Goal: Task Accomplishment & Management: Manage account settings

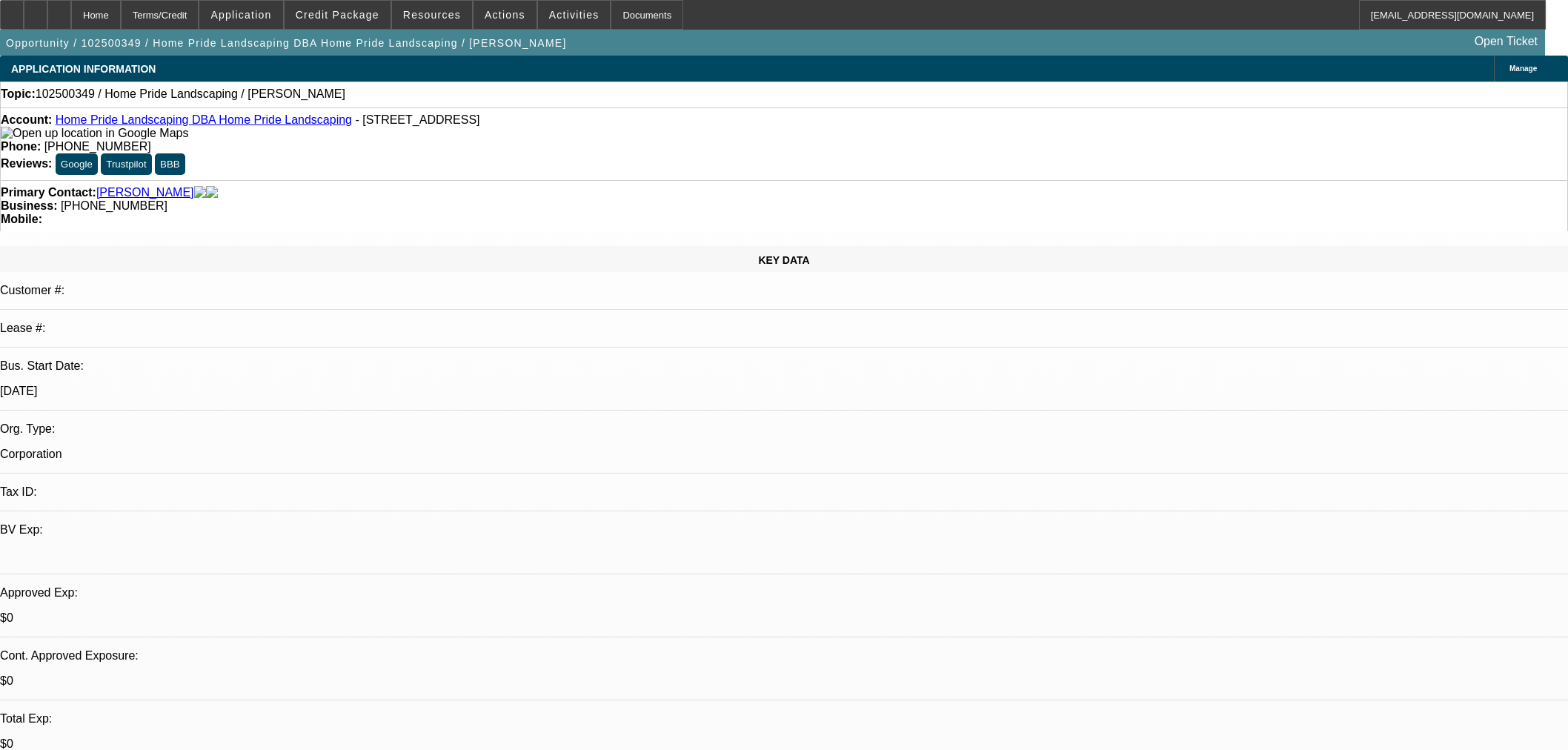
select select "0"
select select "2"
select select "0.1"
select select "4"
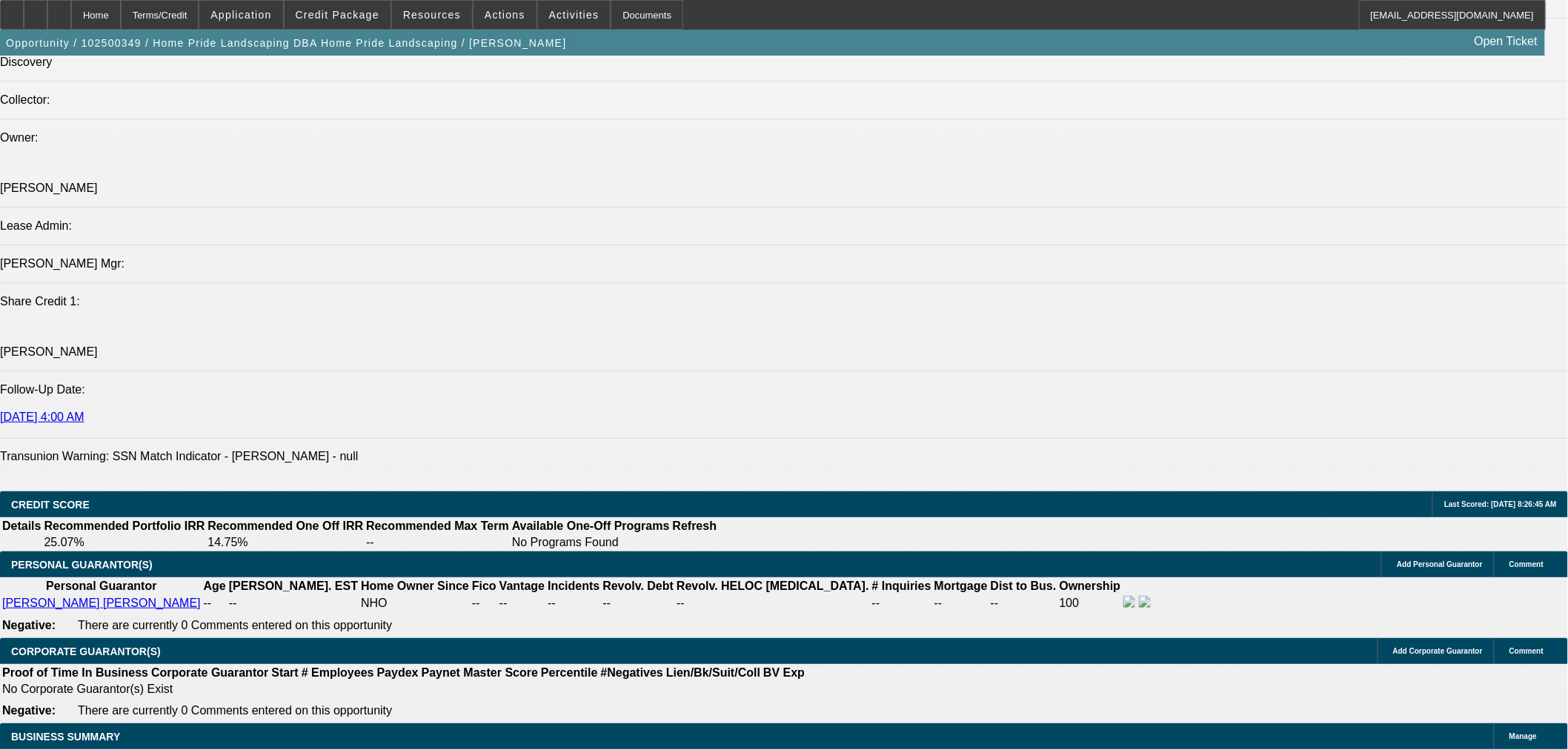
scroll to position [1647, 0]
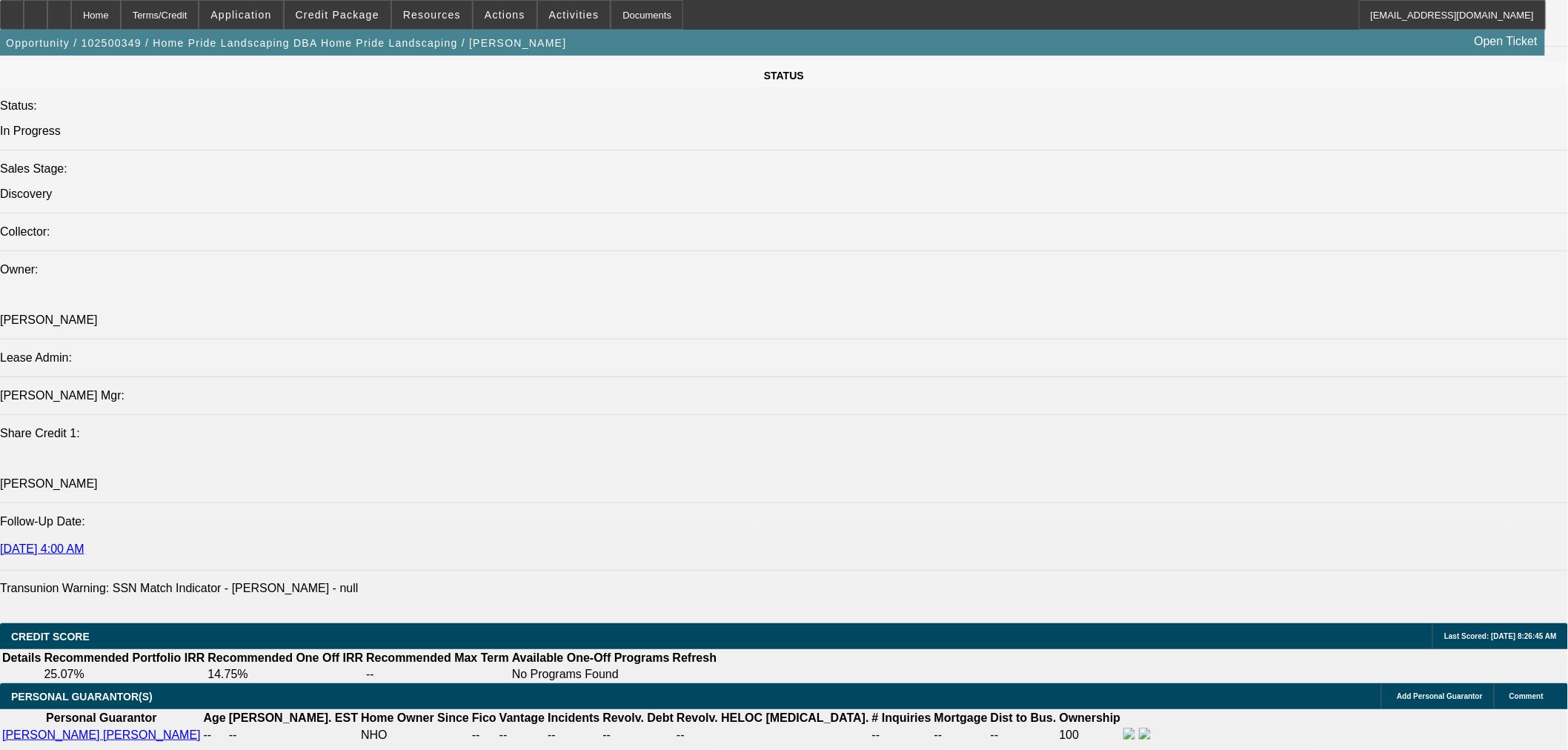
drag, startPoint x: 1299, startPoint y: 198, endPoint x: 1299, endPoint y: 183, distance: 15.0
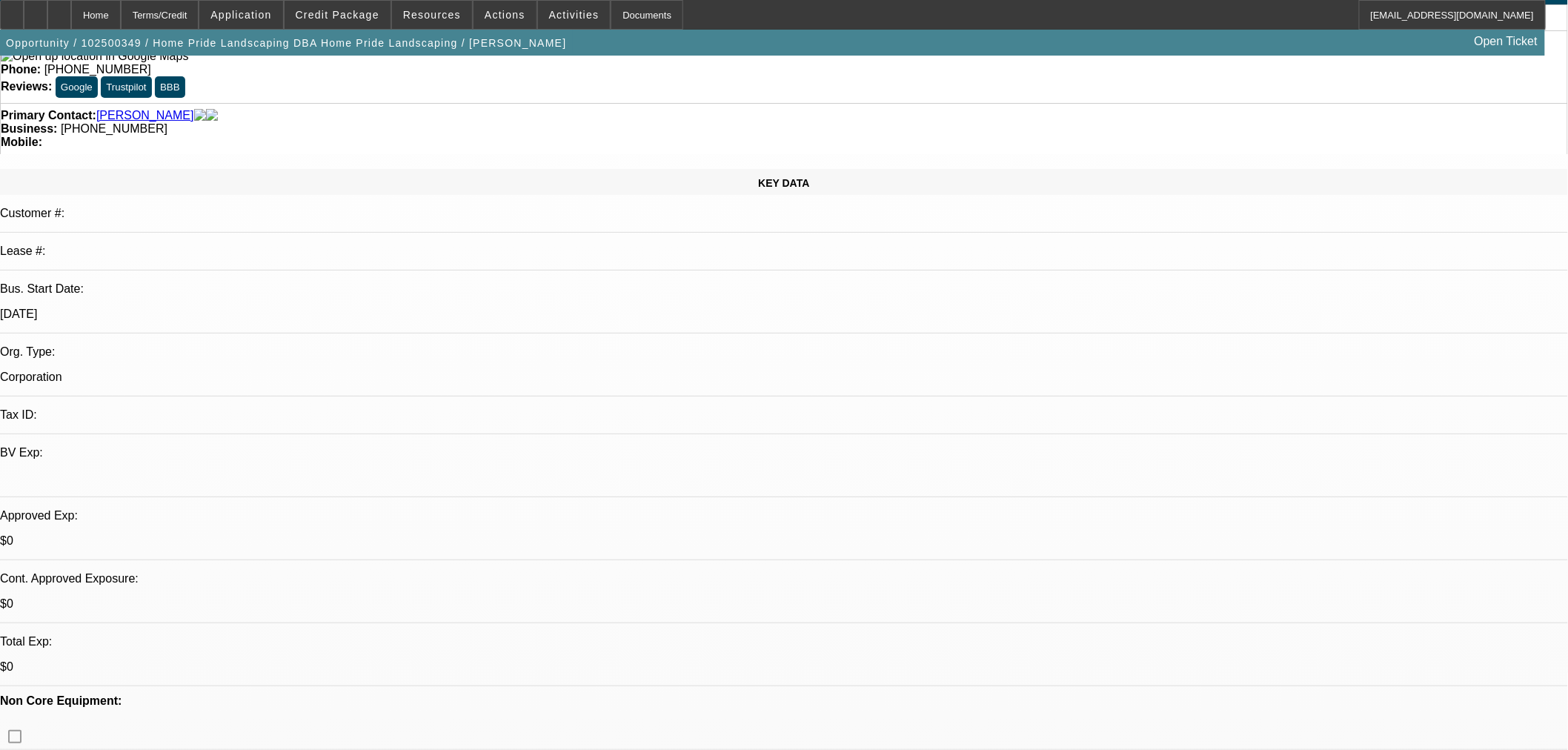
scroll to position [0, 0]
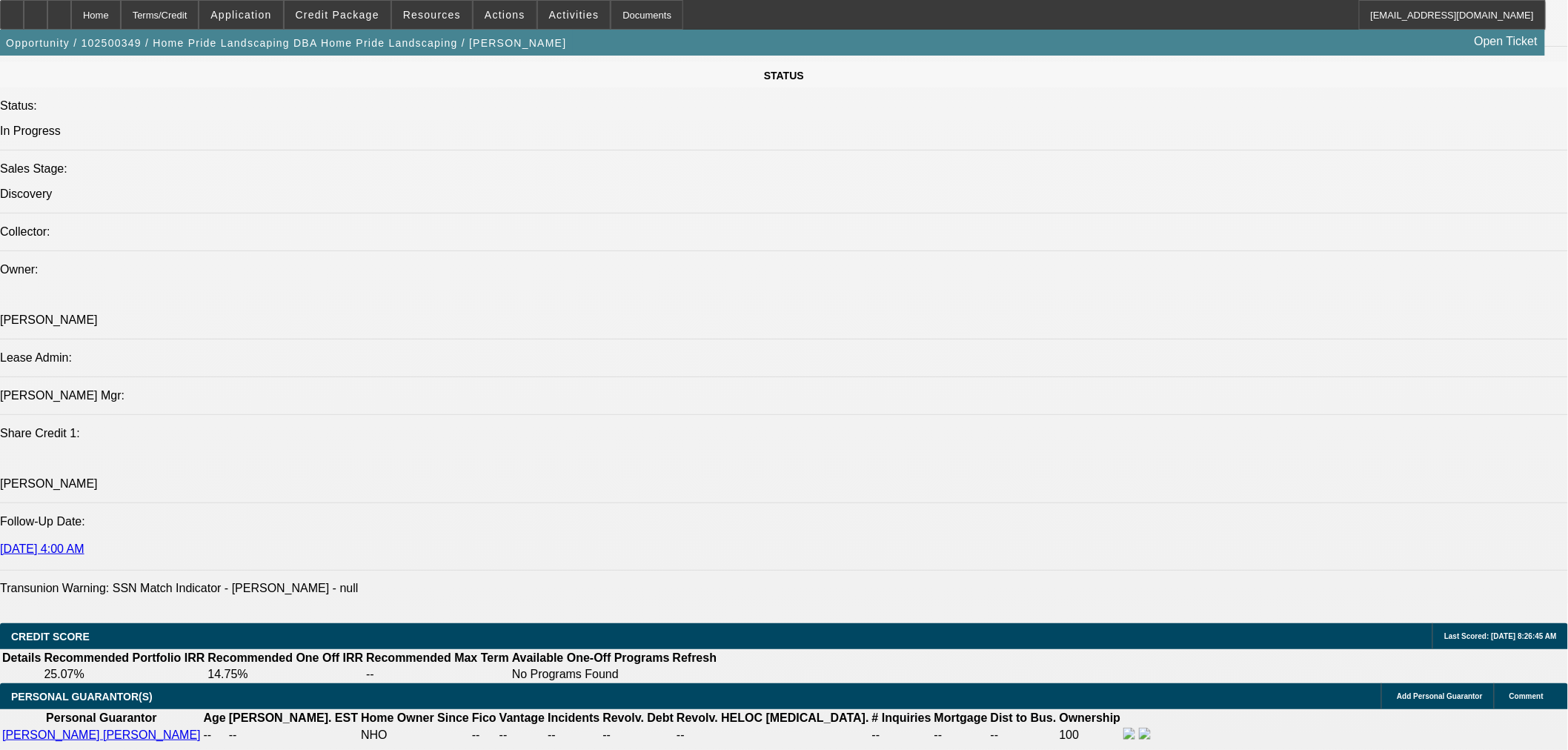
scroll to position [1920, 0]
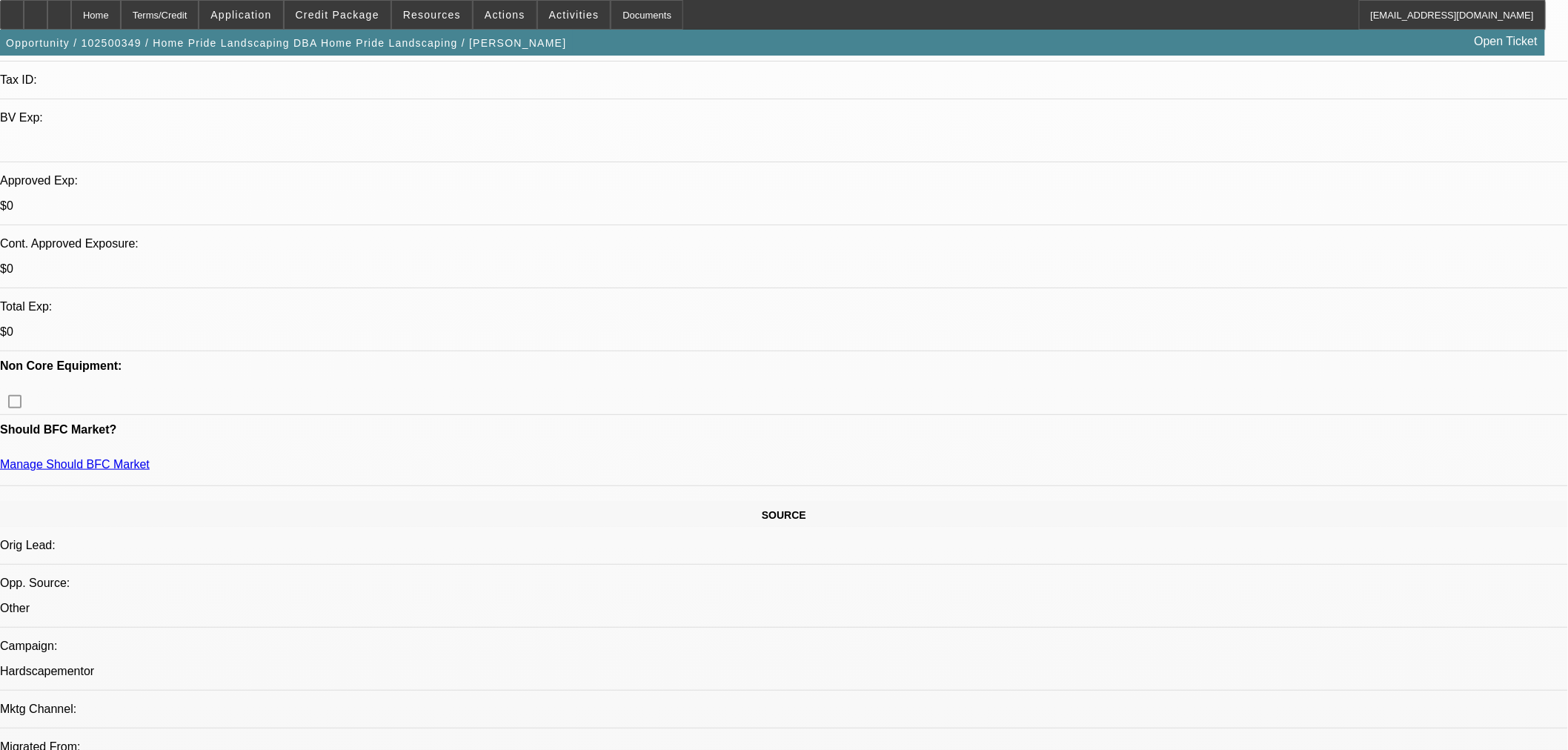
scroll to position [137, 0]
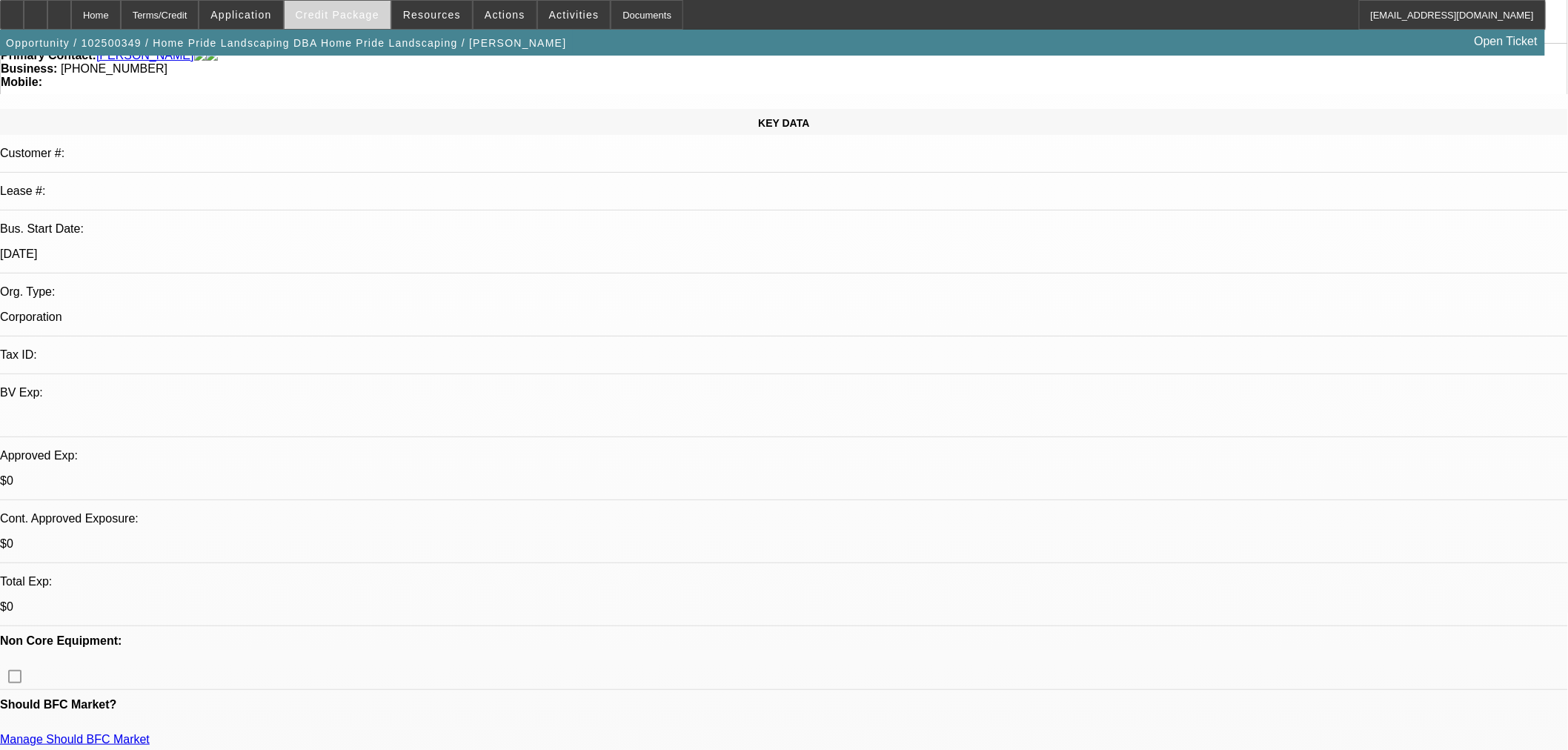
click at [373, 25] on span at bounding box center [338, 15] width 106 height 35
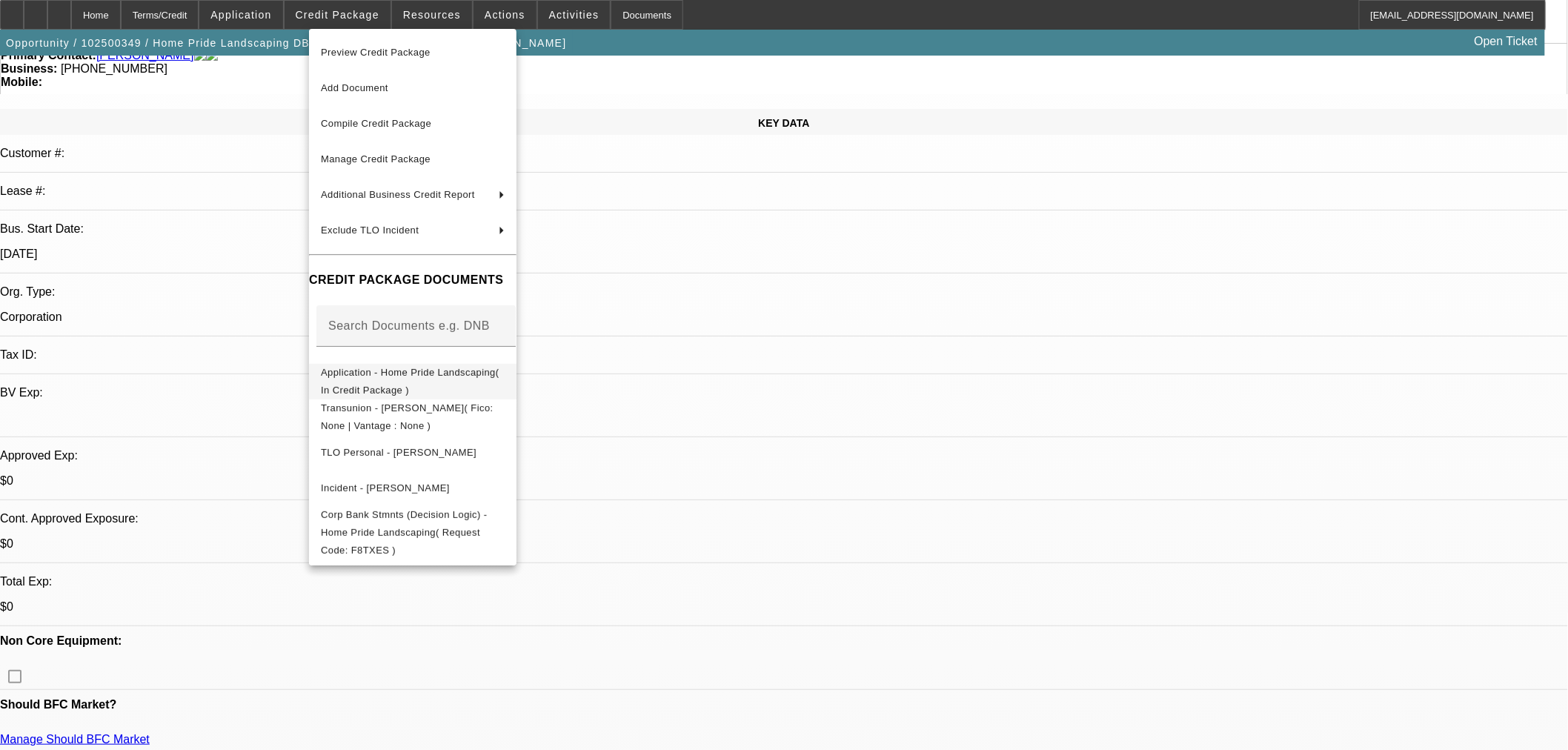
click at [483, 378] on span "Application - Home Pride Landscaping( In Credit Package )" at bounding box center [410, 380] width 179 height 29
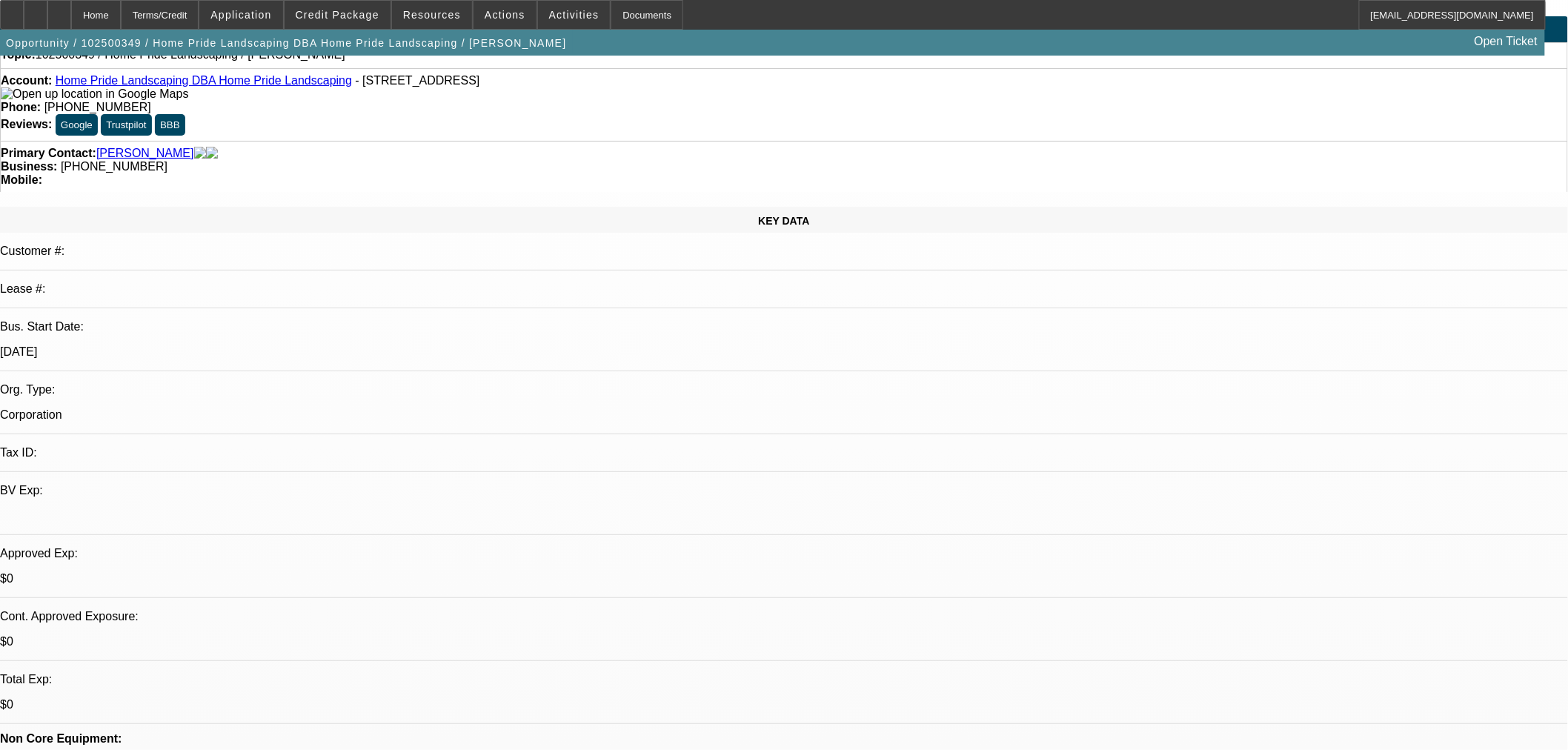
scroll to position [0, 0]
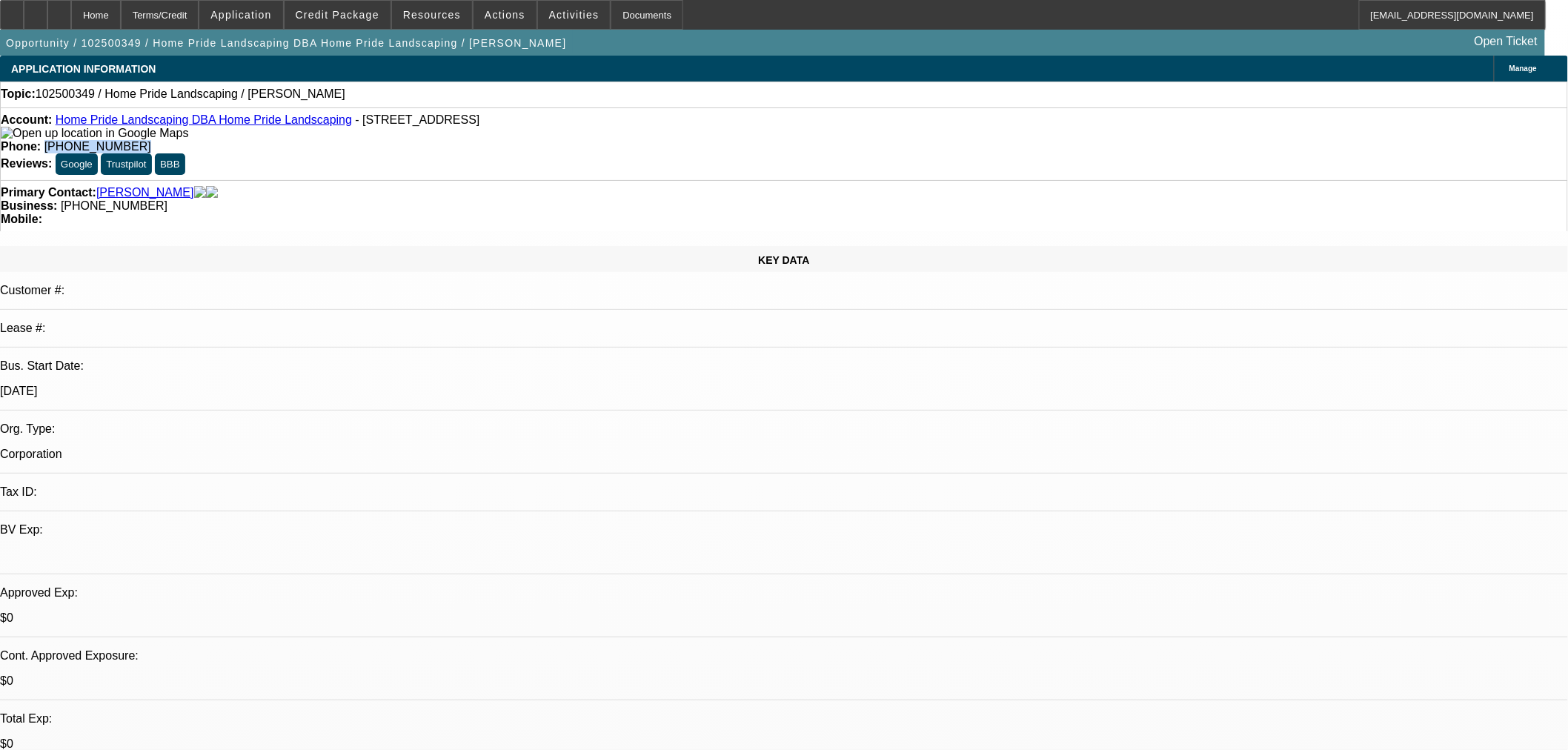
drag, startPoint x: 638, startPoint y: 120, endPoint x: 571, endPoint y: 128, distance: 67.5
click at [571, 140] on div "Phone: [PHONE_NUMBER]" at bounding box center [784, 146] width 1567 height 13
copy span "[PHONE_NUMBER]"
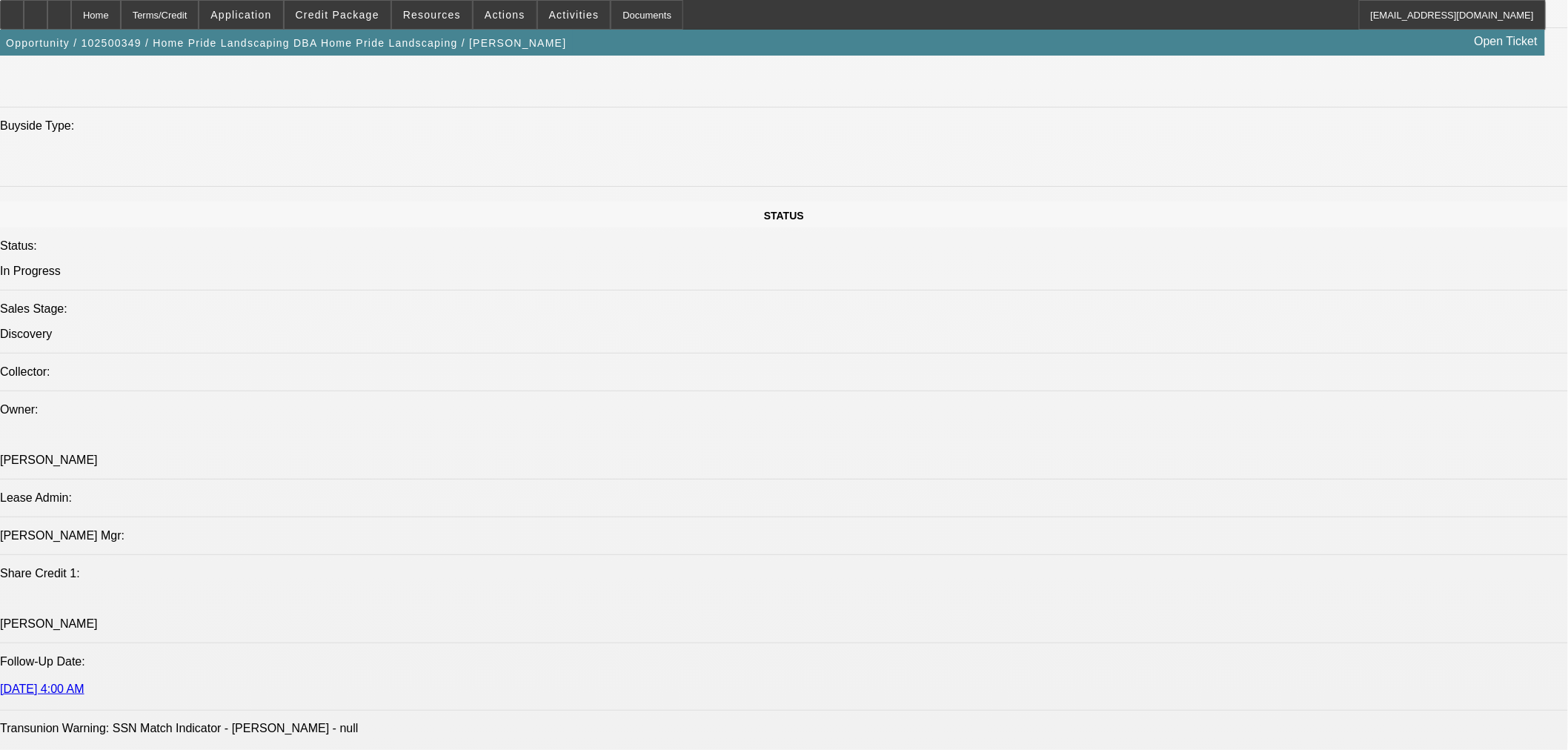
scroll to position [1509, 0]
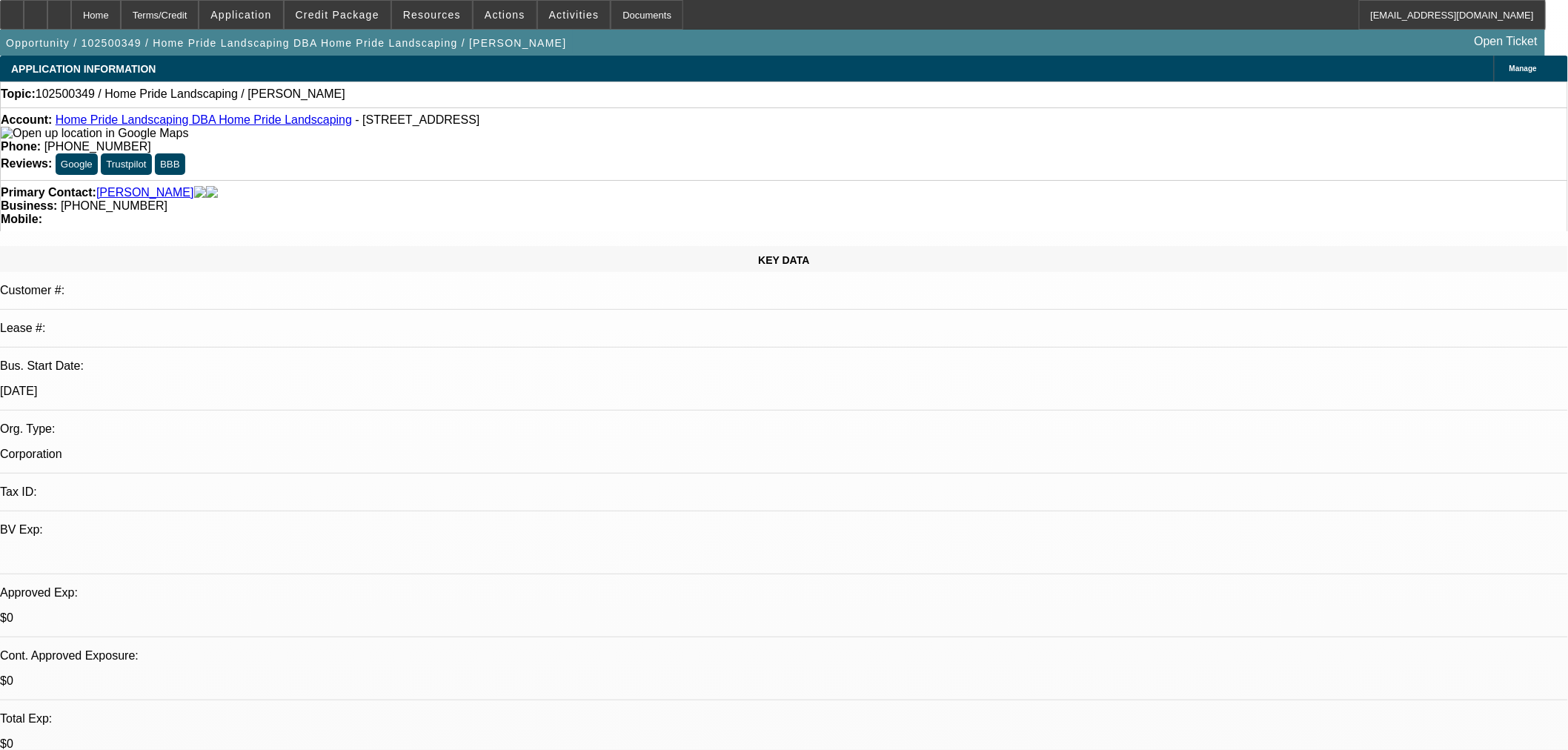
scroll to position [137, 0]
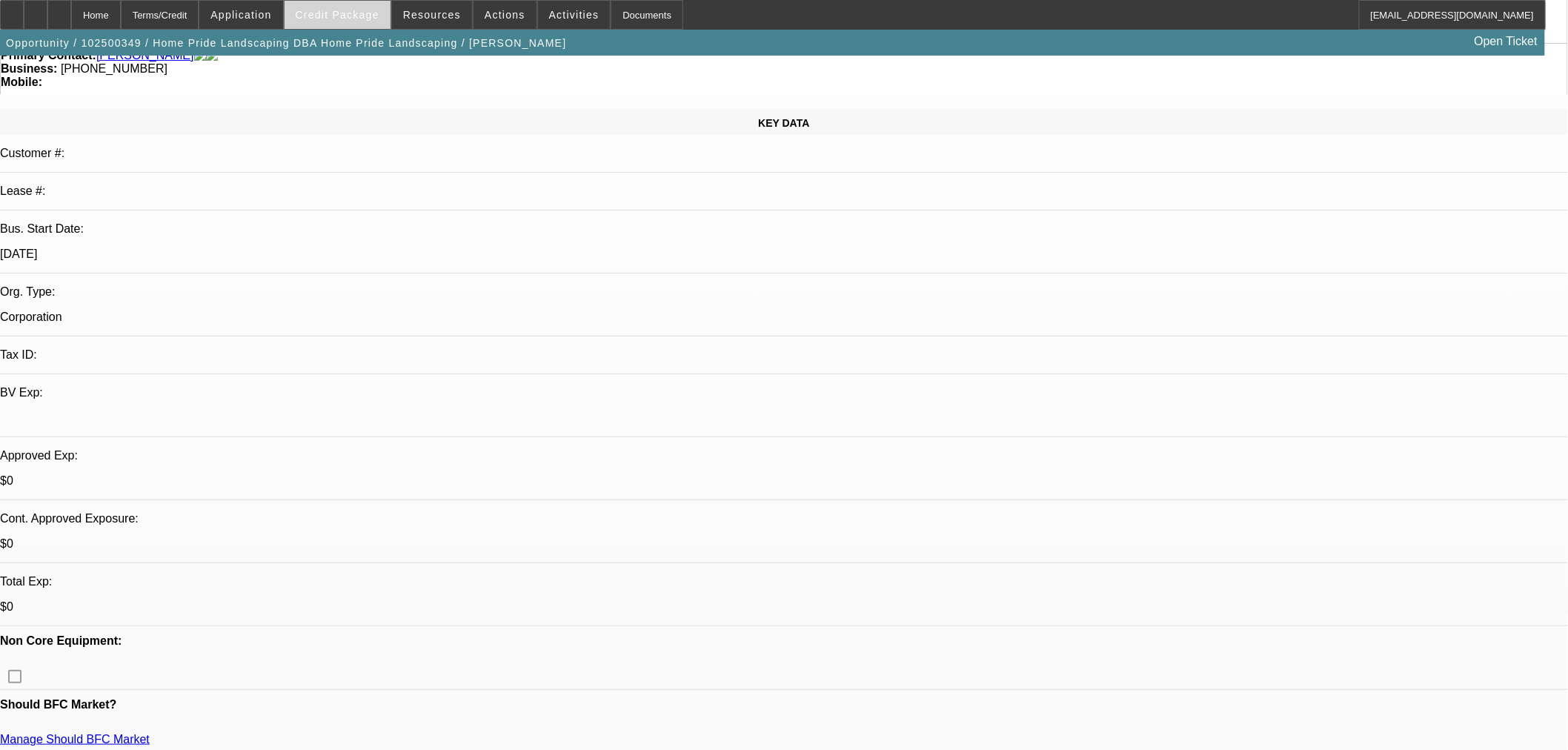
click at [360, 18] on span "Credit Package" at bounding box center [337, 14] width 84 height 11
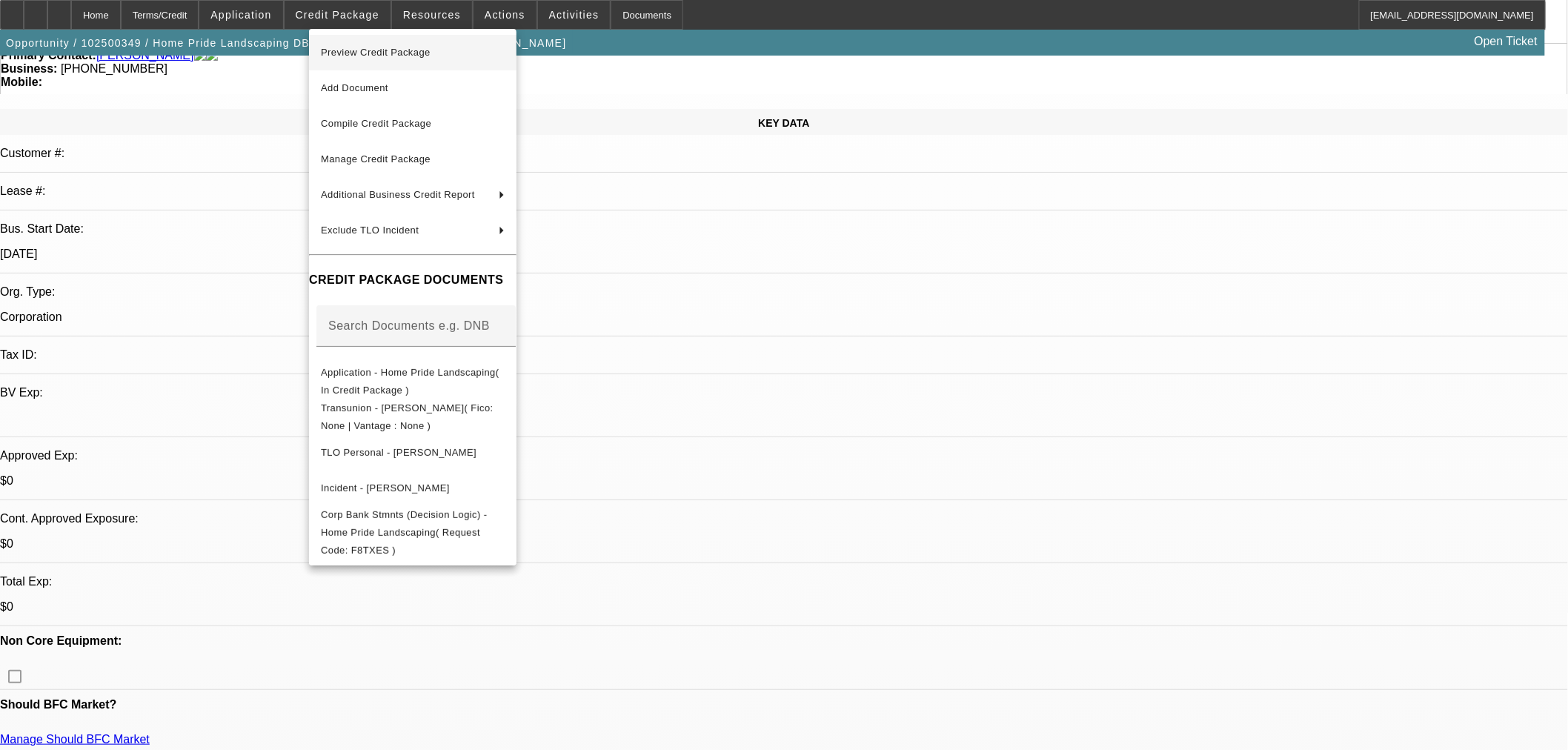
click at [383, 53] on span "Preview Credit Package" at bounding box center [376, 52] width 110 height 11
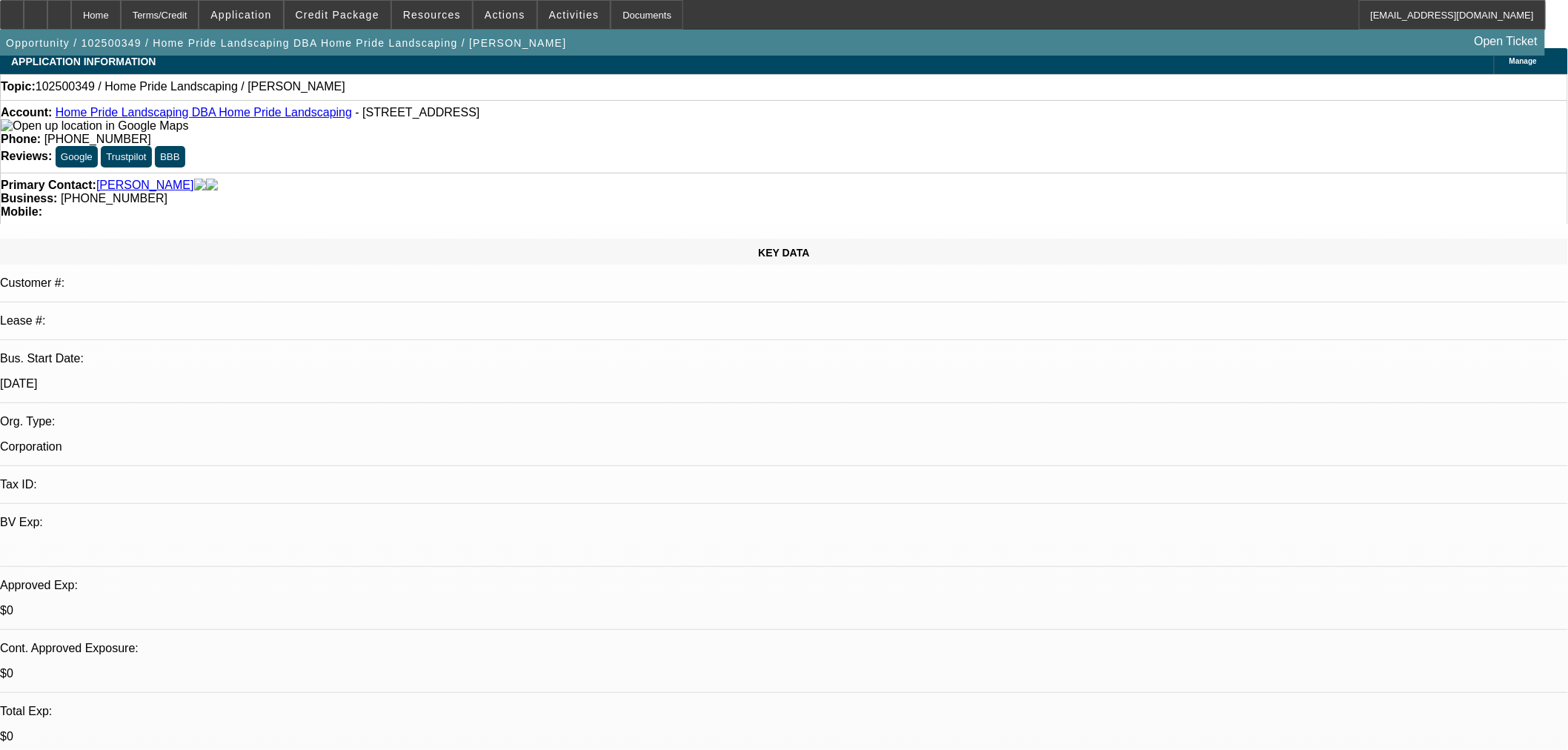
scroll to position [0, 0]
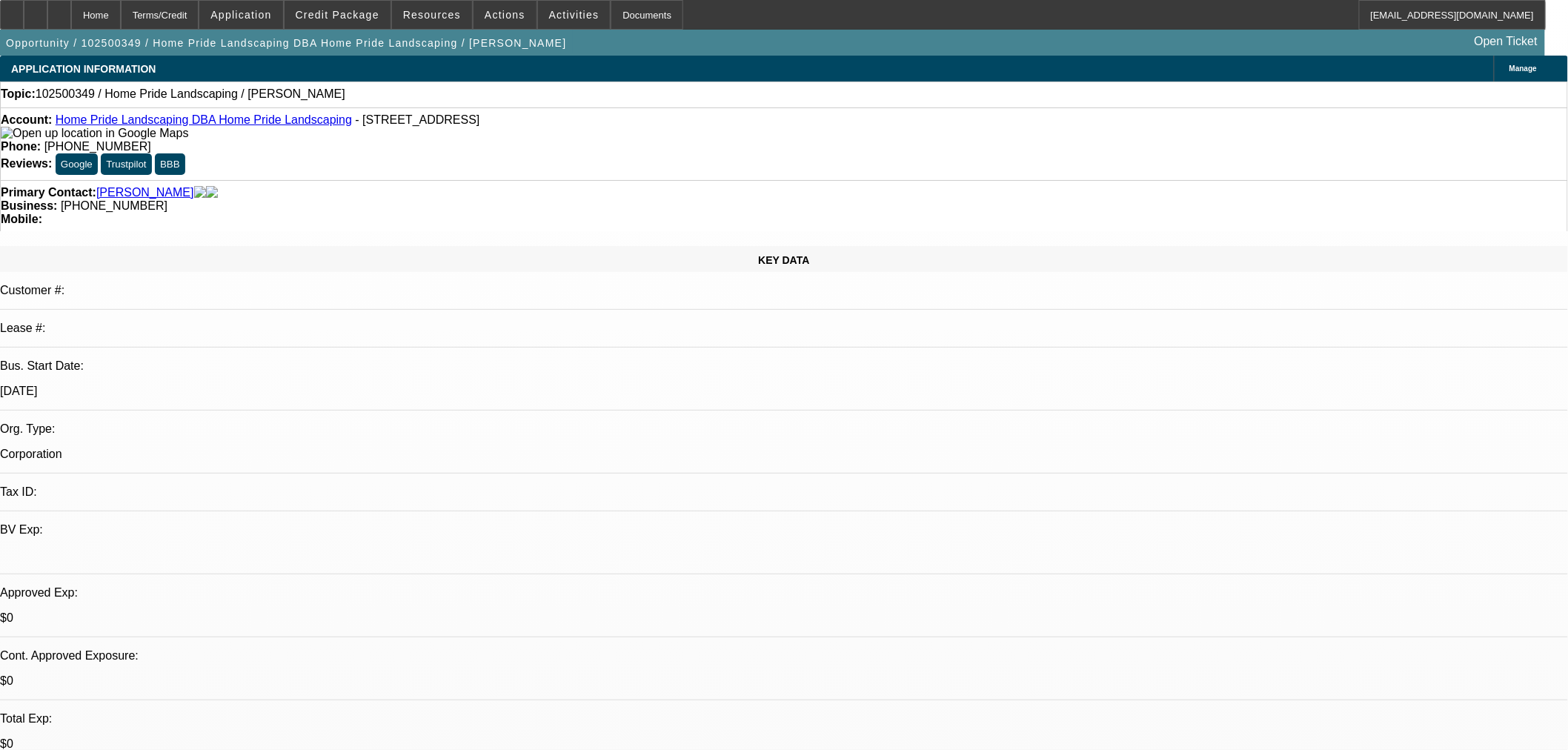
click at [238, 124] on link "Home Pride Landscaping DBA Home Pride Landscaping" at bounding box center [203, 120] width 296 height 12
click at [486, 15] on span "Actions" at bounding box center [505, 14] width 40 height 11
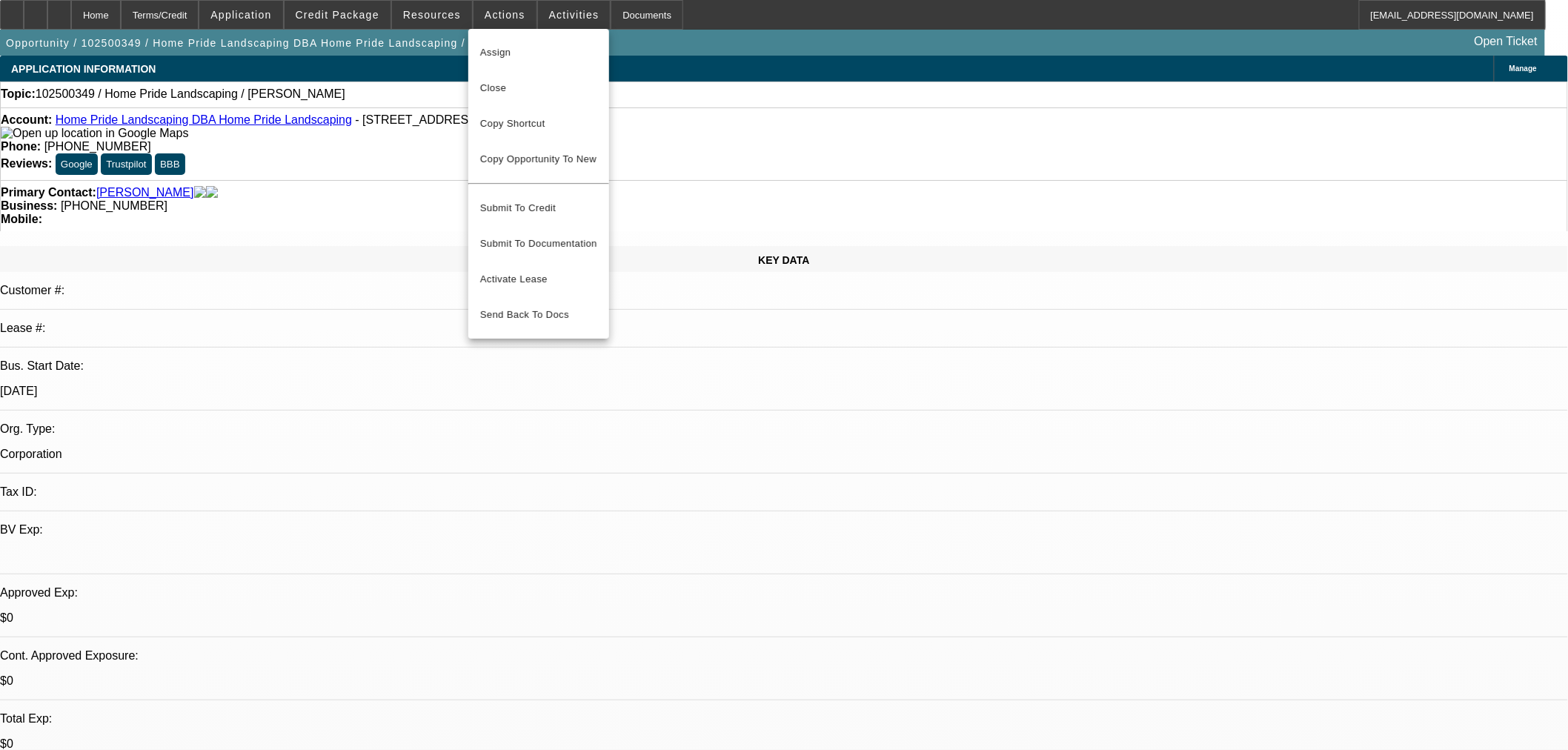
click at [547, 13] on div at bounding box center [784, 375] width 1568 height 750
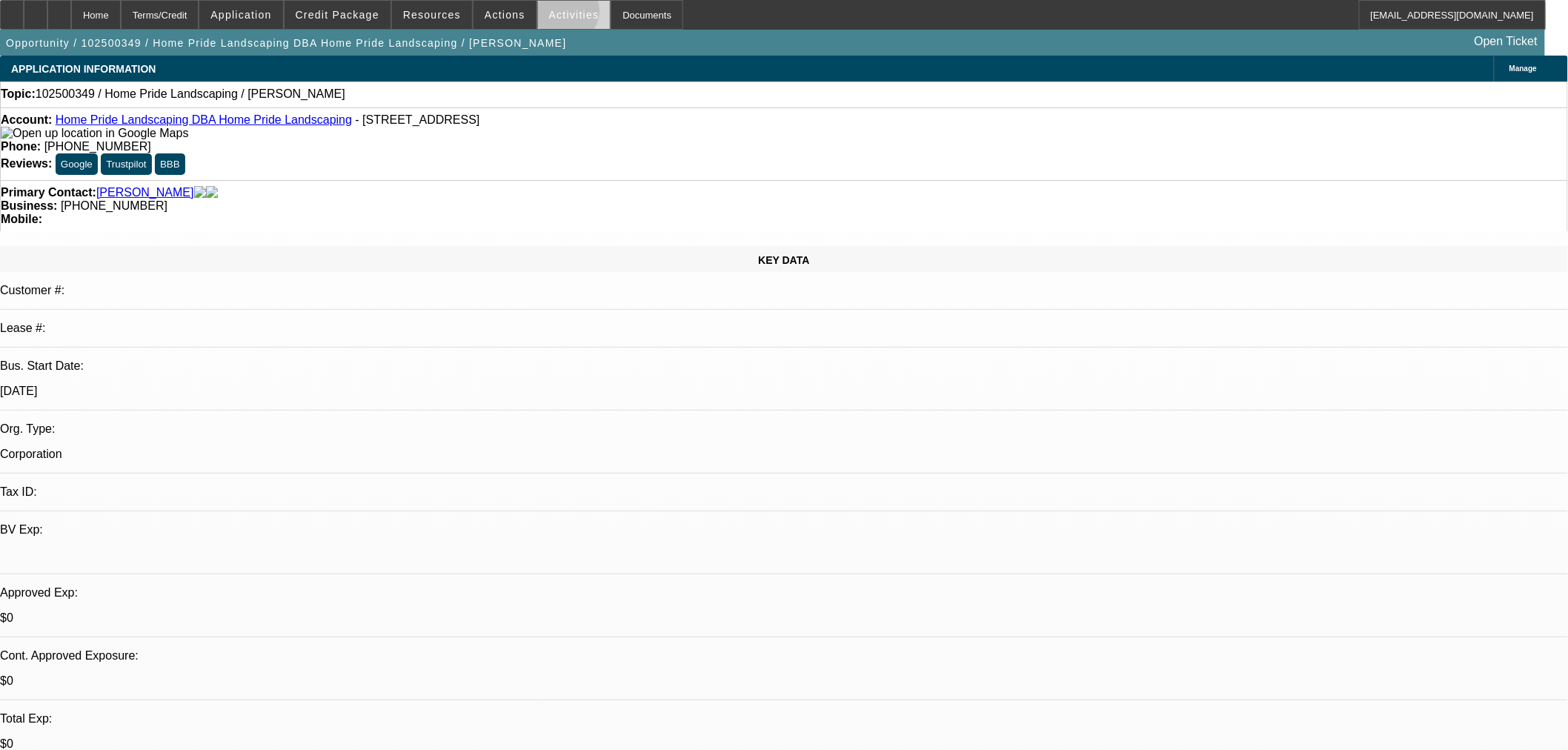
click at [551, 15] on span "Activities" at bounding box center [573, 14] width 50 height 11
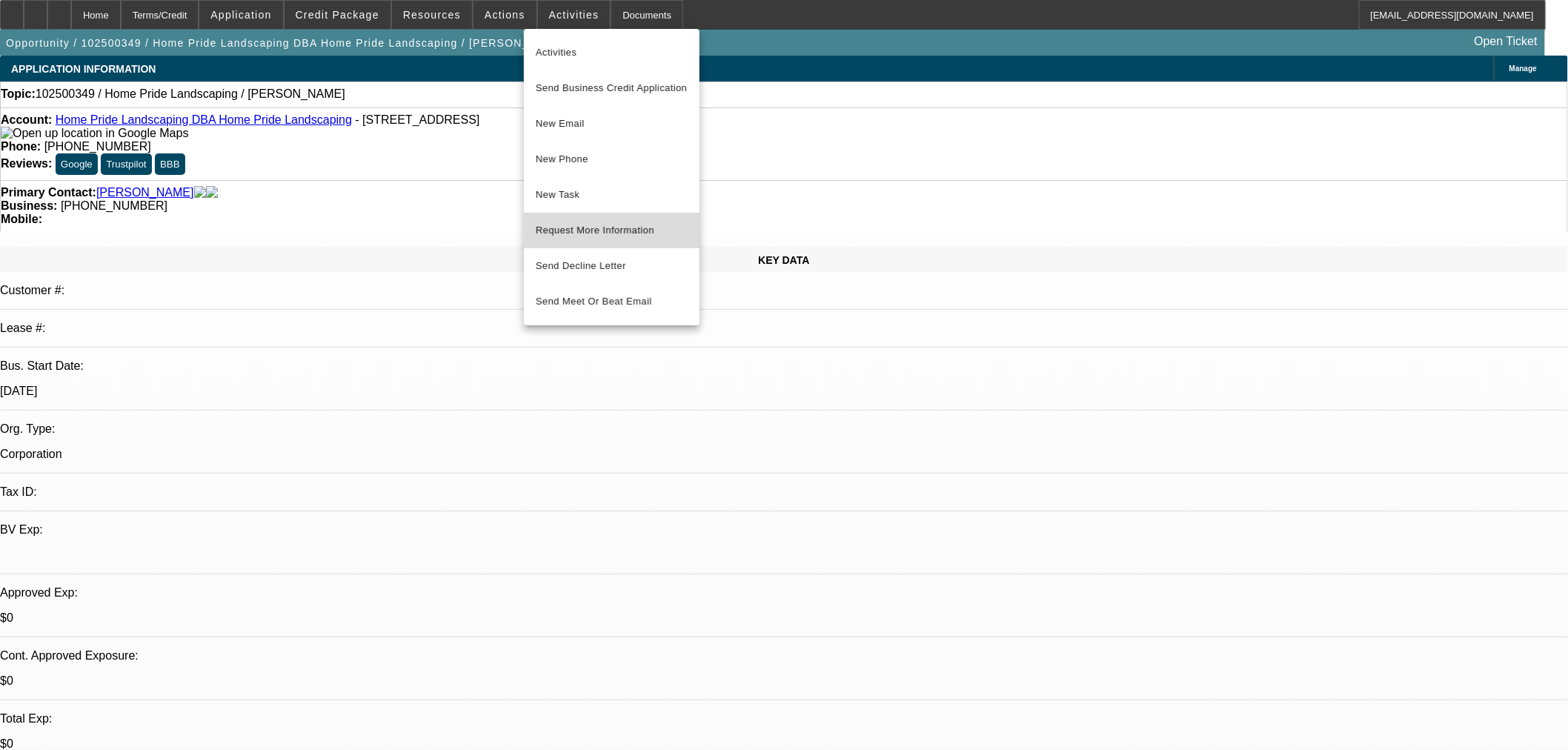
click at [589, 229] on span "Request More Information" at bounding box center [611, 230] width 152 height 18
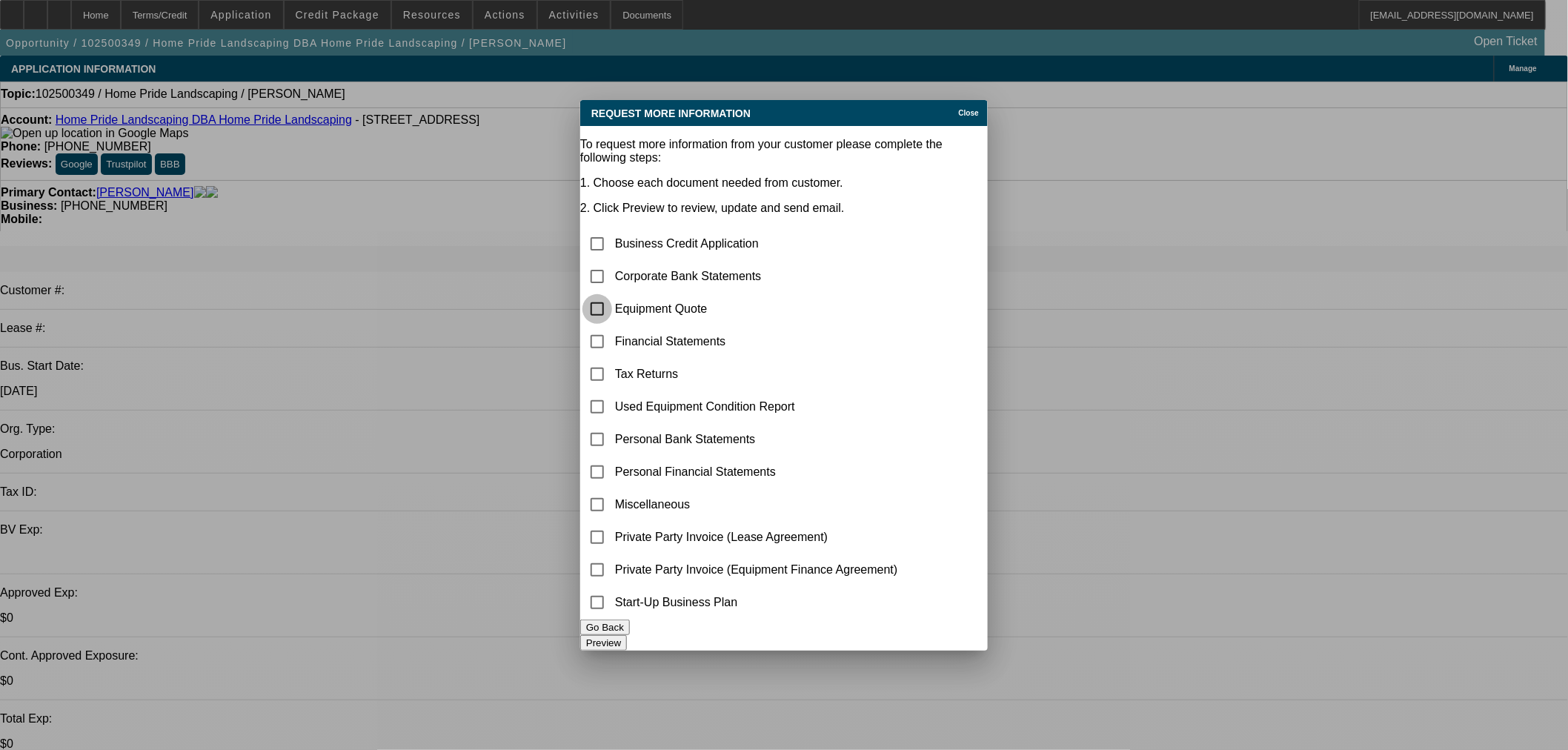
click at [612, 295] on input "checkbox" at bounding box center [597, 309] width 30 height 30
checkbox input "true"
click at [612, 602] on input "checkbox" at bounding box center [597, 602] width 30 height 30
checkbox input "true"
click at [627, 635] on button "Preview" at bounding box center [603, 643] width 47 height 16
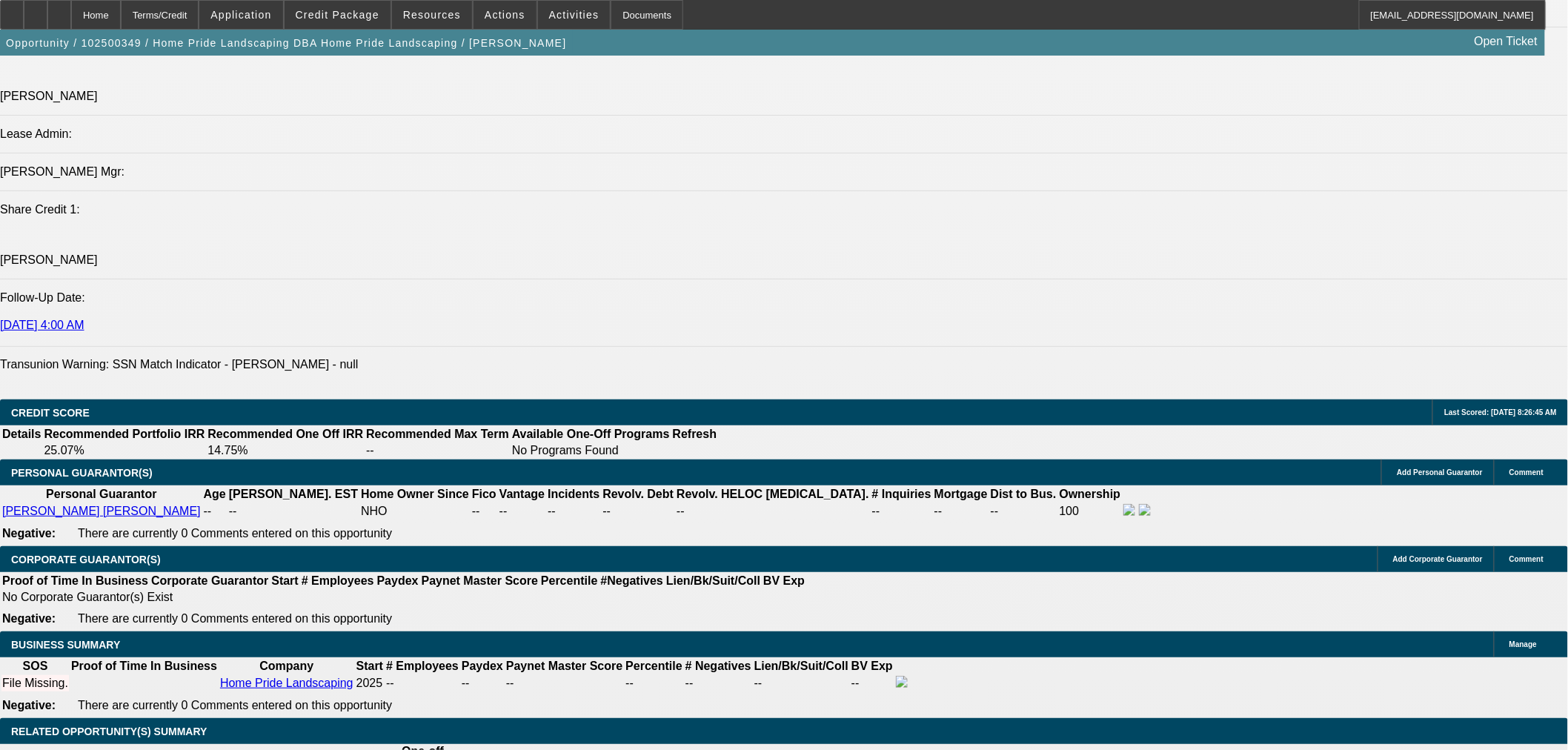
scroll to position [1920, 0]
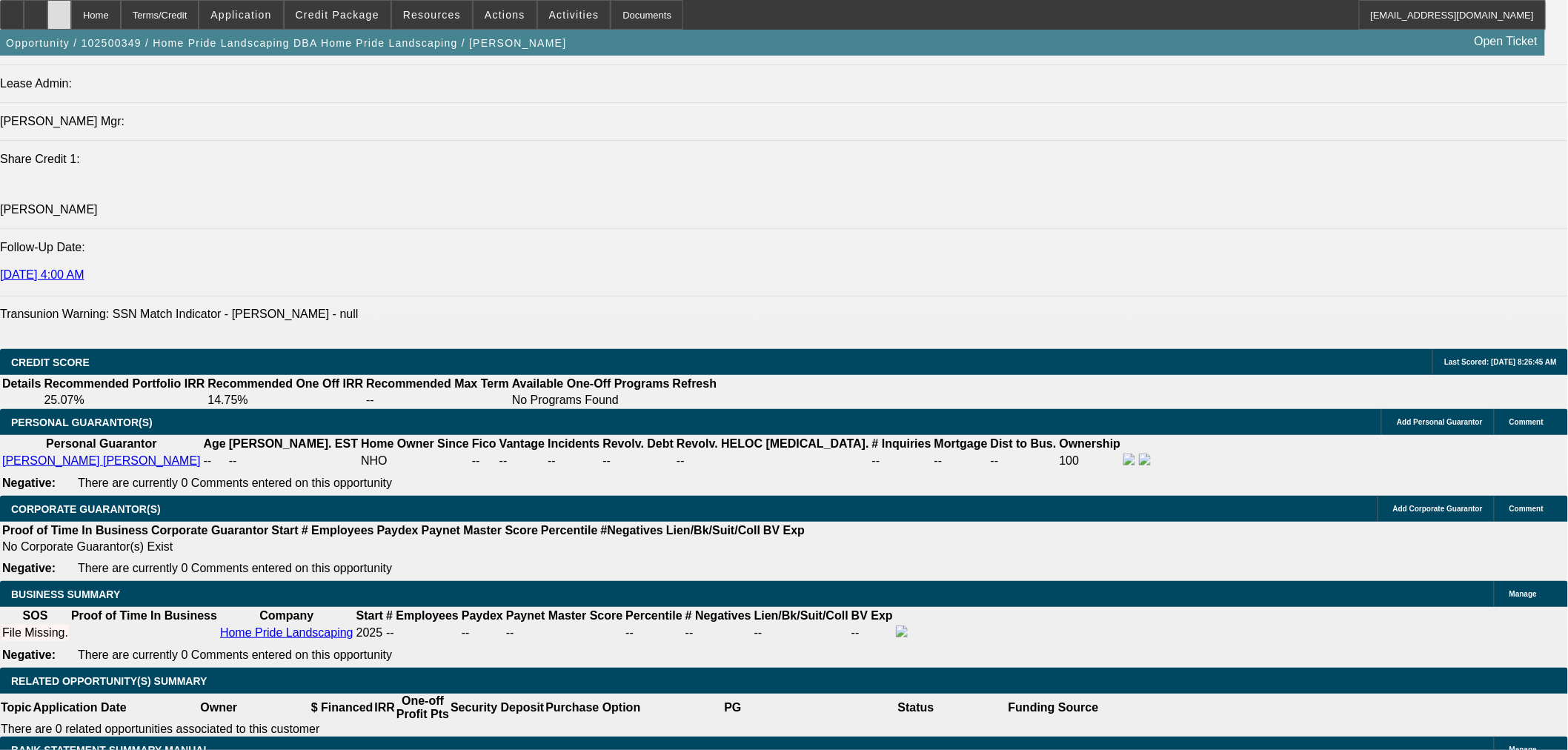
click at [59, 10] on icon at bounding box center [59, 10] width 0 height 0
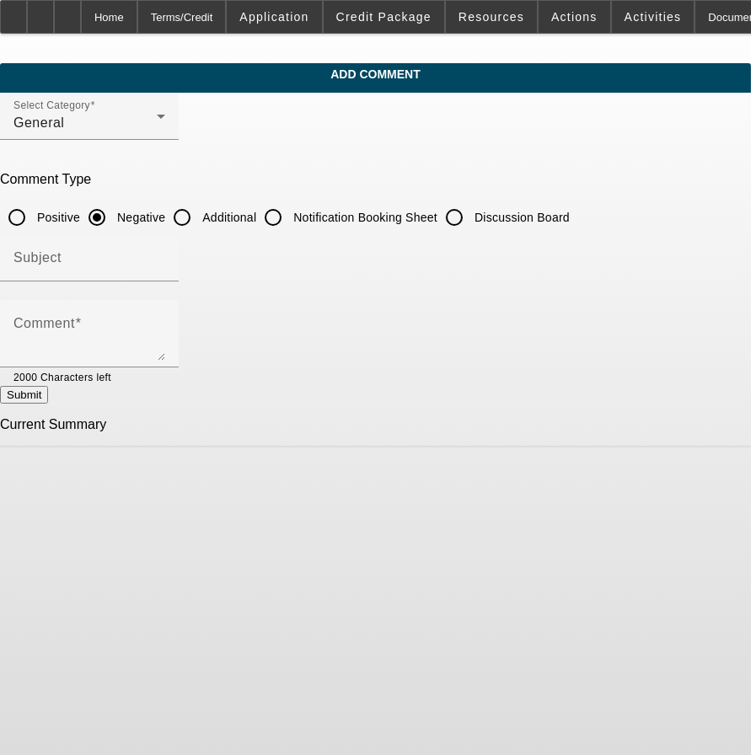
click at [471, 217] on input "Discussion Board" at bounding box center [454, 218] width 34 height 34
radio input "true"
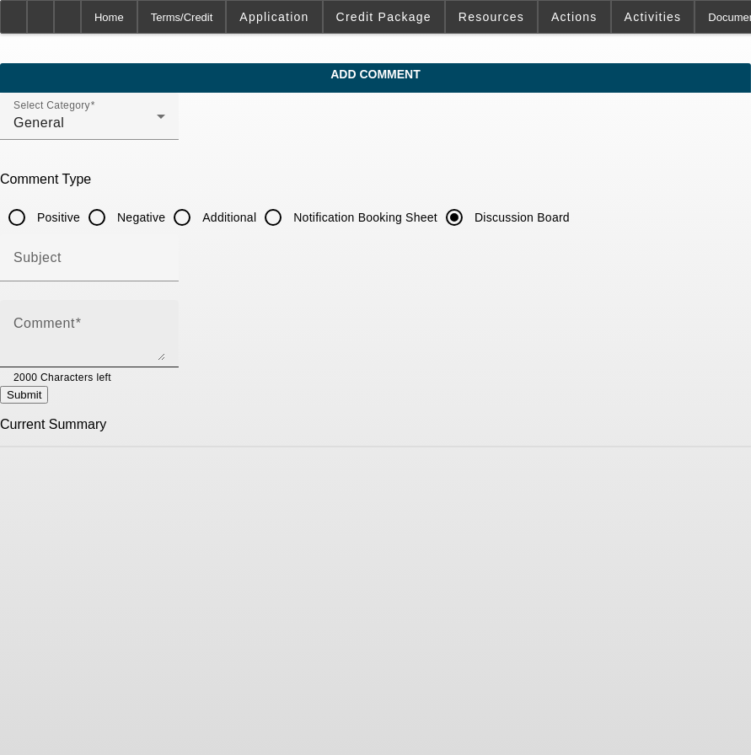
click at [165, 323] on textarea "Comment" at bounding box center [89, 340] width 152 height 40
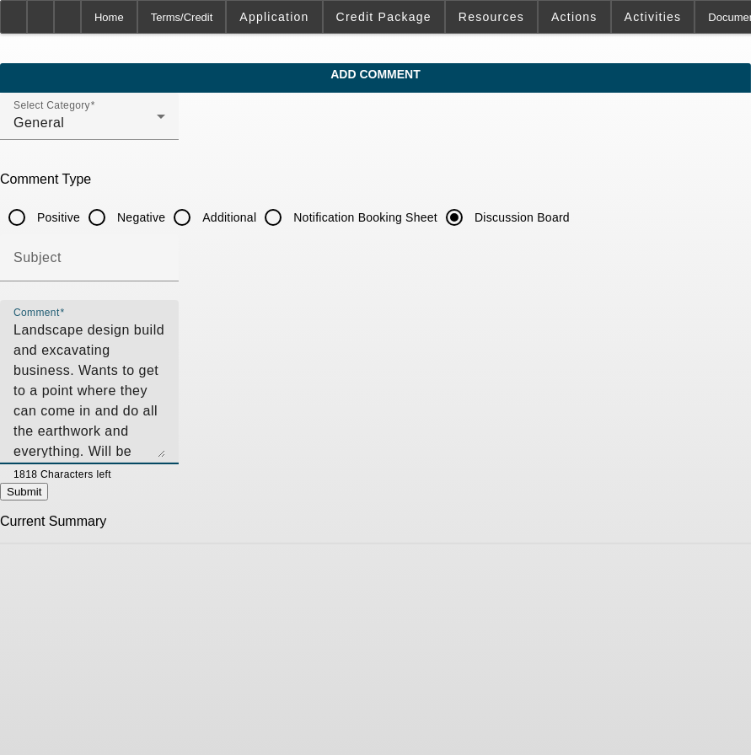
drag, startPoint x: 661, startPoint y: 352, endPoint x: 561, endPoint y: 329, distance: 102.2
click at [165, 451] on textarea "Landscape design build and excavating business. Wants to get to a point where t…" at bounding box center [89, 388] width 152 height 137
click at [165, 372] on textarea "Landscape design build and excavating business. Wants to get to a point where t…" at bounding box center [89, 389] width 152 height 138
click at [165, 368] on textarea "Landscape design build and excavating business. Wants to get to a point where t…" at bounding box center [89, 389] width 152 height 138
click at [165, 367] on textarea "Landscape design build and excavating business. Wants to get to a point where t…" at bounding box center [89, 389] width 152 height 138
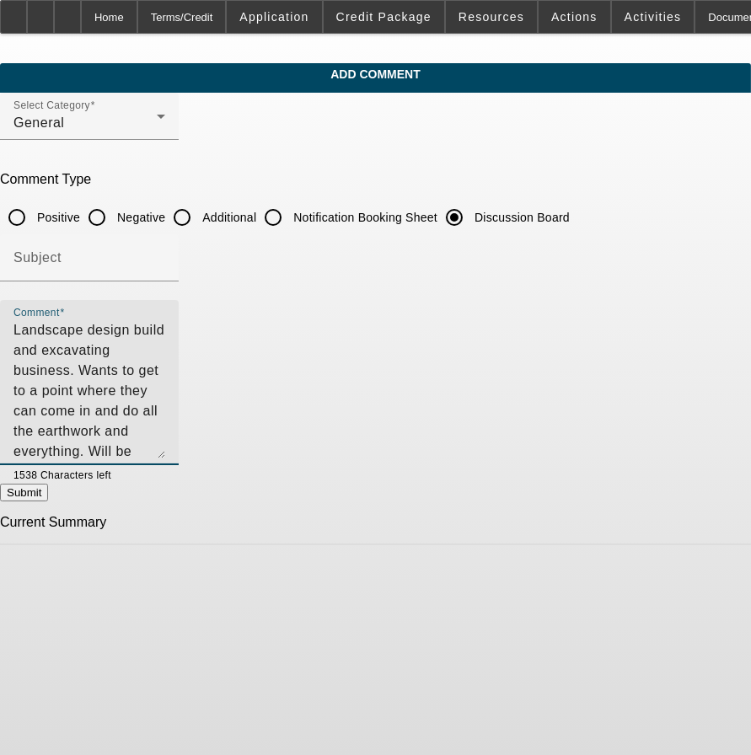
click at [165, 435] on textarea "Landscape design build and excavating business. Wants to get to a point where t…" at bounding box center [89, 389] width 152 height 138
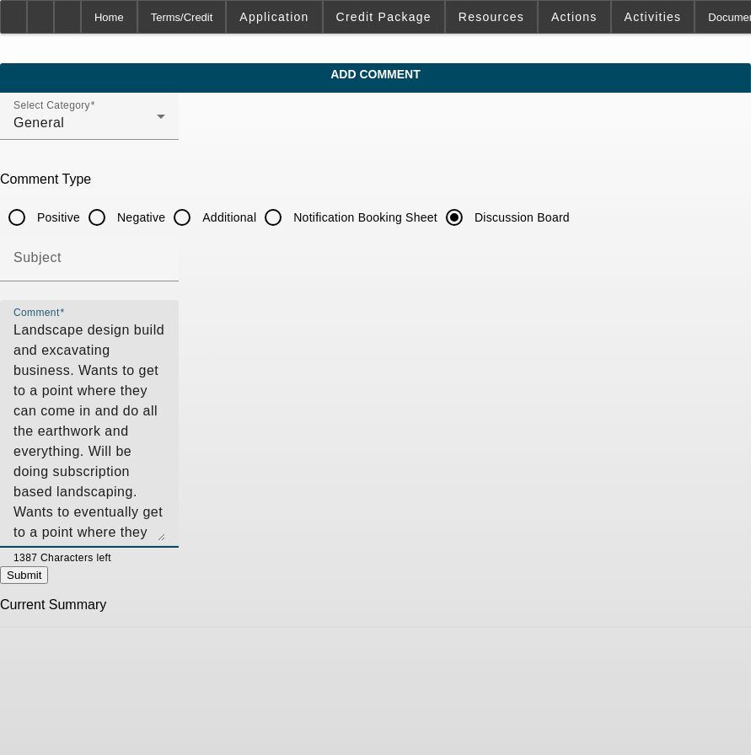
drag, startPoint x: 659, startPoint y: 448, endPoint x: 675, endPoint y: 532, distance: 85.8
click at [179, 532] on div "Comment Landscape design build and excavating business. Wants to get to a point…" at bounding box center [89, 424] width 179 height 248
click at [165, 485] on textarea "Landscape design build and excavating business. Wants to get to a point where t…" at bounding box center [89, 431] width 152 height 222
type textarea "Landscape design build and excavating business. Wants to get to a point where t…"
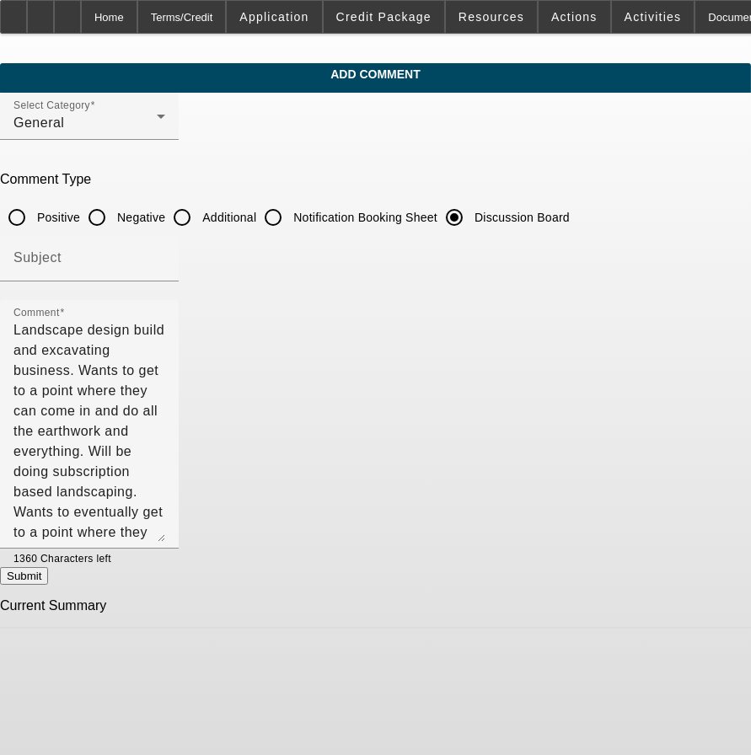
click at [48, 574] on button "Submit" at bounding box center [24, 576] width 48 height 18
radio input "true"
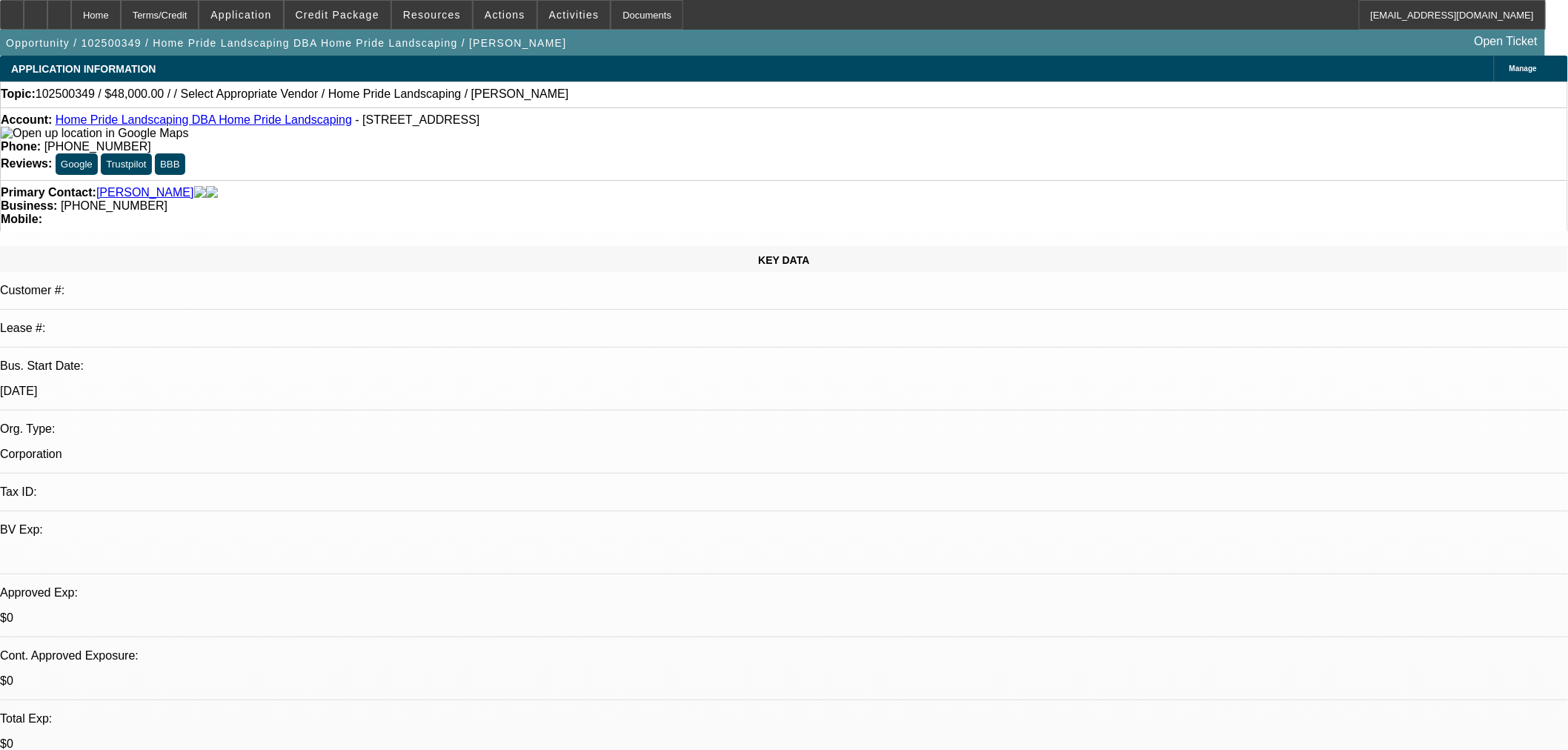
select select "0.2"
select select "0"
select select "6"
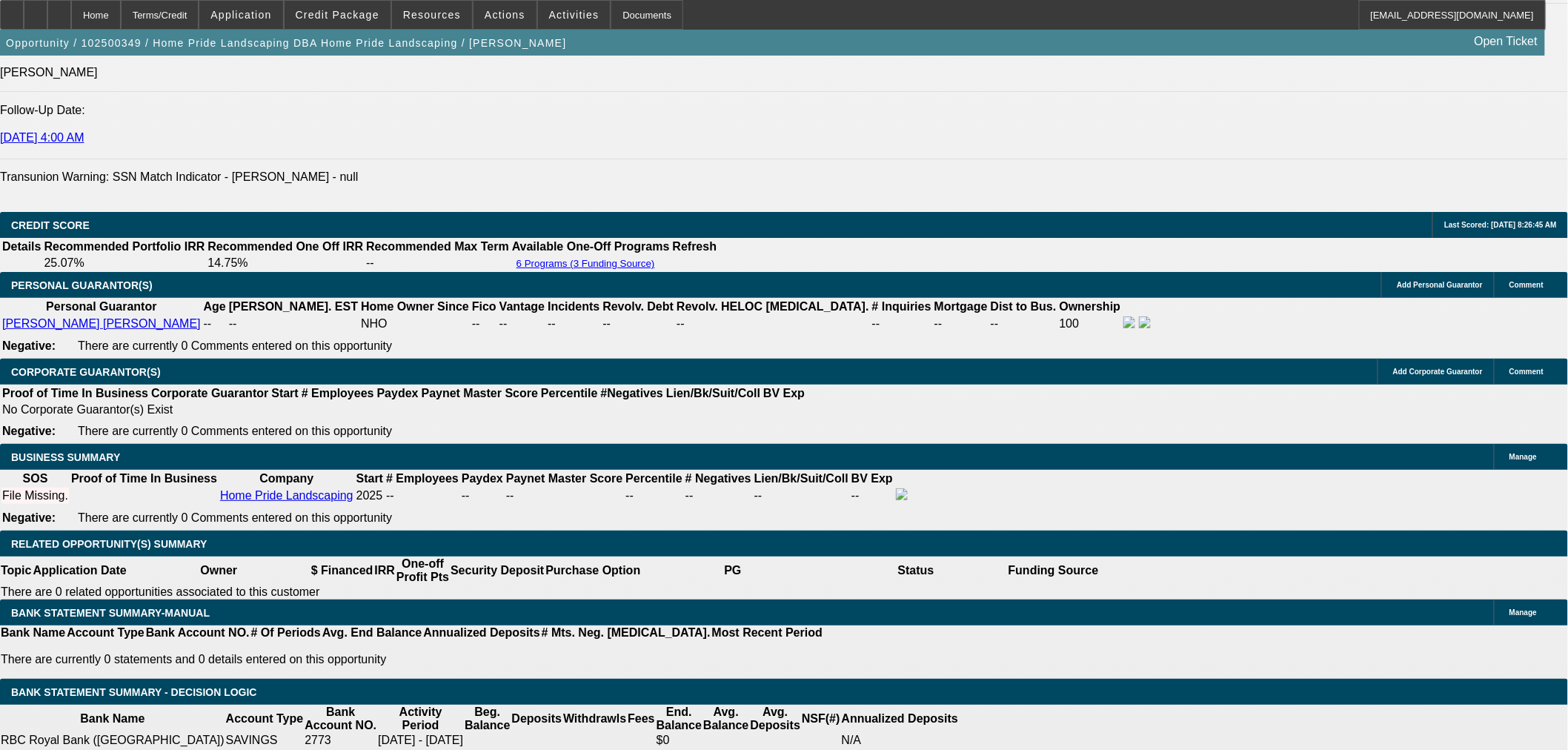
scroll to position [2102, 0]
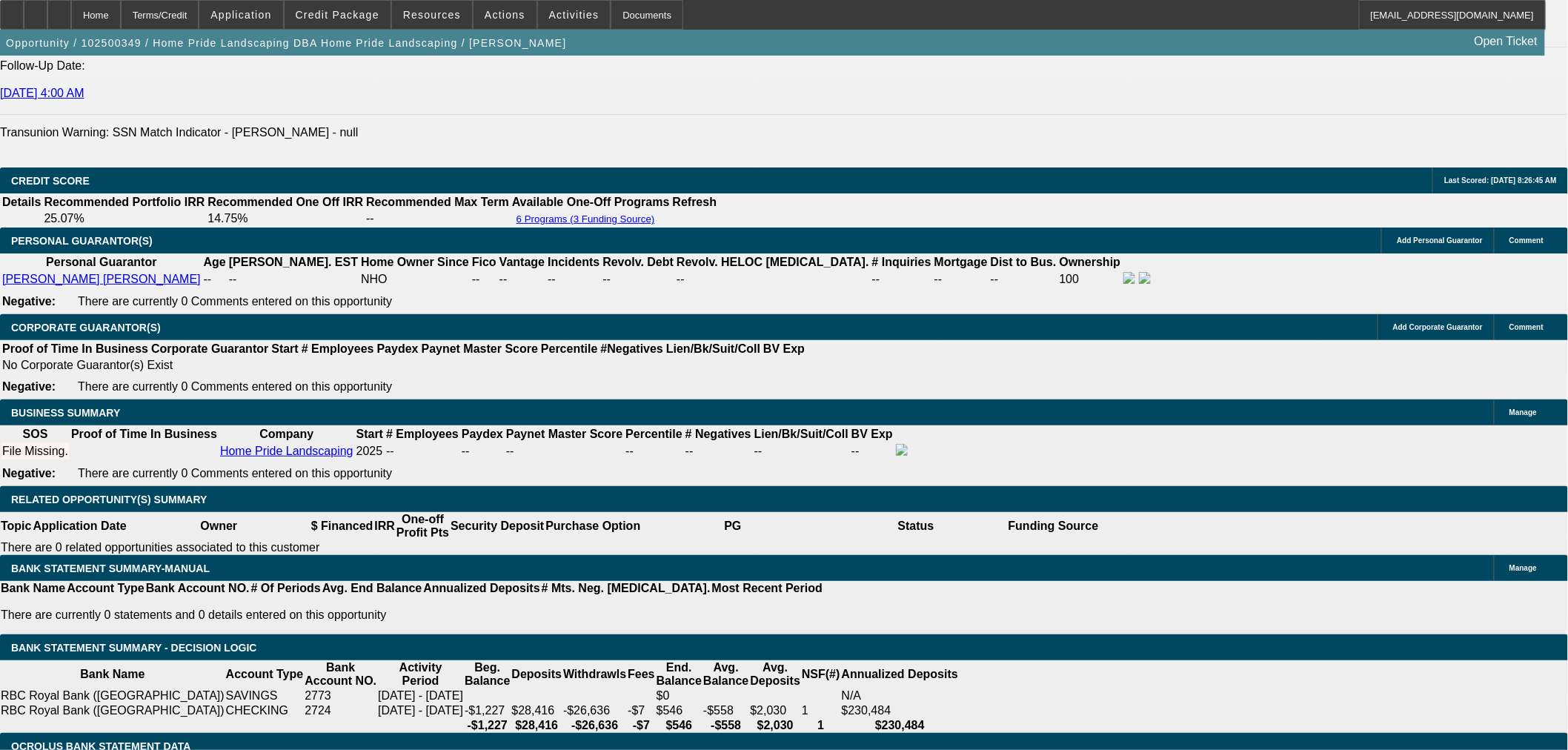
type input "$0.00"
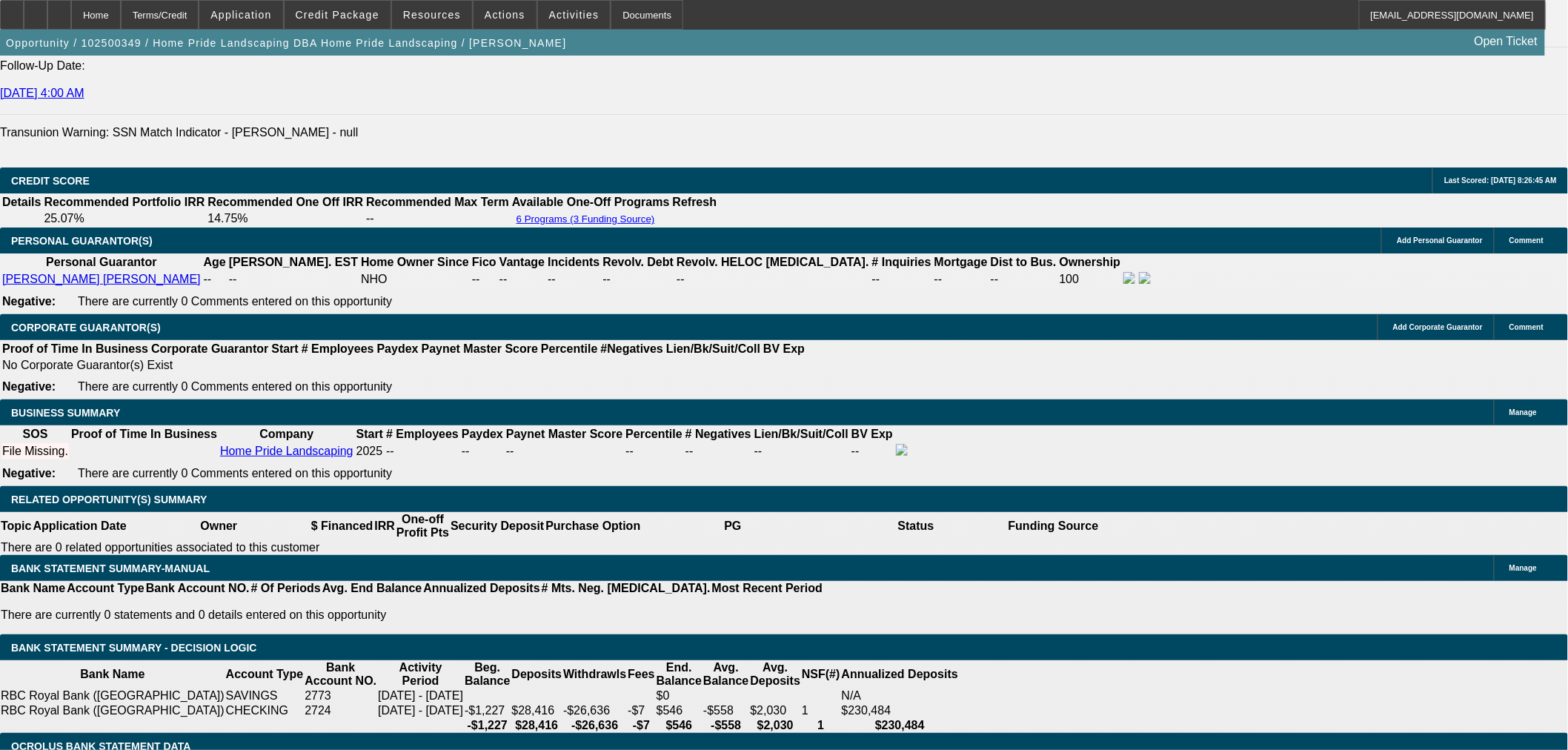
click at [381, 234] on body "Home Terms/Credit Application Credit Package Resources Actions Activities Docum…" at bounding box center [784, 693] width 1568 height 5591
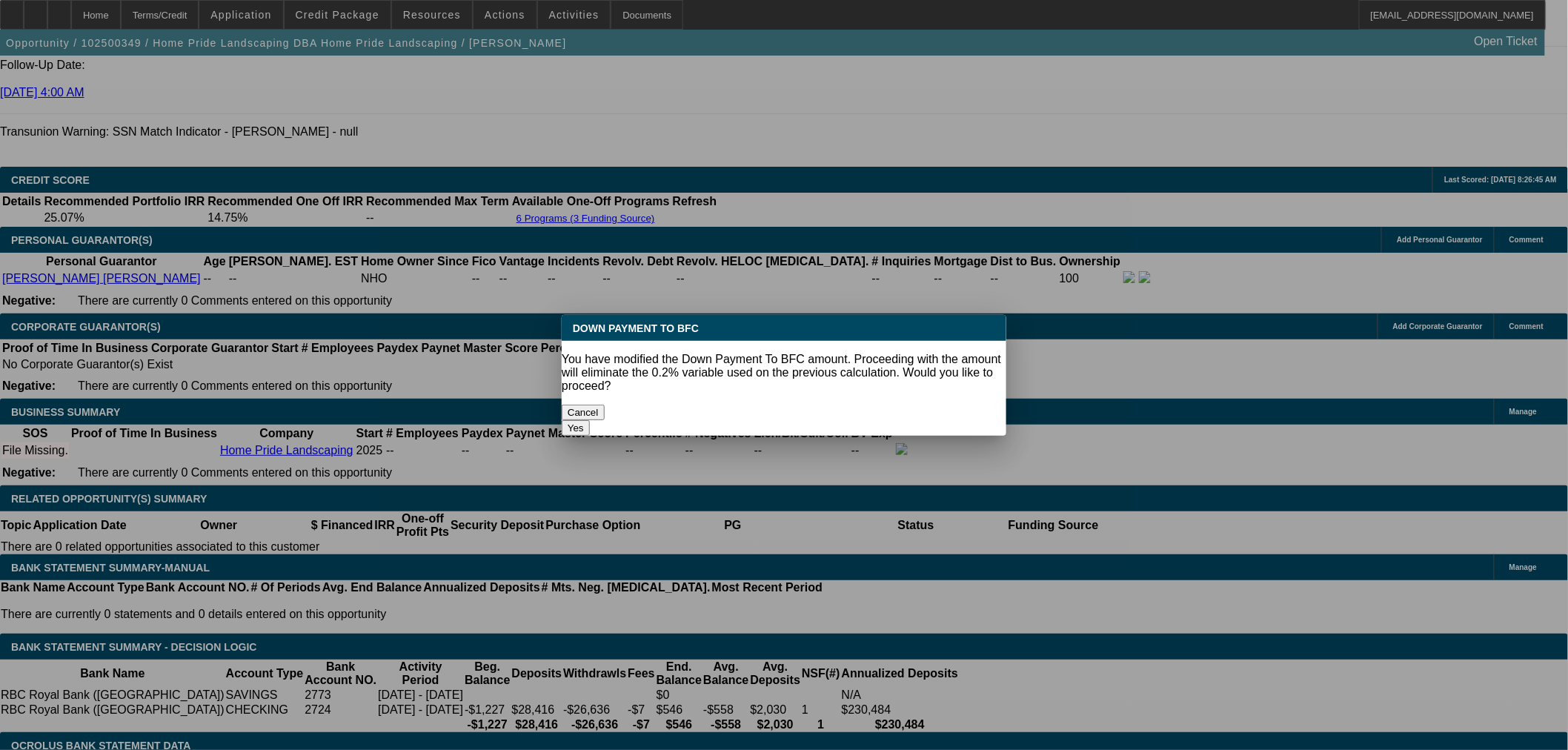
scroll to position [0, 0]
click at [590, 420] on button "Yes" at bounding box center [576, 428] width 28 height 16
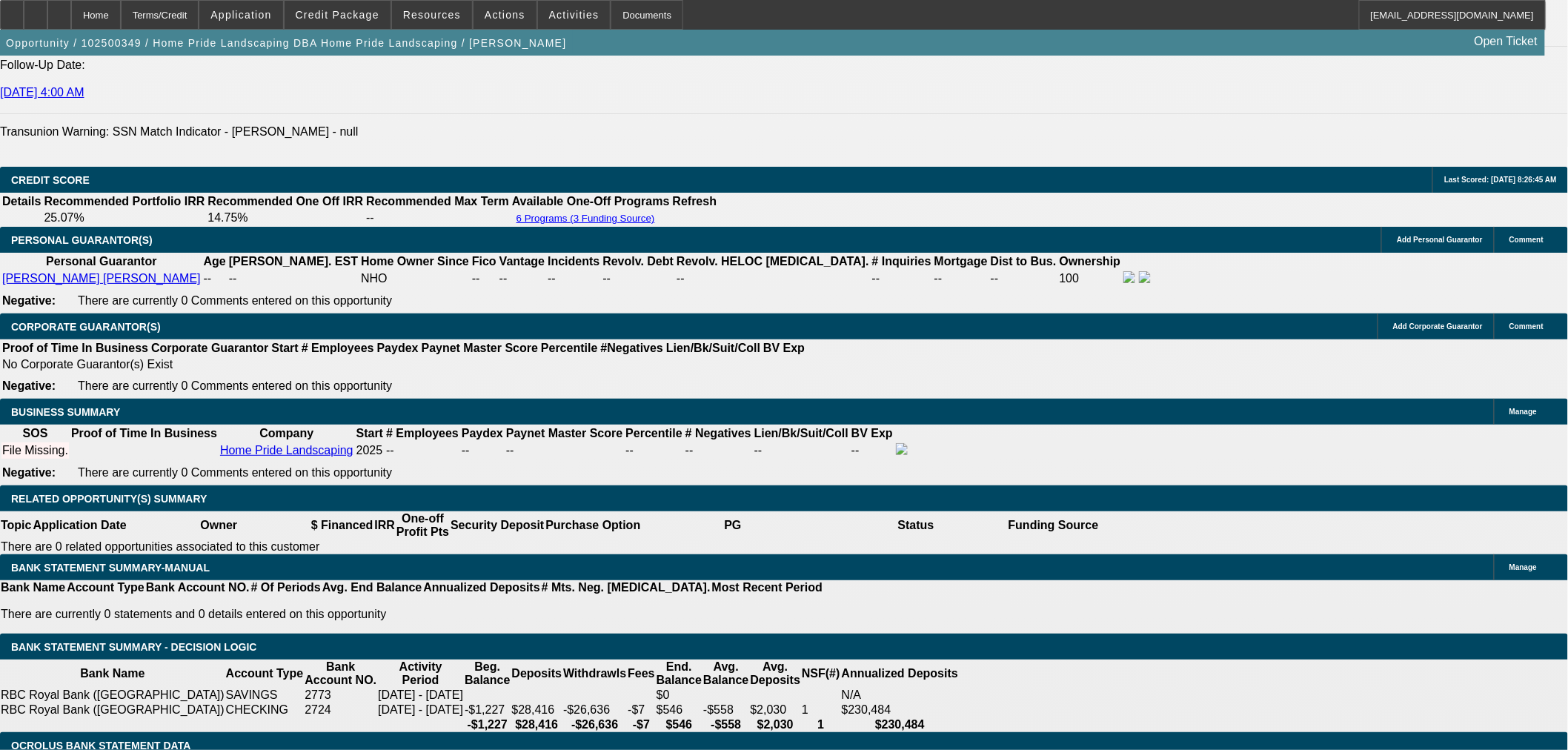
select select "0"
type input "UNKNOWN"
type input "$1,890.36"
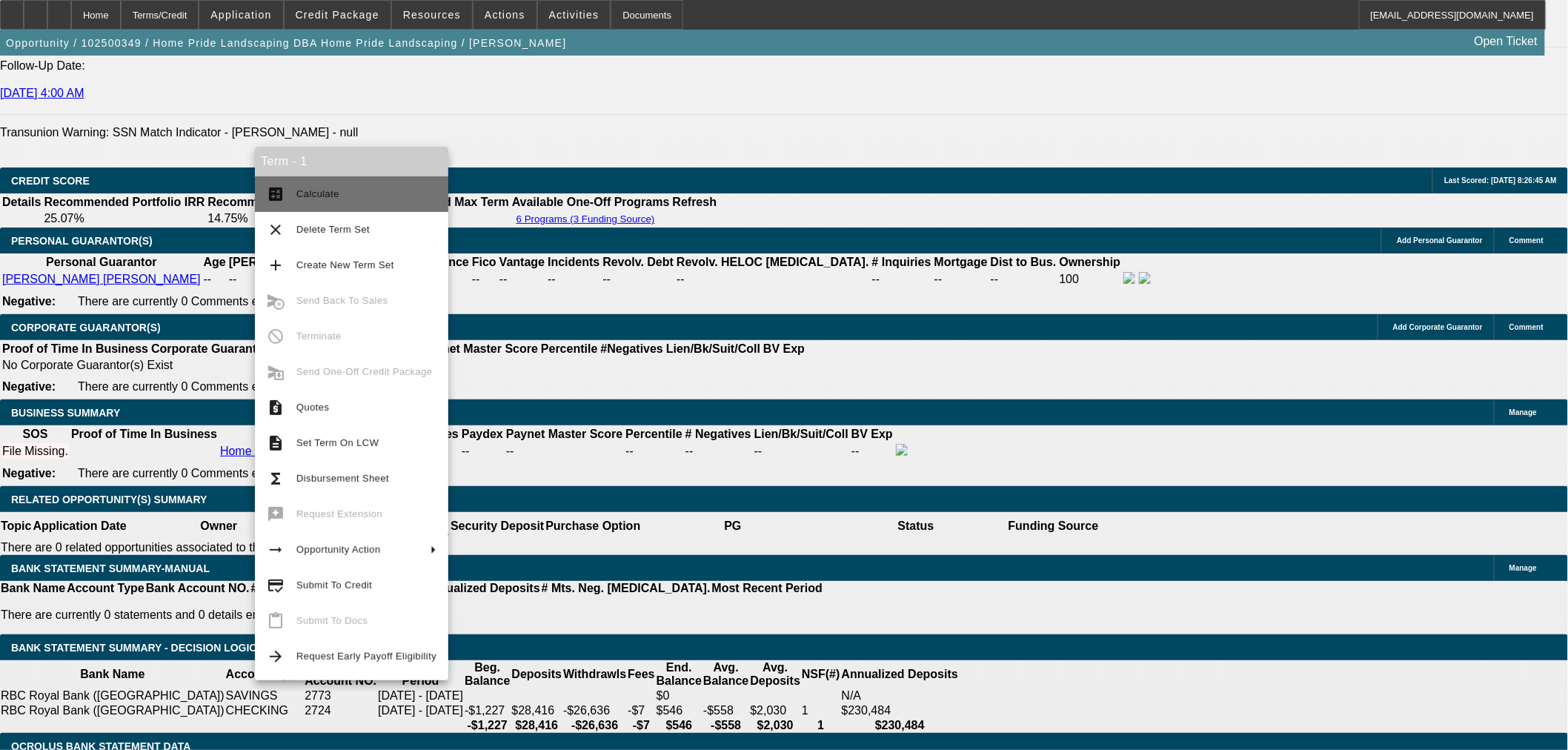
click at [376, 191] on span "Calculate" at bounding box center [366, 194] width 140 height 18
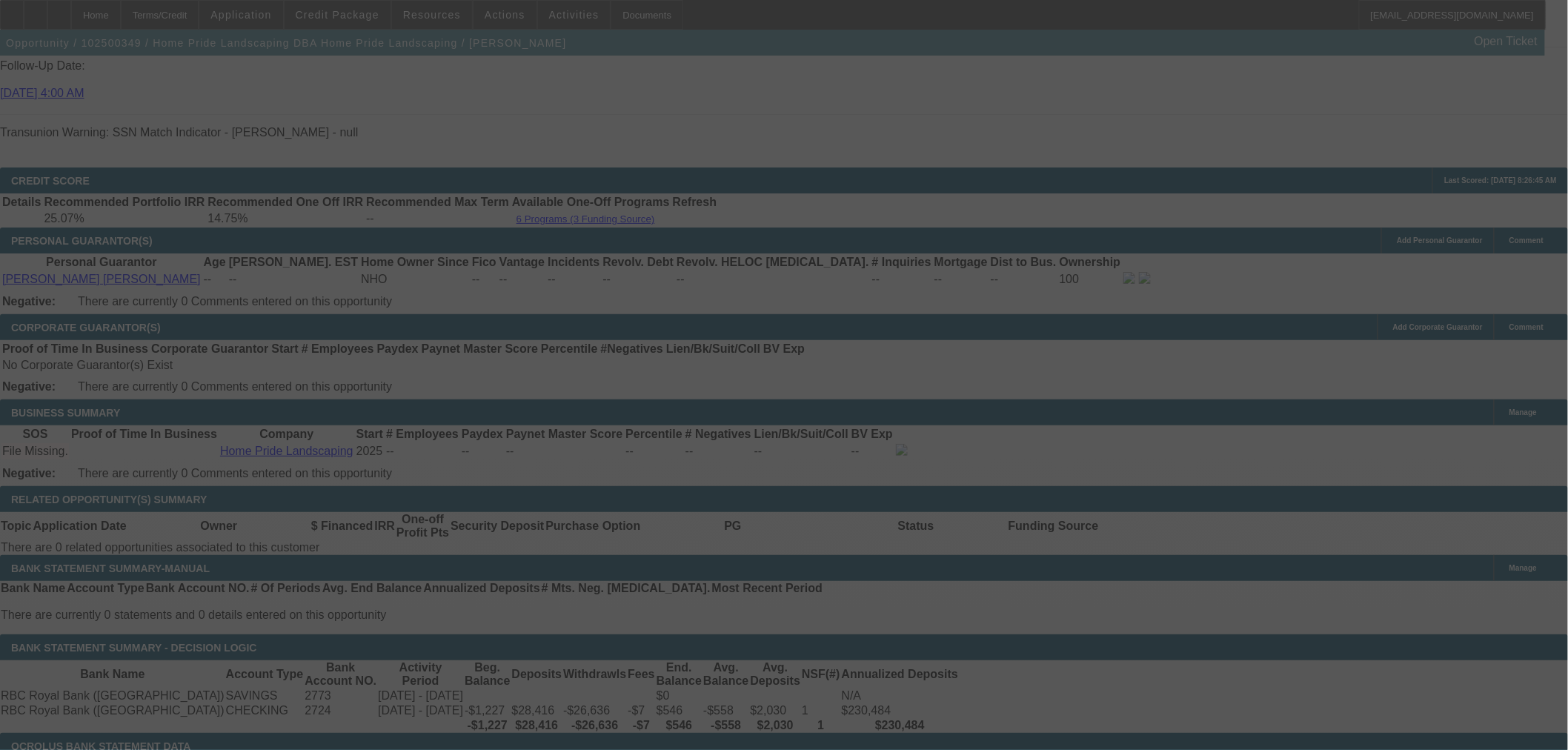
select select "0"
select select "6"
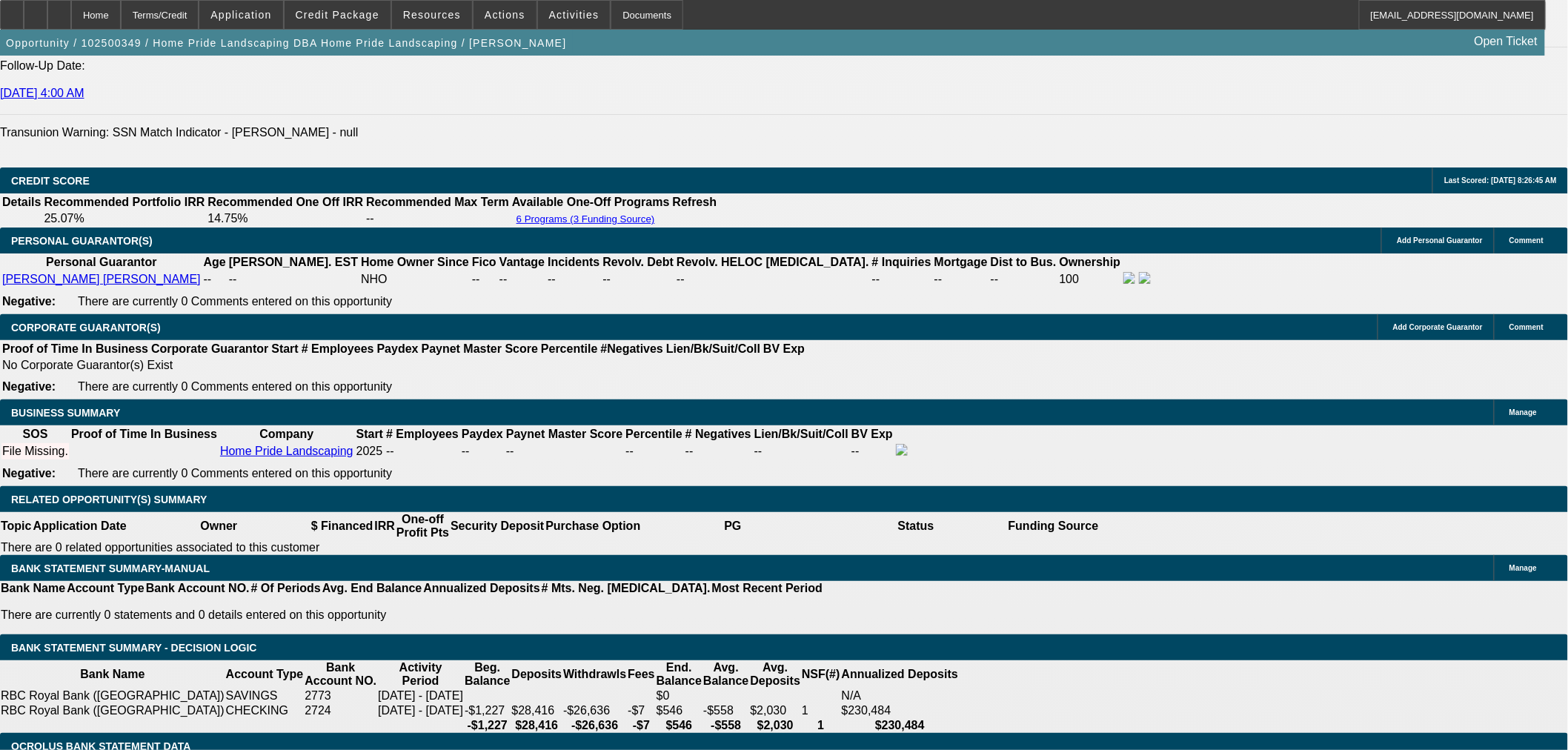
drag, startPoint x: 378, startPoint y: 620, endPoint x: 396, endPoint y: 621, distance: 18.0
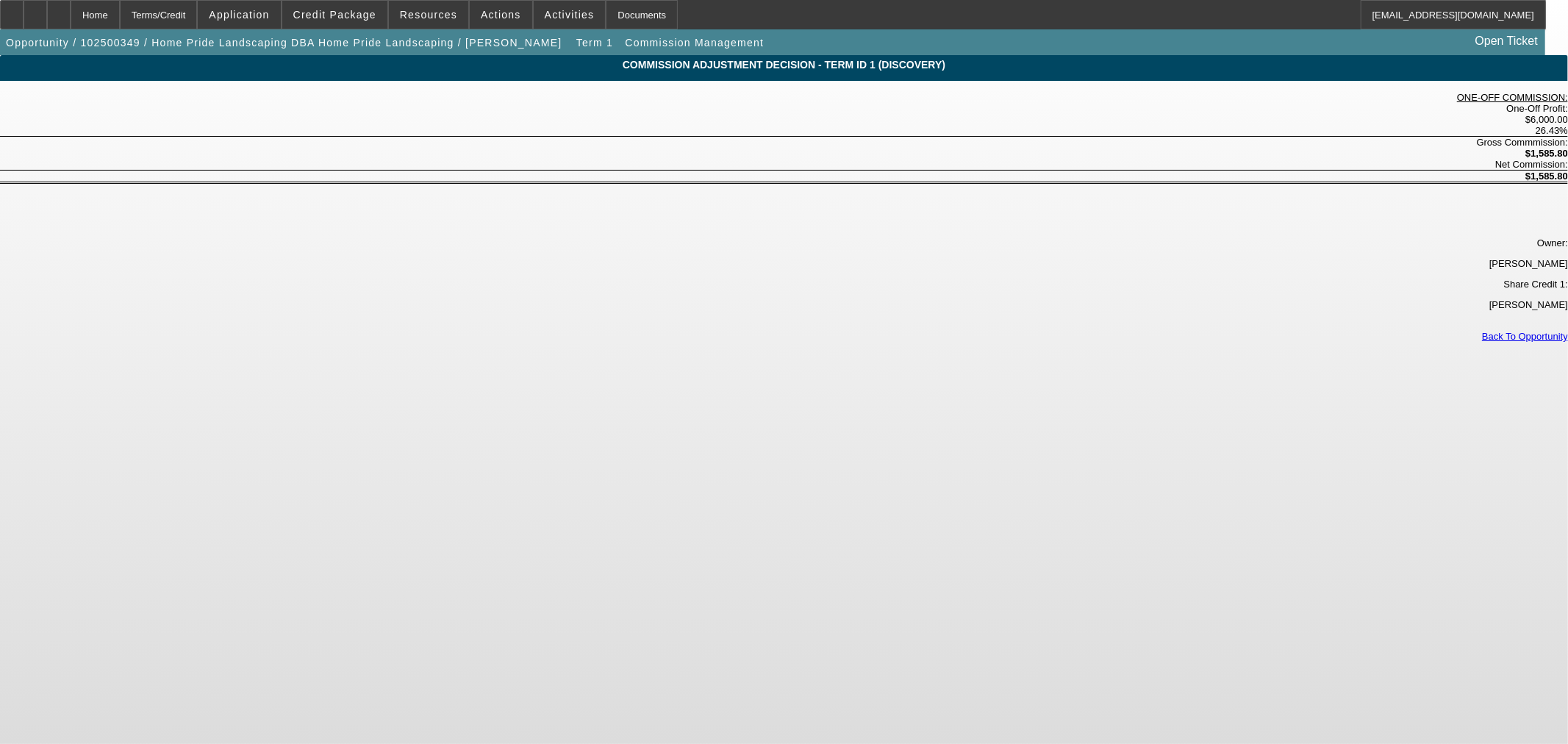
click at [1482, 331] on link "Back To Opportunity" at bounding box center [1524, 336] width 86 height 11
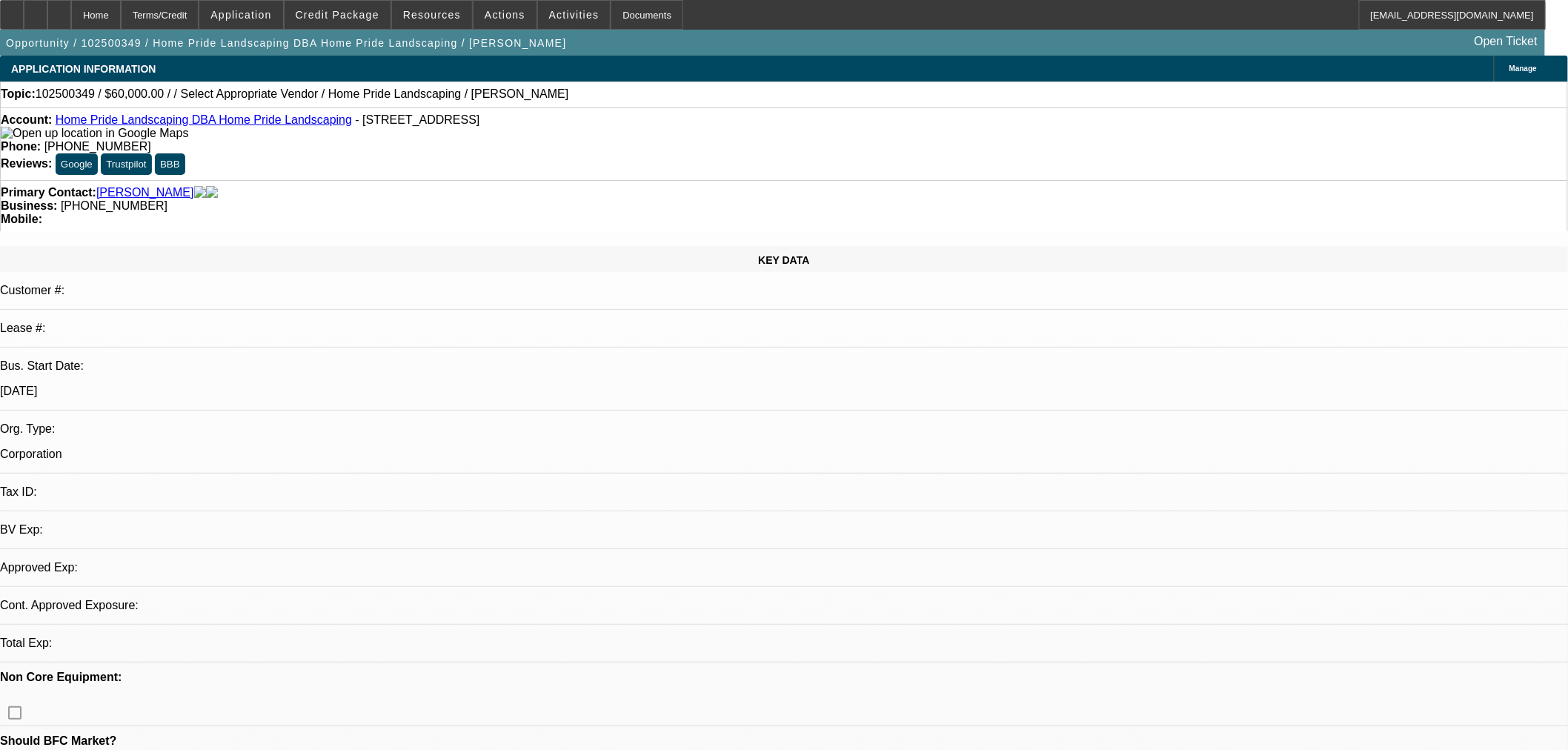
select select "0"
select select "6"
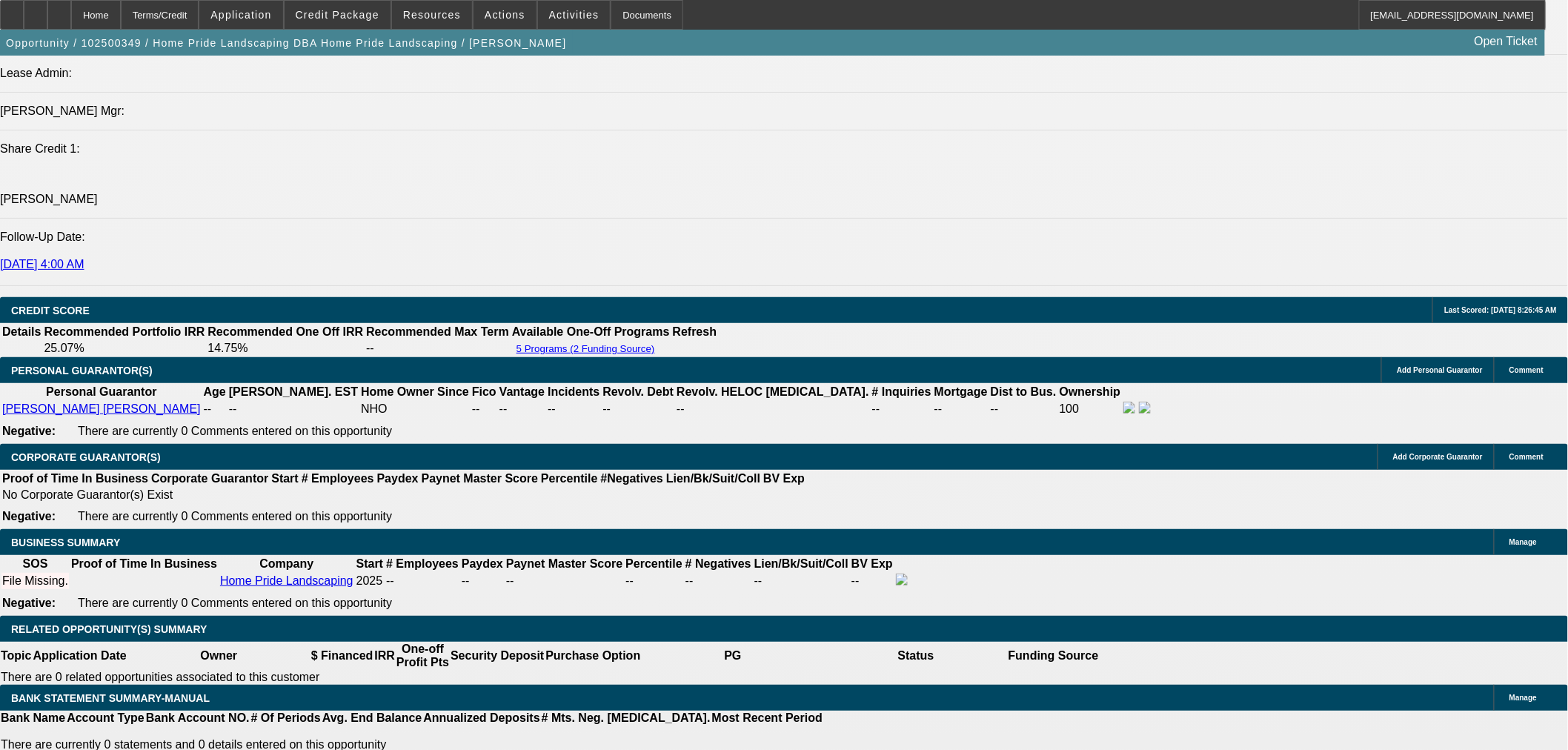
scroll to position [1989, 0]
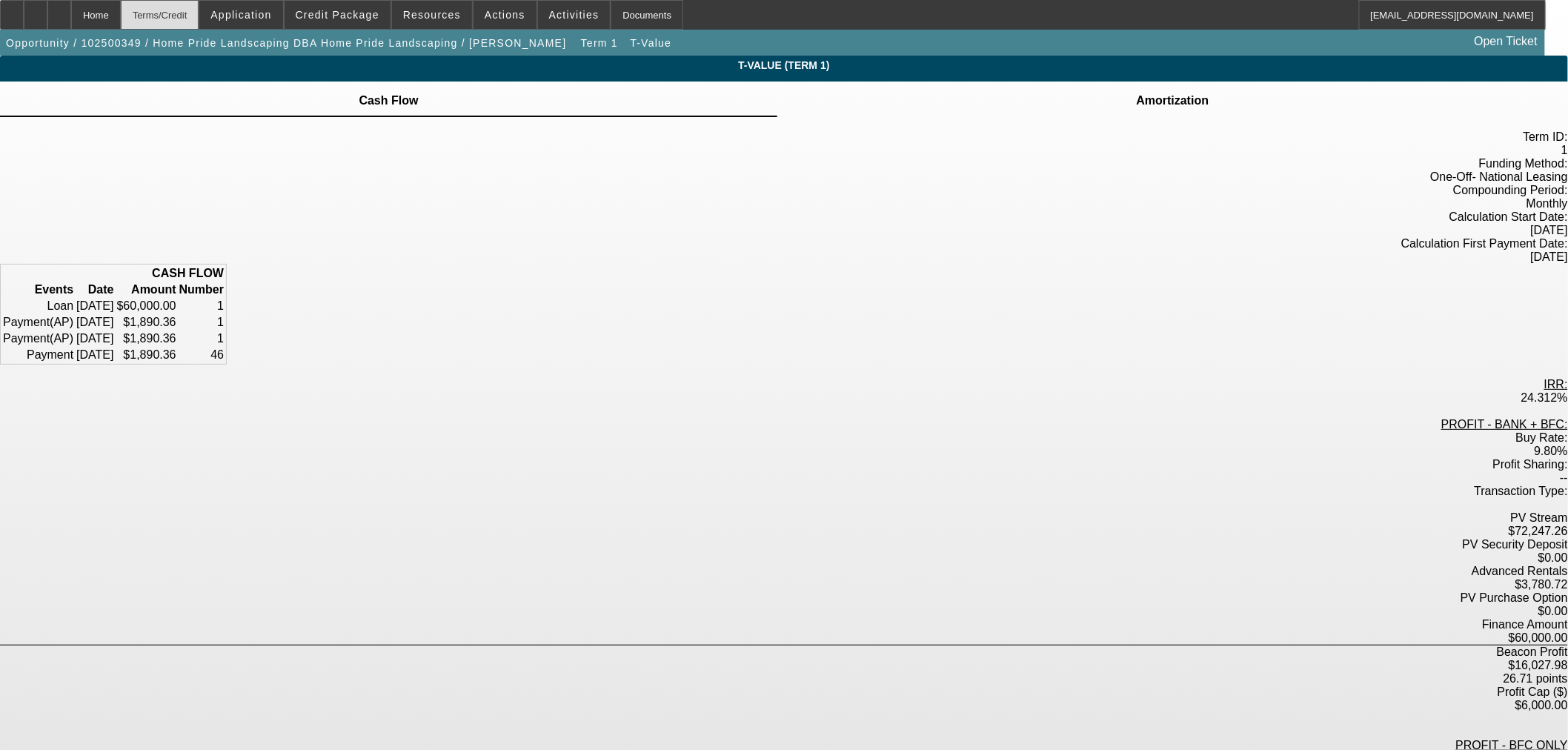
click at [173, 23] on div "Terms/Credit" at bounding box center [159, 15] width 78 height 30
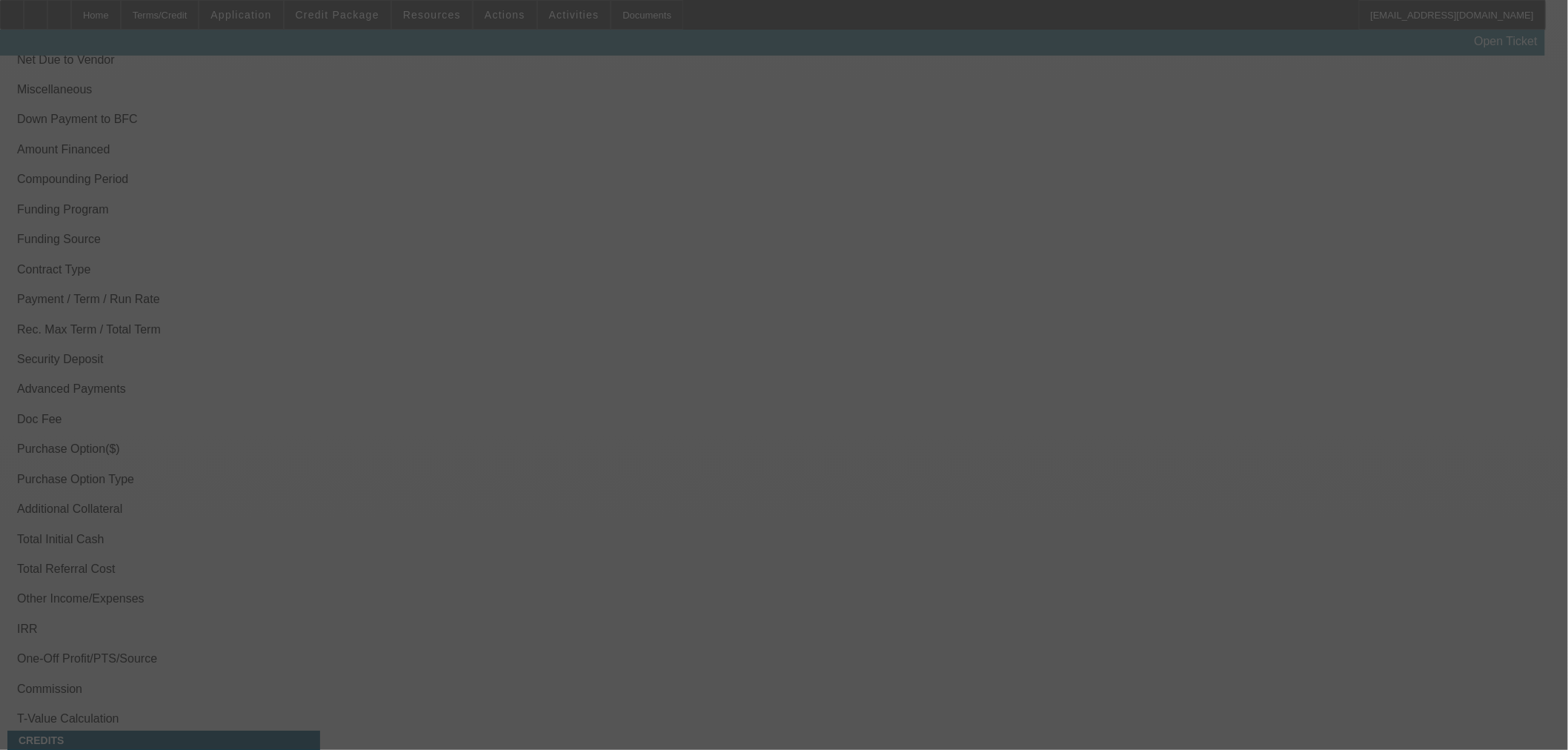
scroll to position [1732, 0]
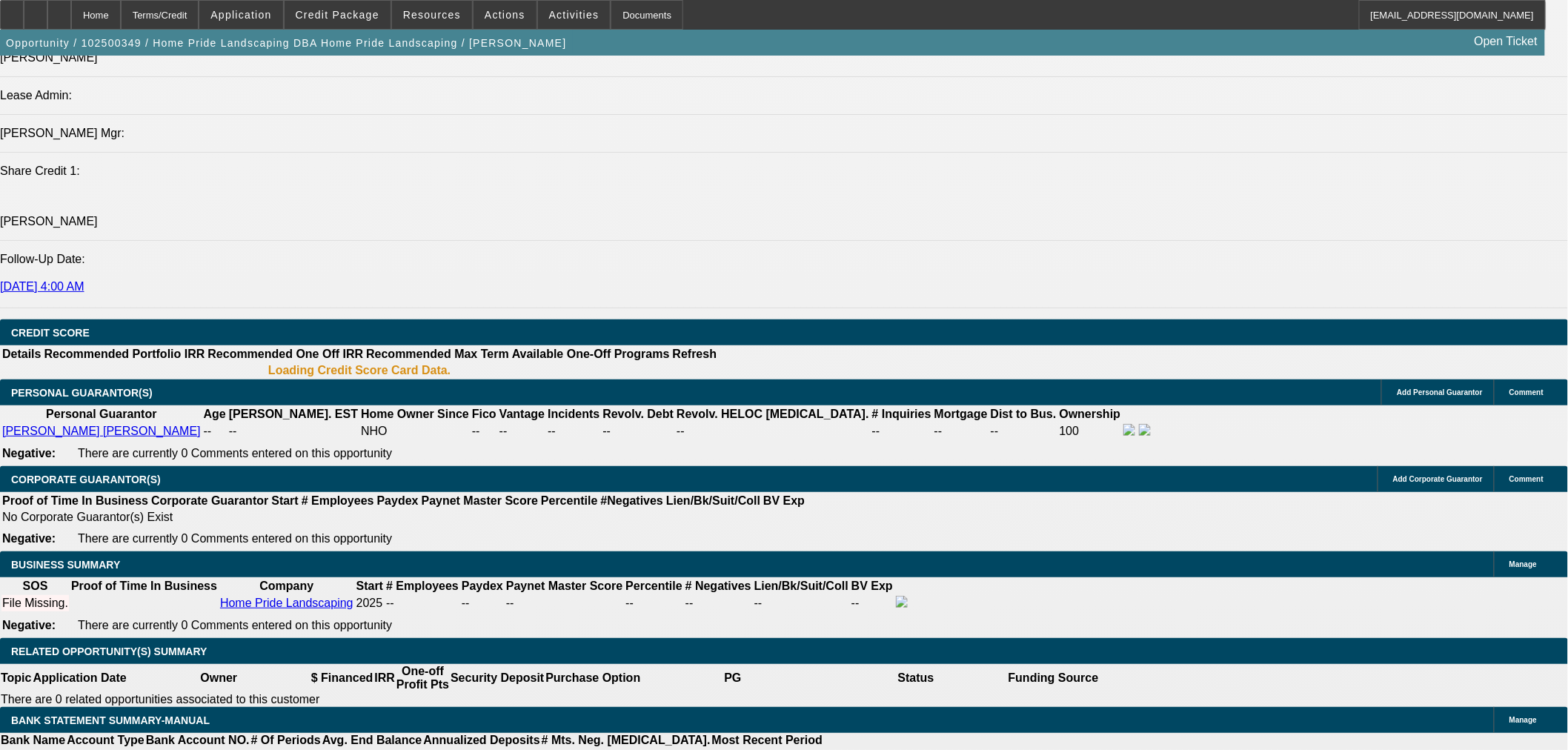
select select "0"
select select "6"
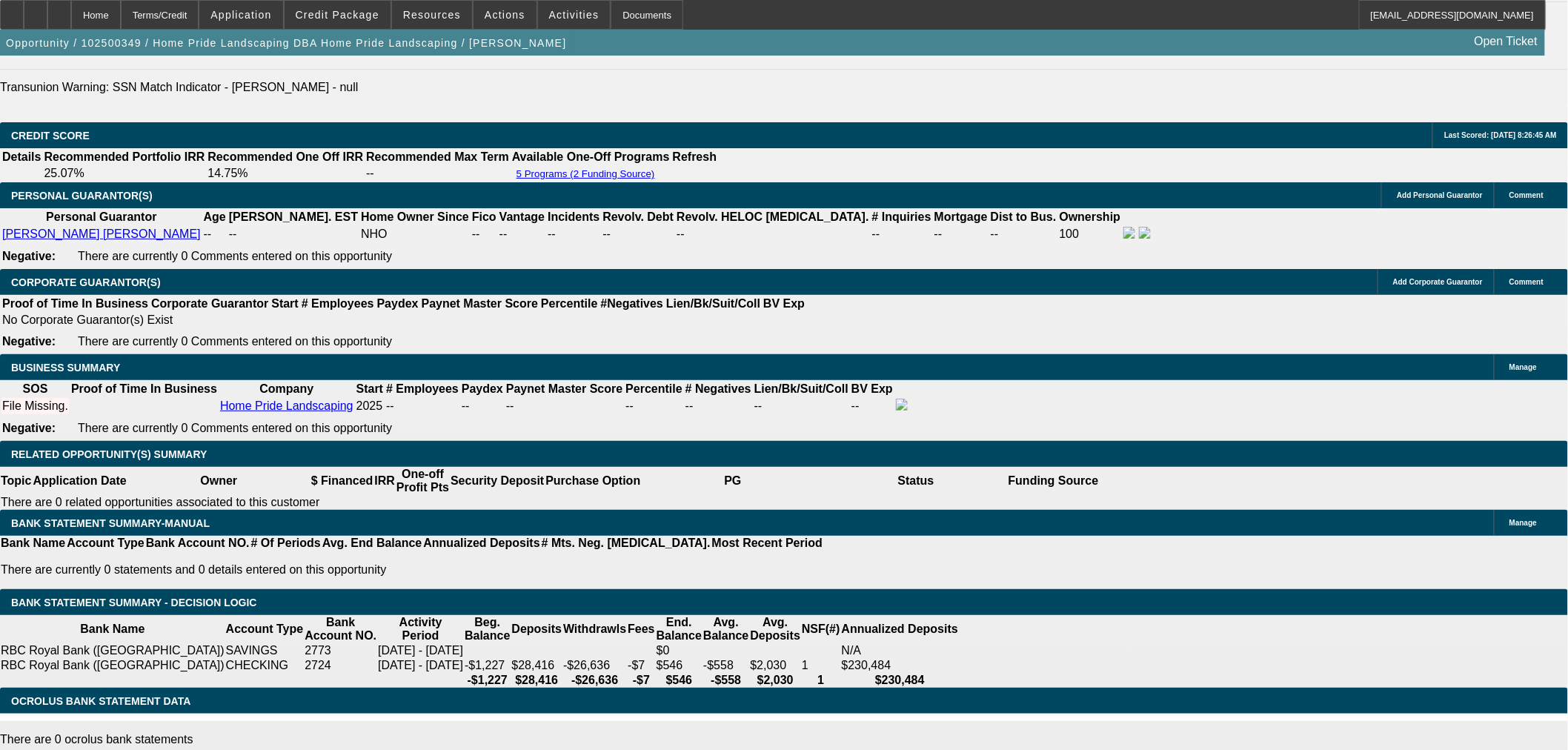
scroll to position [2192, 0]
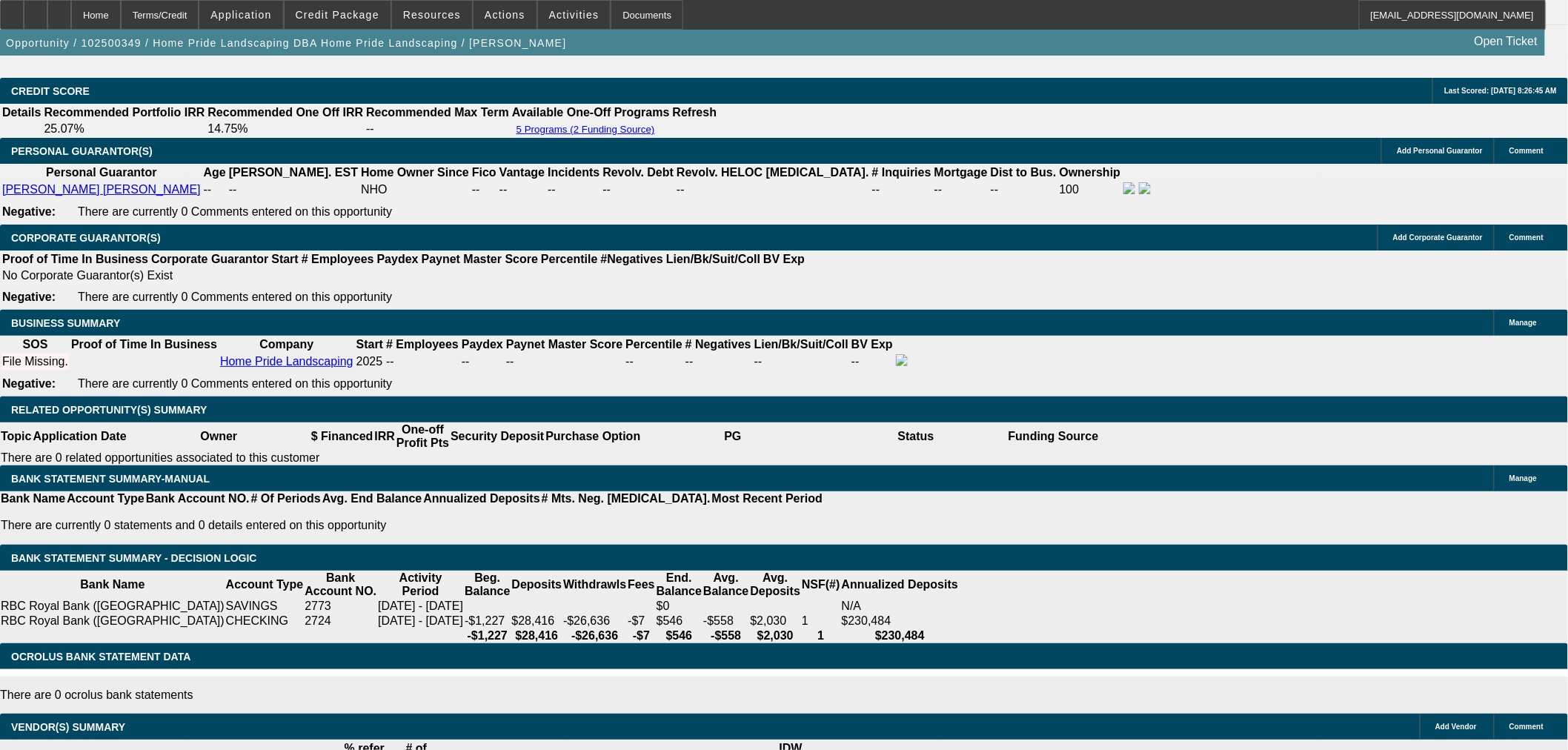
drag, startPoint x: 346, startPoint y: 261, endPoint x: 460, endPoint y: 256, distance: 114.1
type input "UNKNOWN"
type input "16"
type input "$1,700.42"
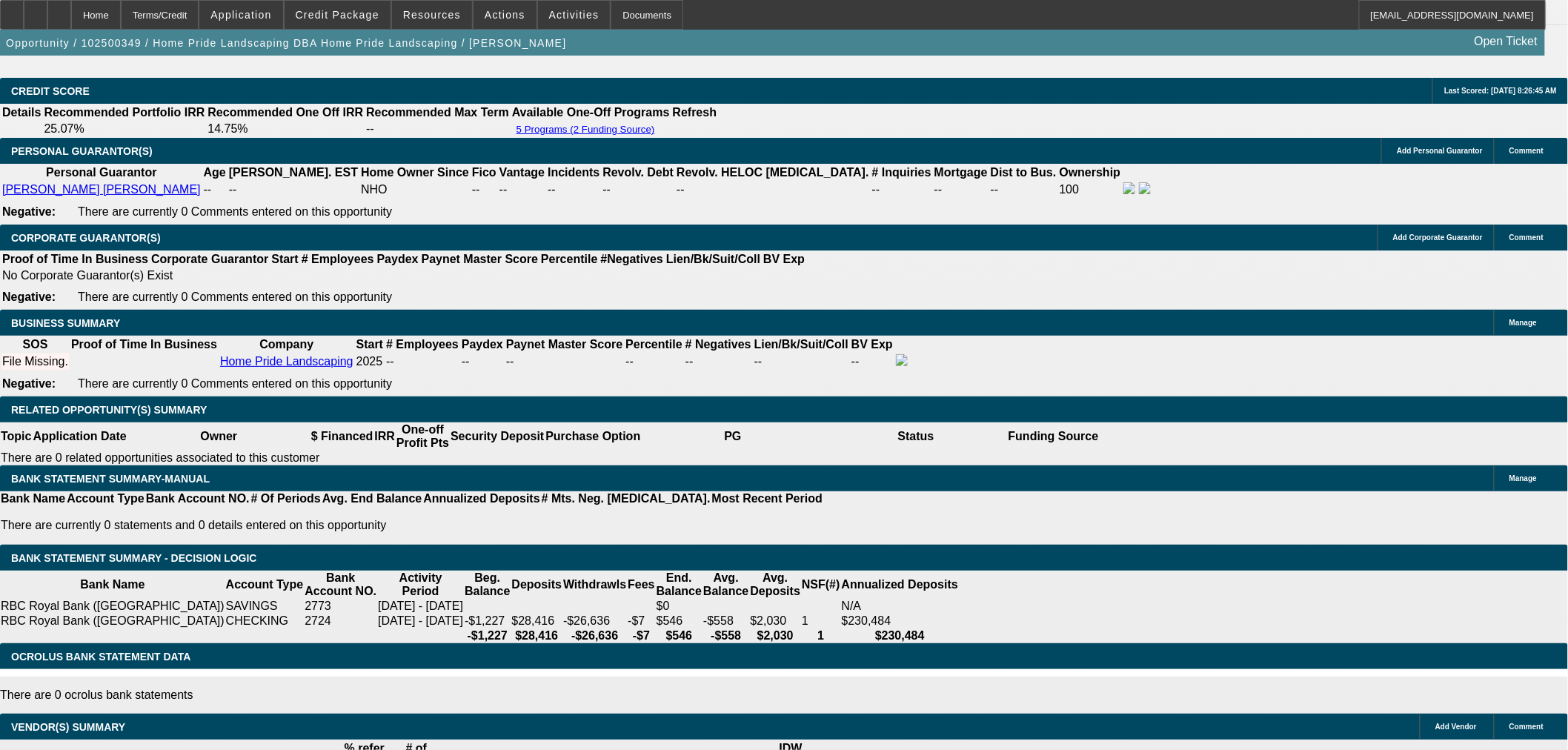
type input "16"
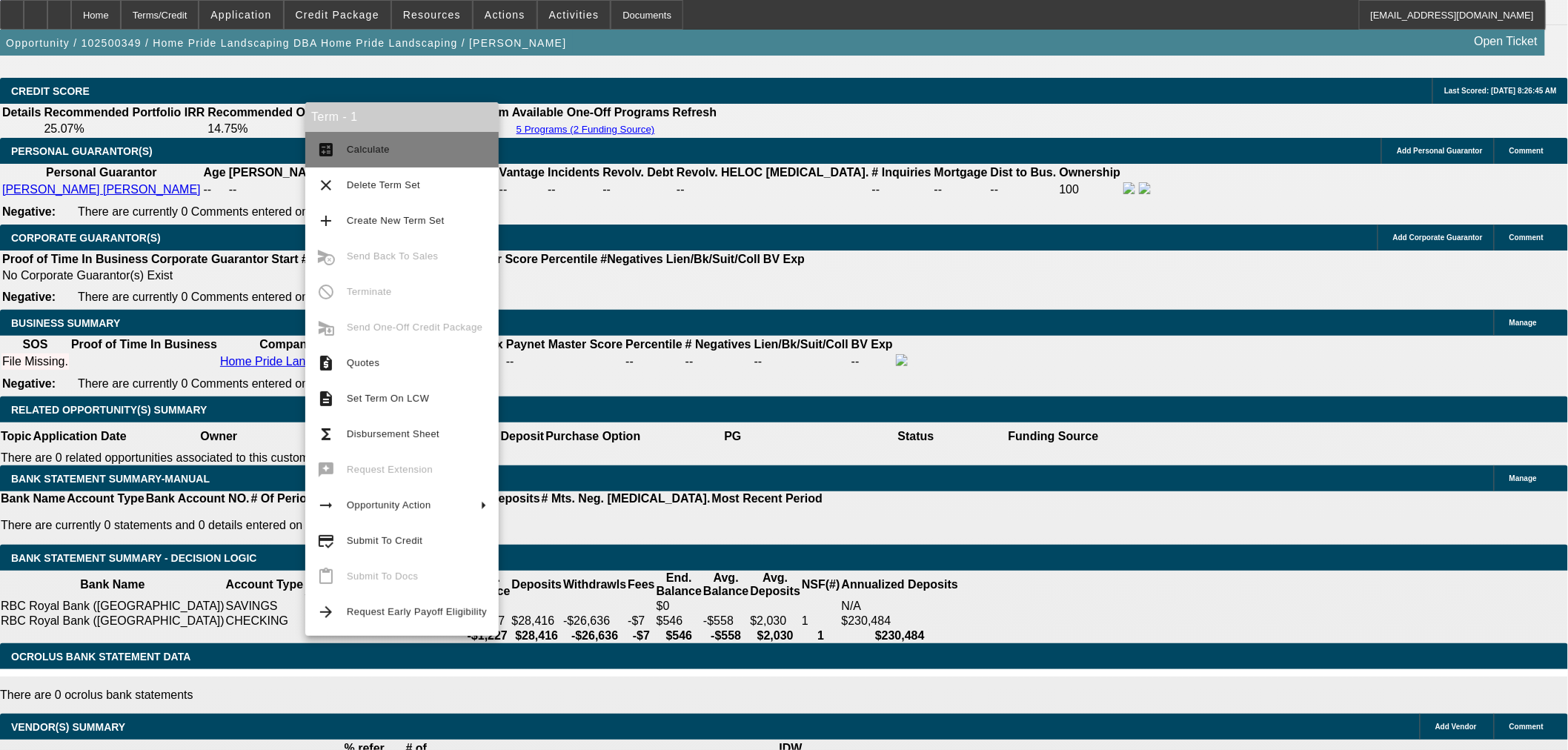
click at [349, 153] on span "Calculate" at bounding box center [368, 149] width 43 height 11
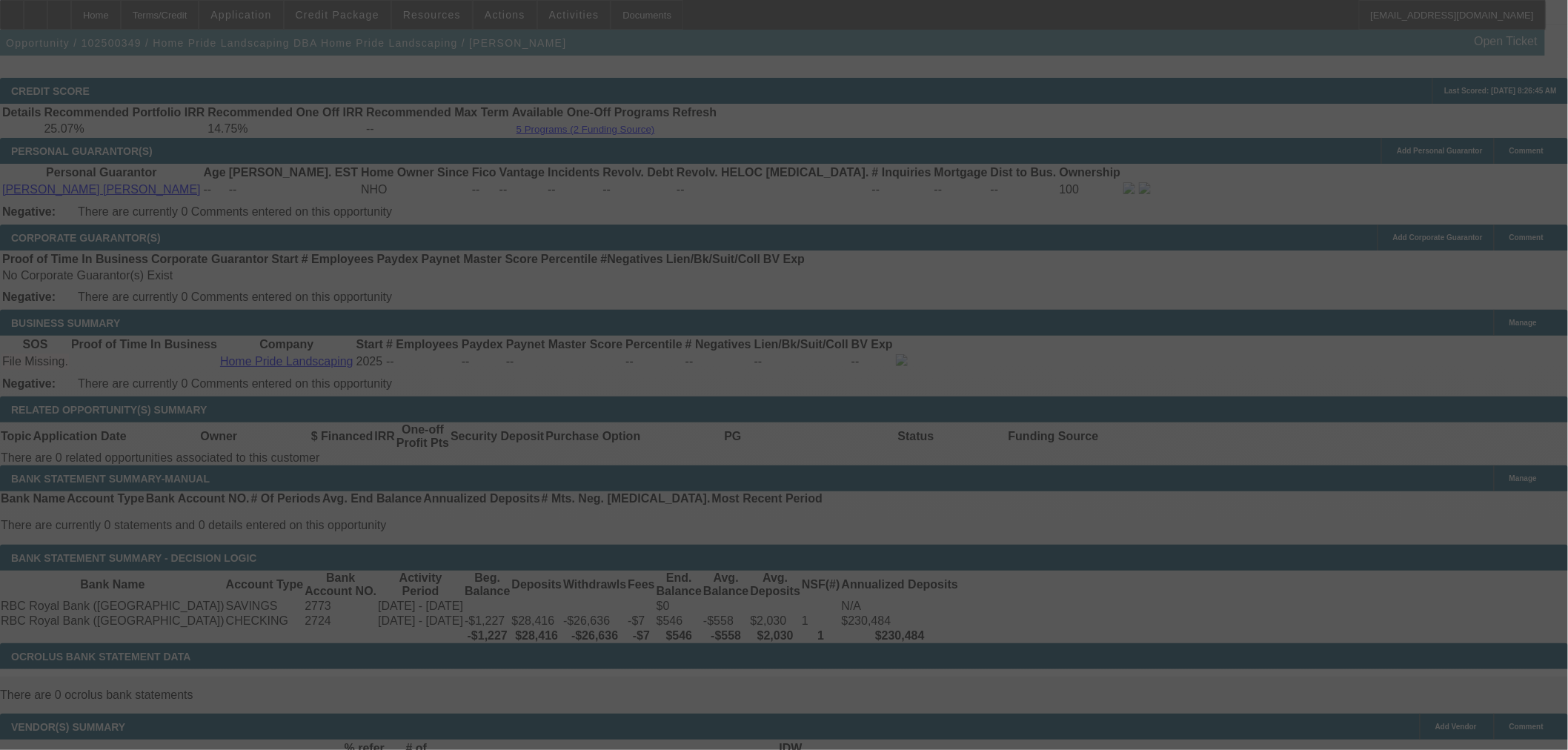
select select "0"
select select "6"
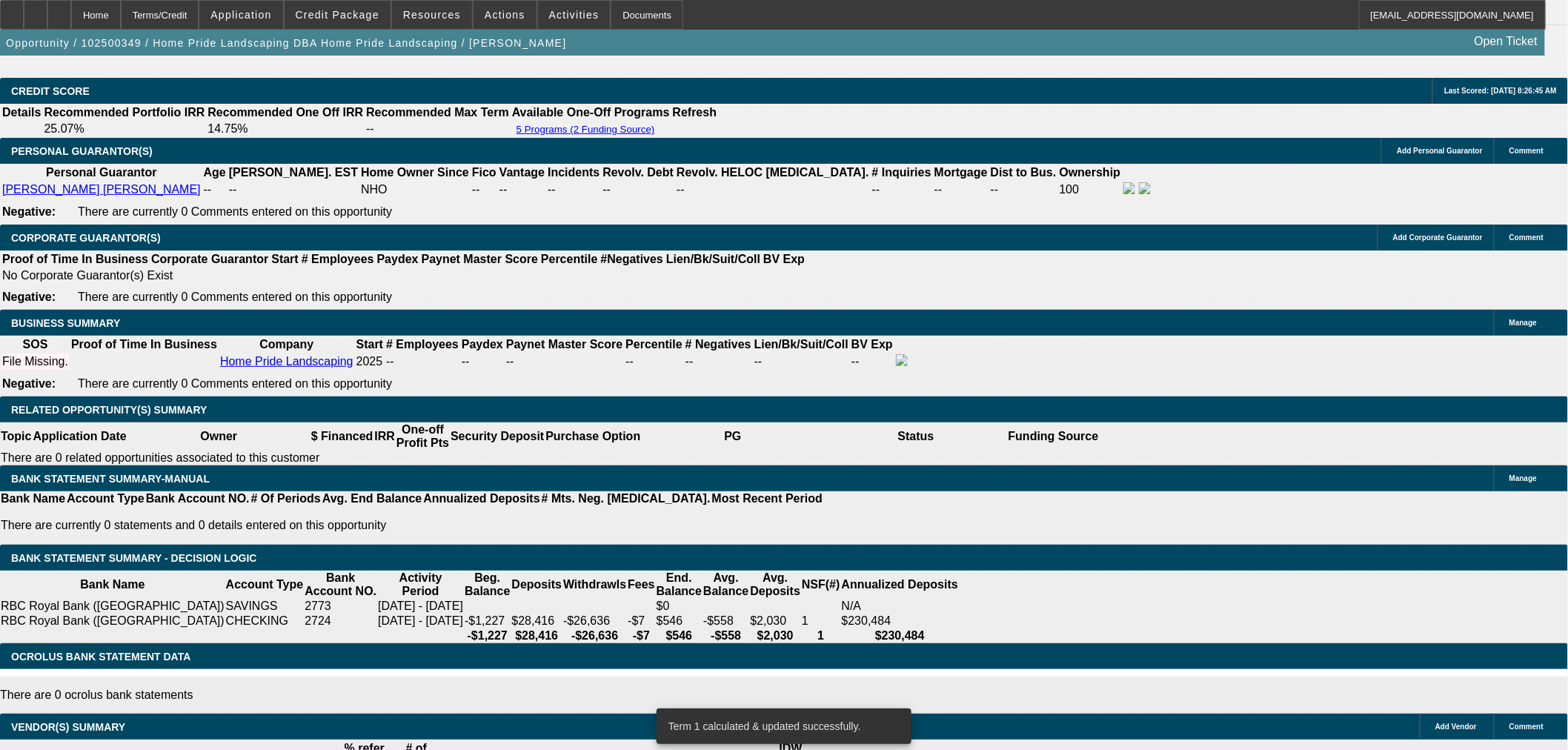
drag, startPoint x: 354, startPoint y: 263, endPoint x: 427, endPoint y: 245, distance: 75.2
type input "UNKNOWN"
type input "10"
type input "$1,521.76"
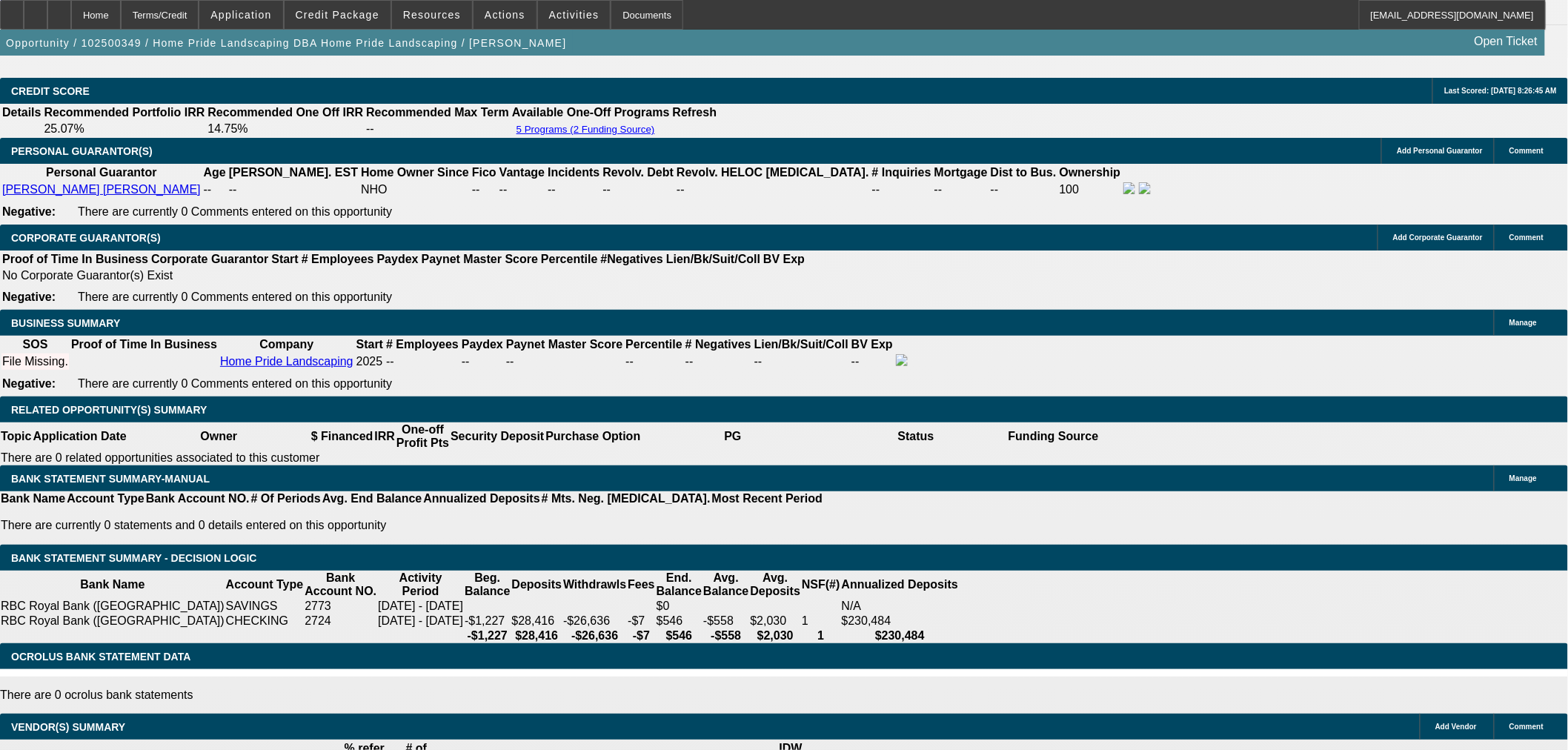
type input "10"
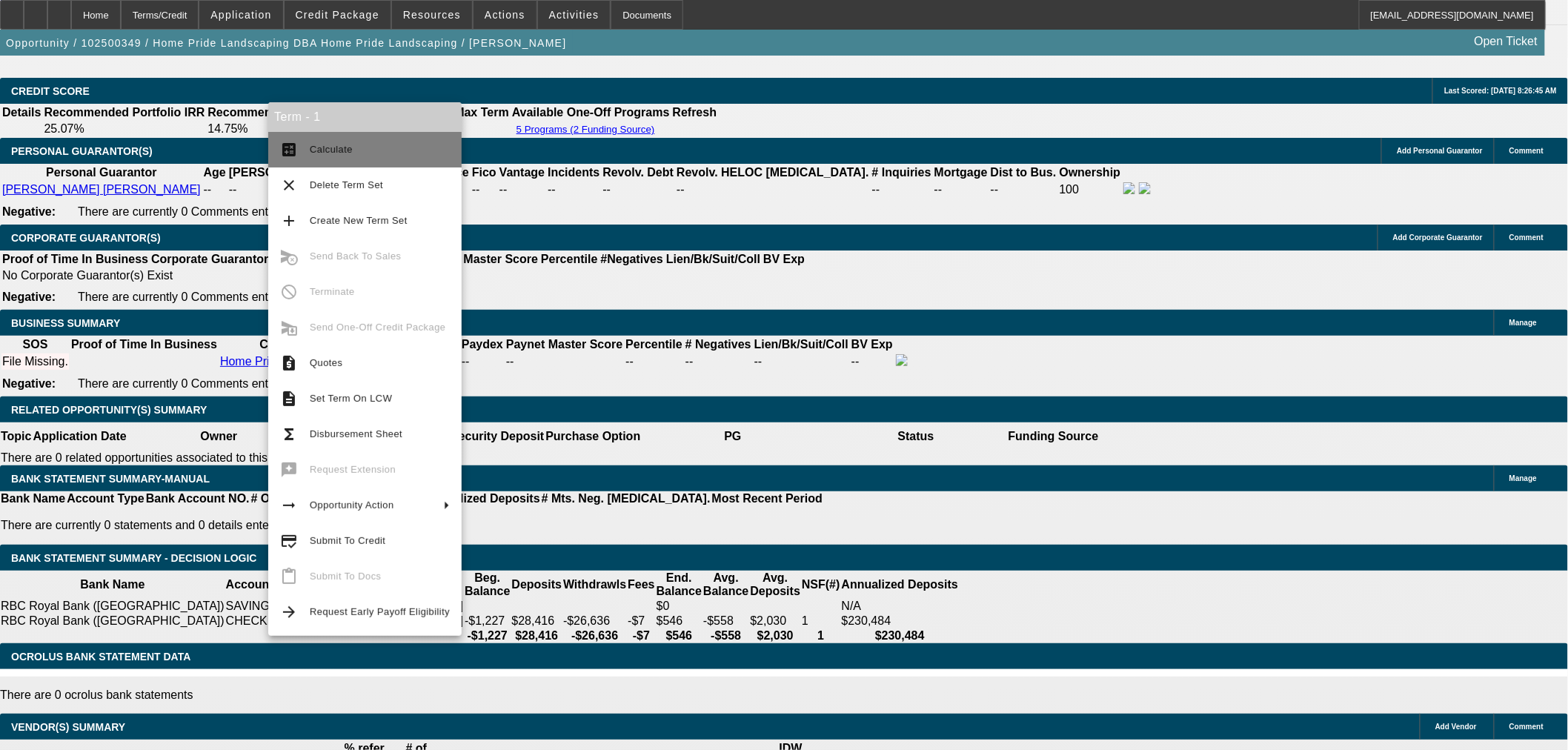
click at [309, 146] on button "calculate Calculate" at bounding box center [365, 149] width 193 height 35
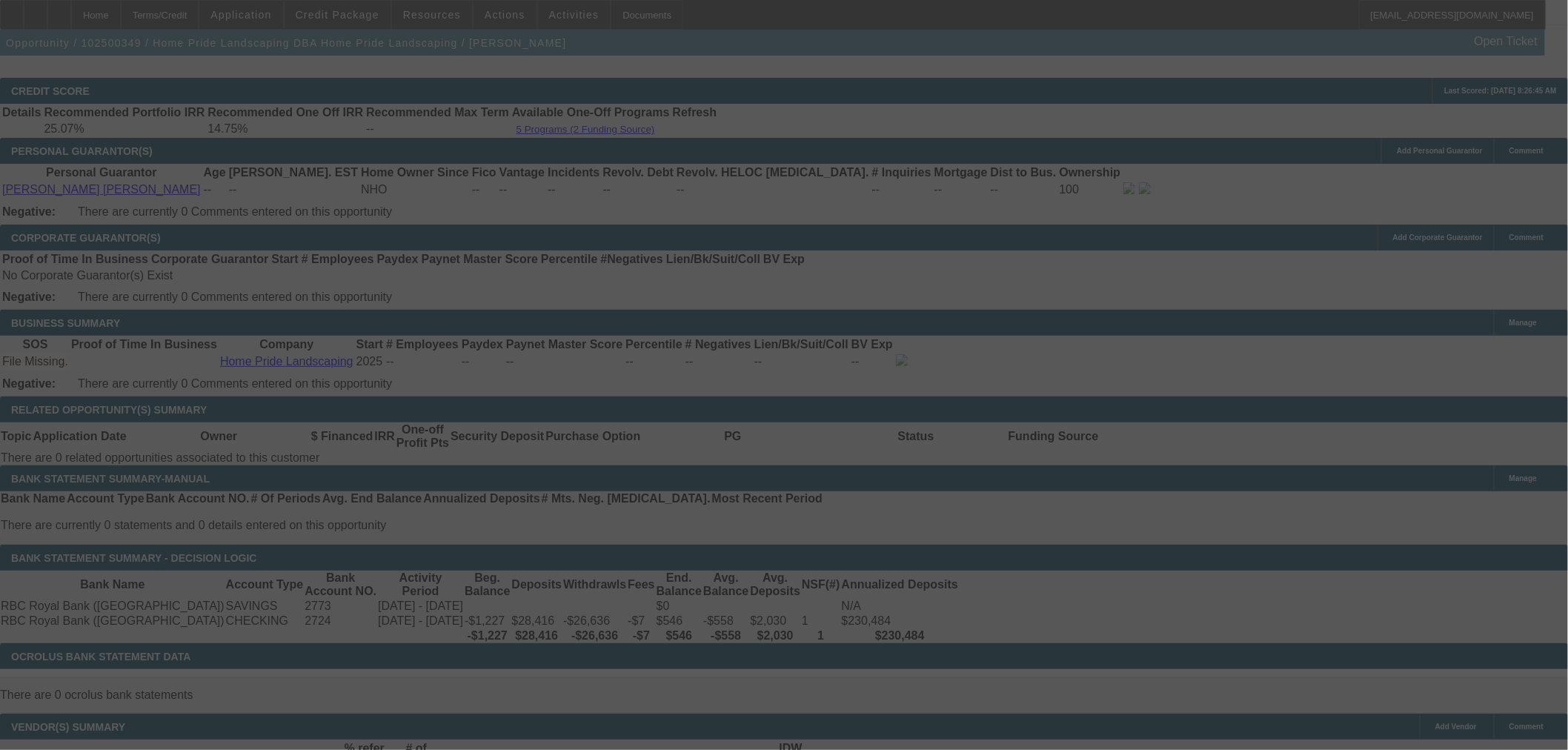
select select "0"
select select "6"
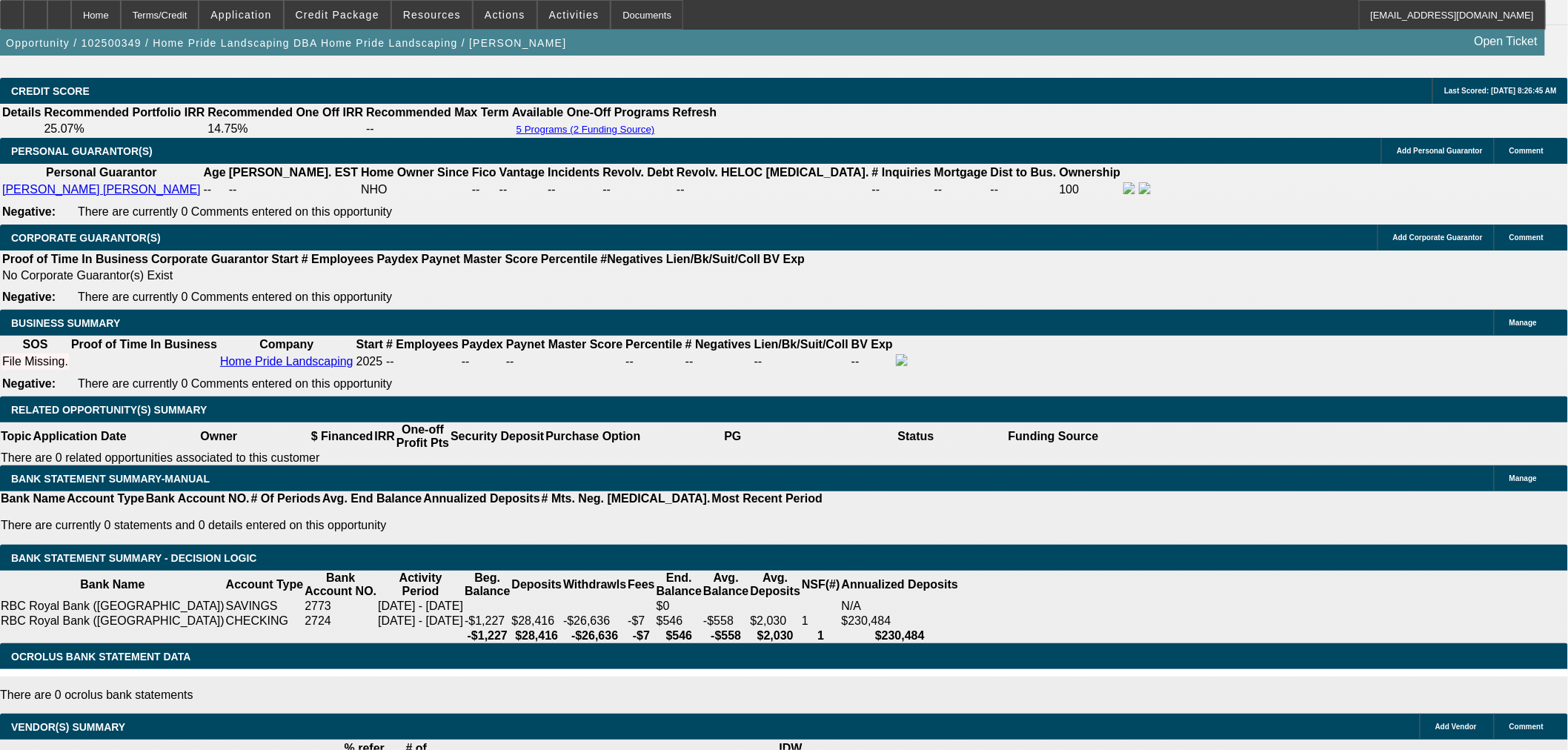
drag, startPoint x: 354, startPoint y: 261, endPoint x: 559, endPoint y: 248, distance: 205.4
type input "UNKNOWN"
type input "14"
type input "$1,639.59"
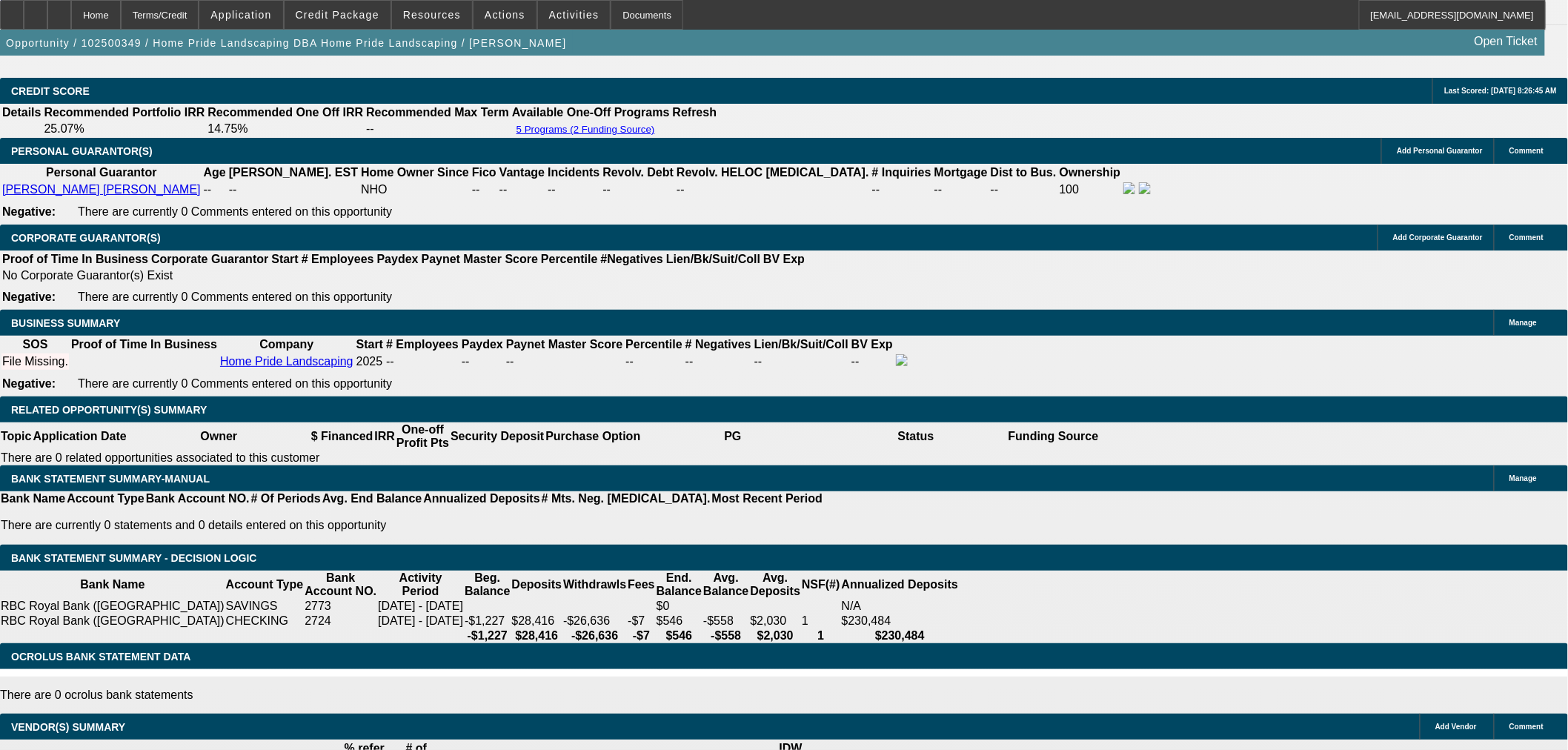
type input "14"
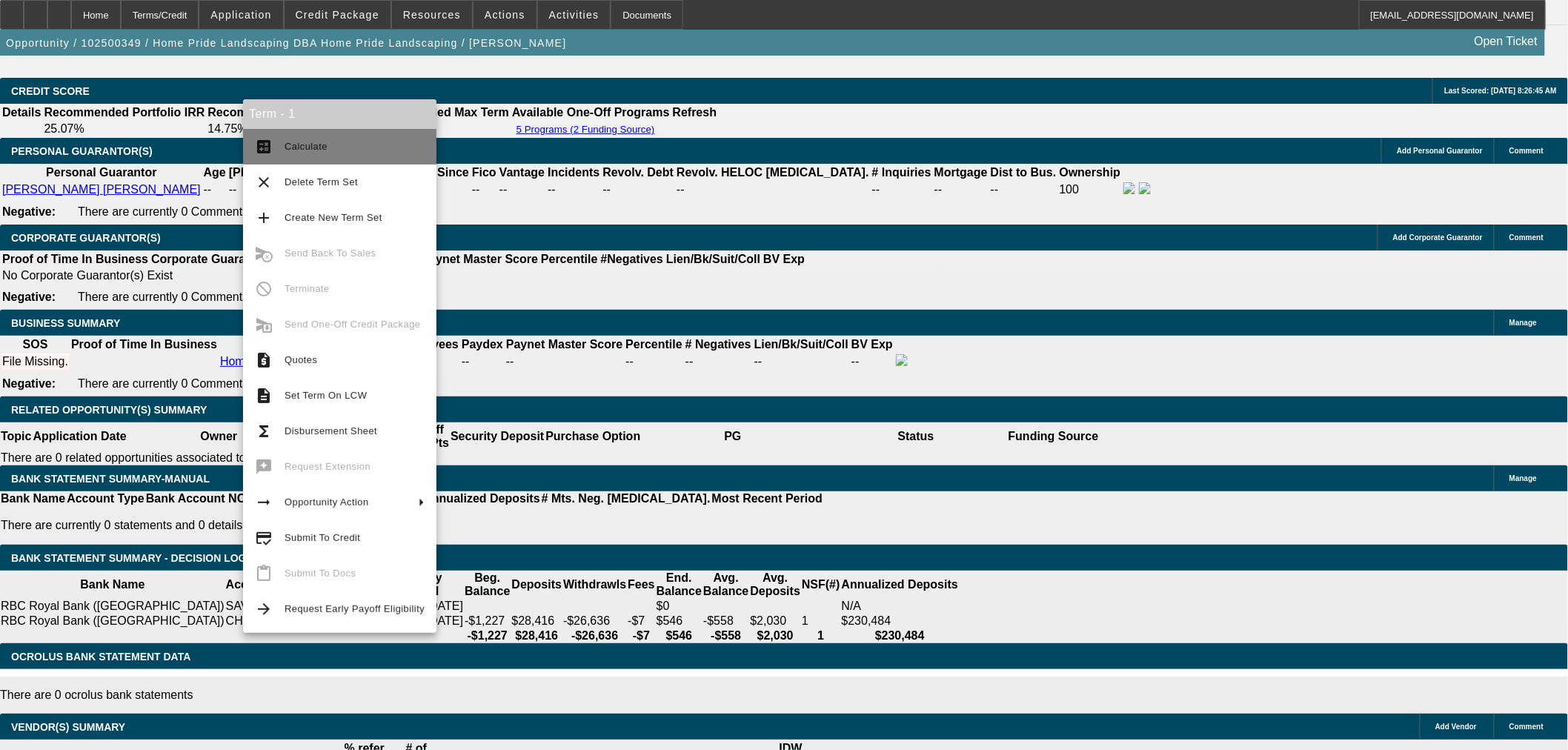
click at [306, 152] on span "Calculate" at bounding box center [354, 147] width 140 height 18
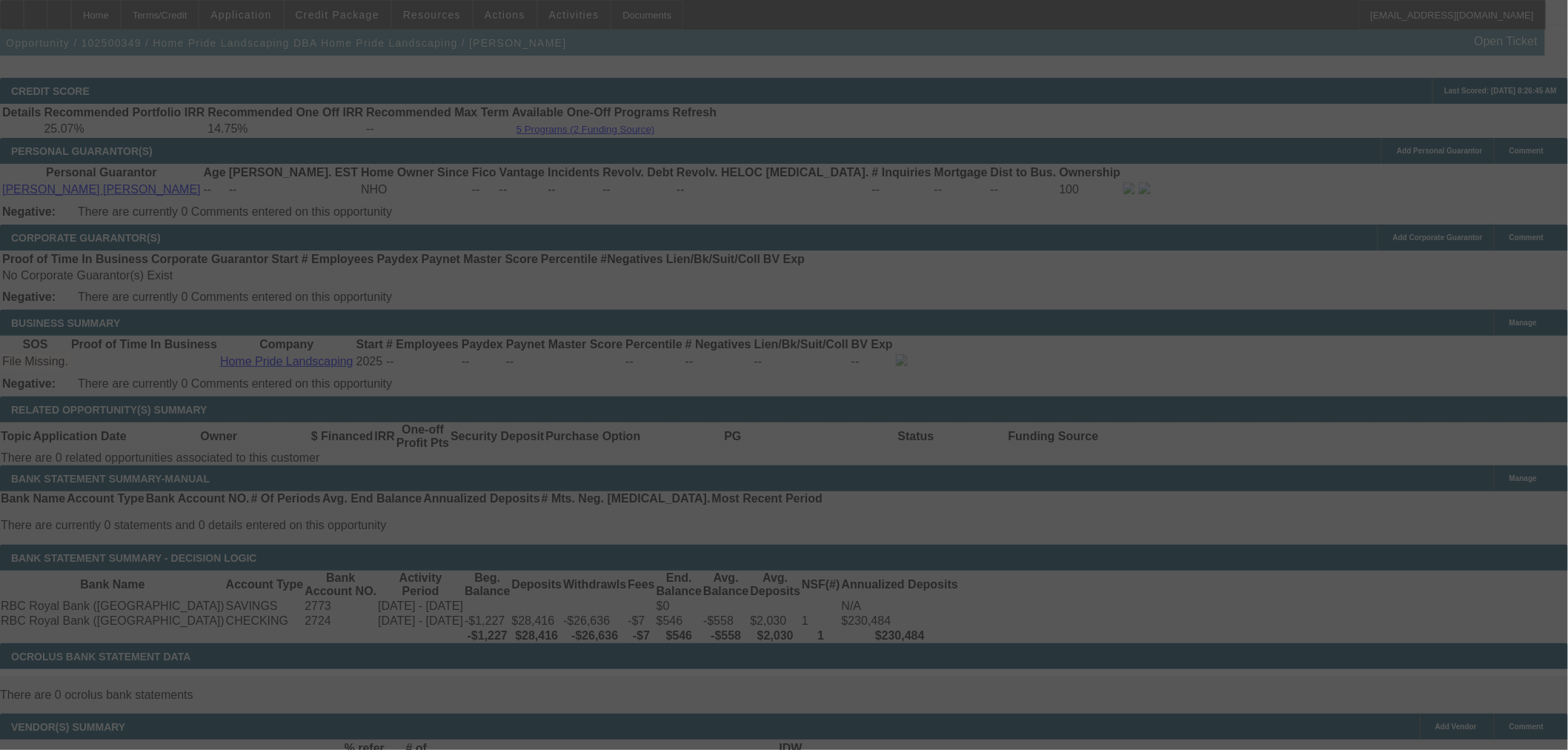
select select "0"
select select "6"
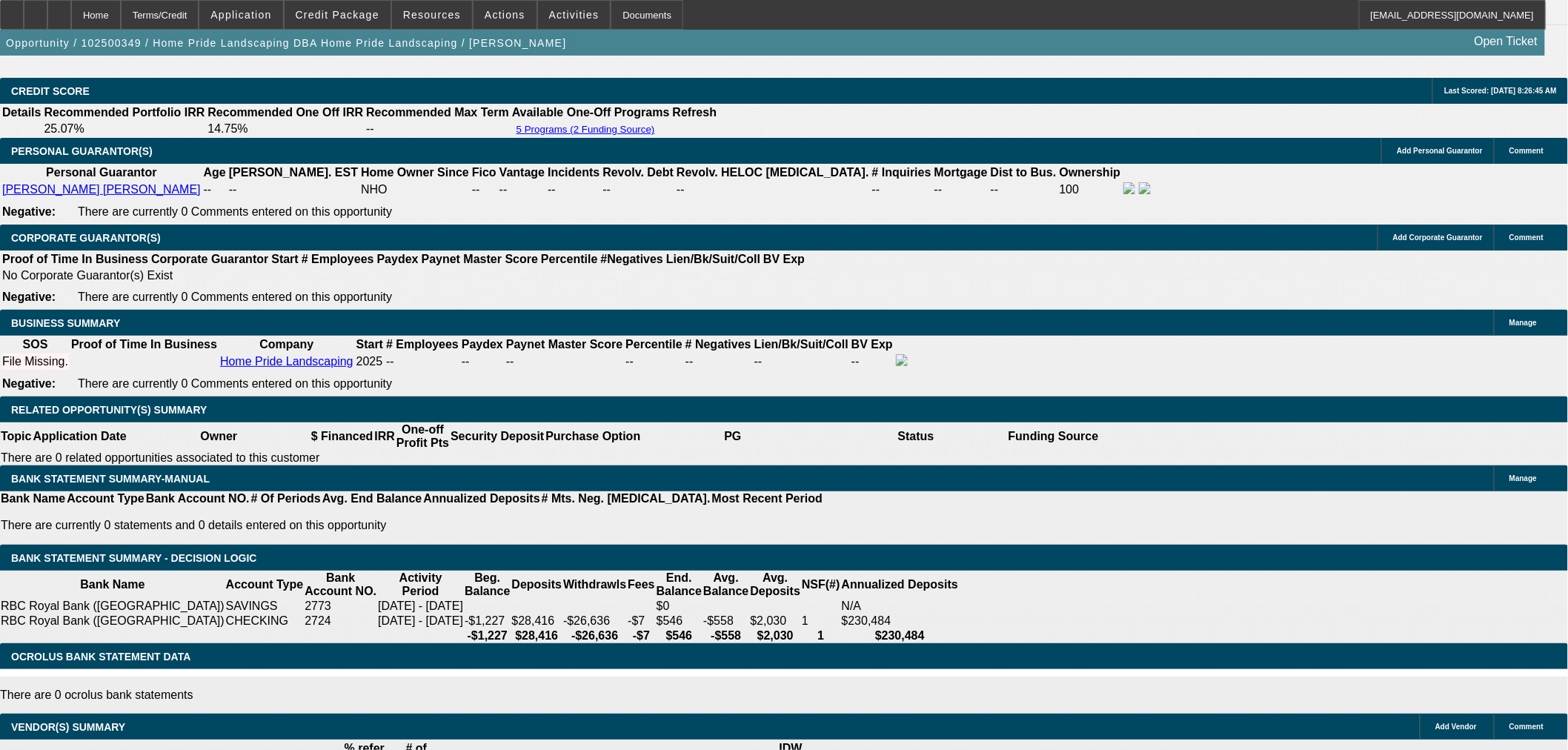
type input "14."
type input "UNKNOWN"
type input "14.5"
type input "$1,654.68"
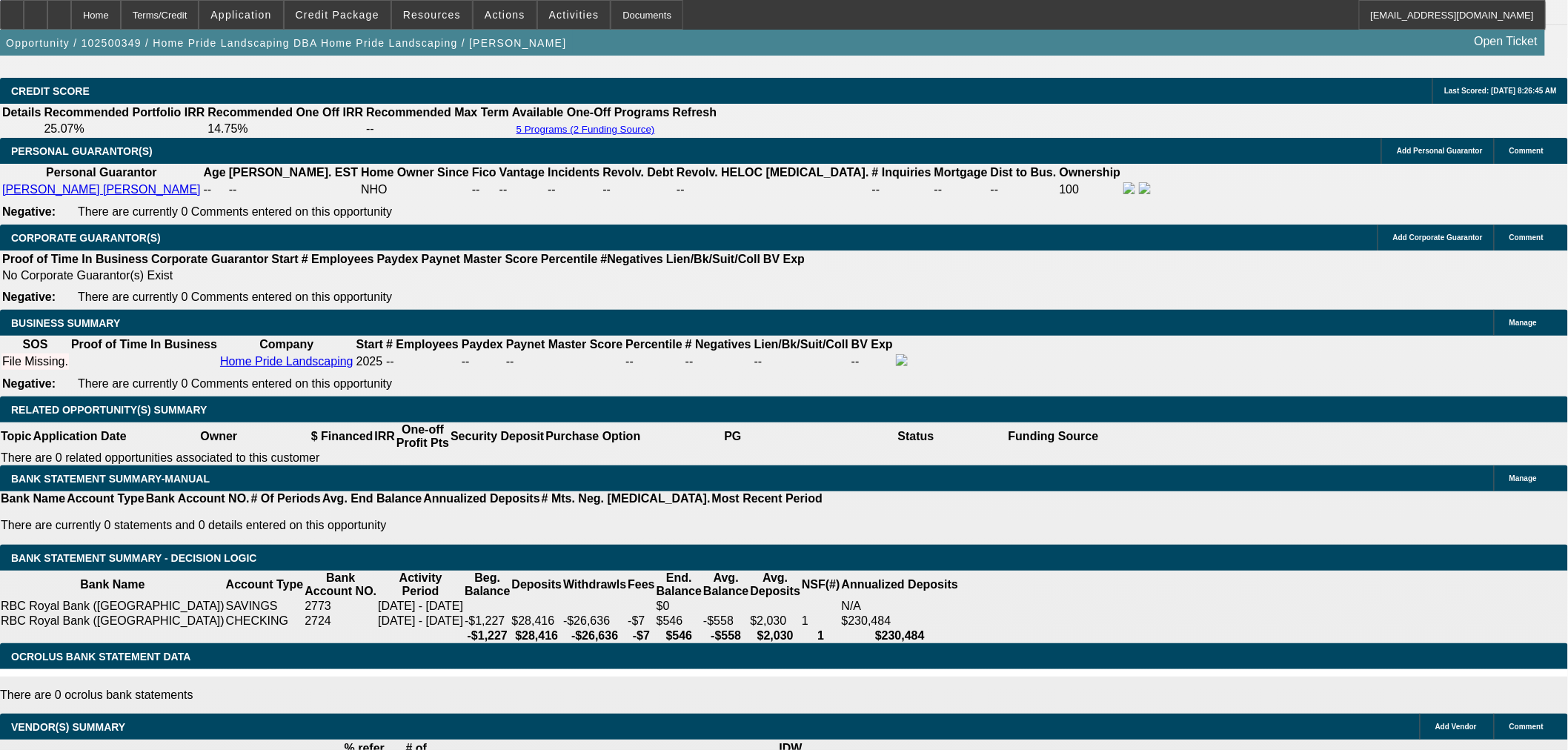
type input "14.5"
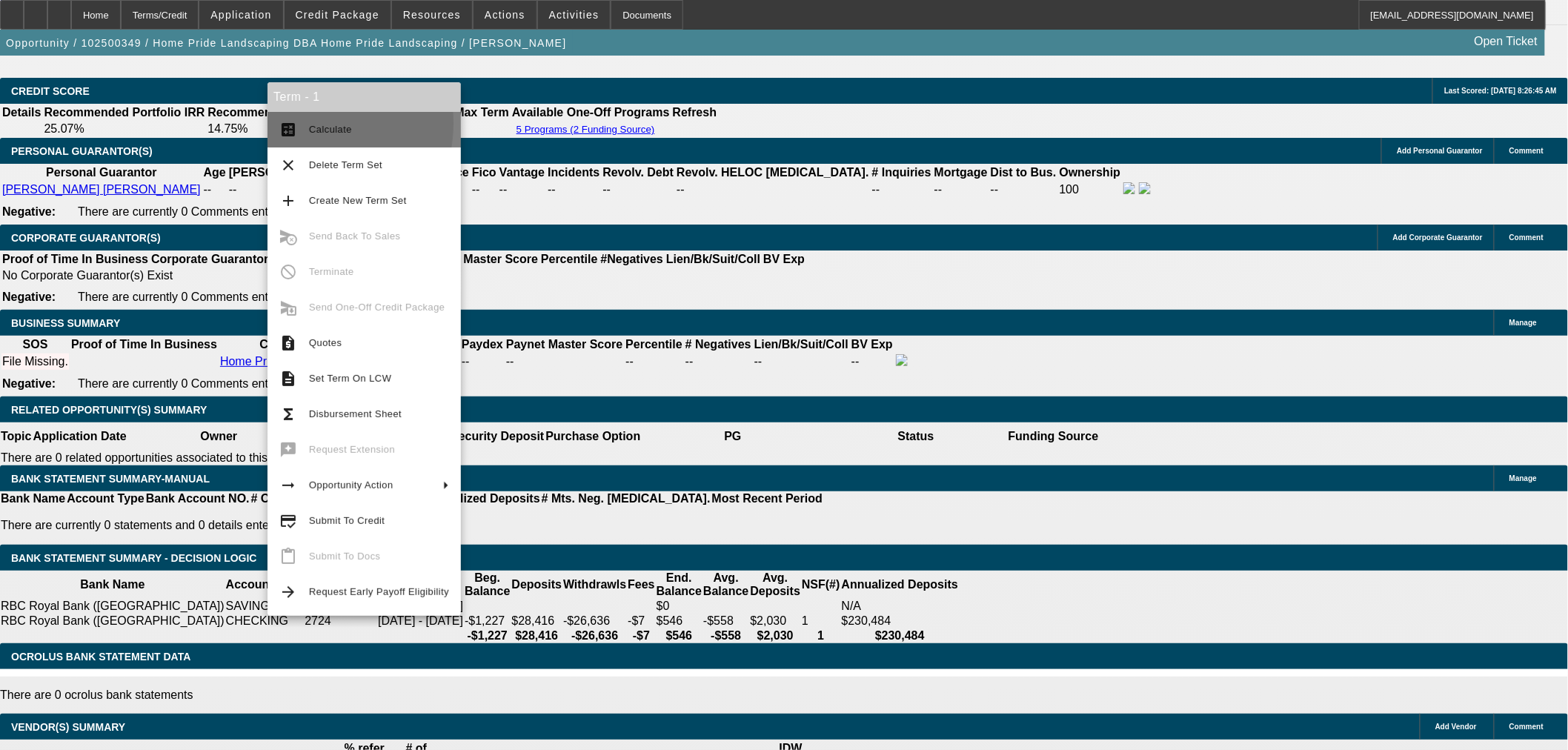
drag, startPoint x: 296, startPoint y: 123, endPoint x: 470, endPoint y: 145, distance: 175.4
click at [296, 124] on mat-icon "calculate" at bounding box center [288, 129] width 18 height 18
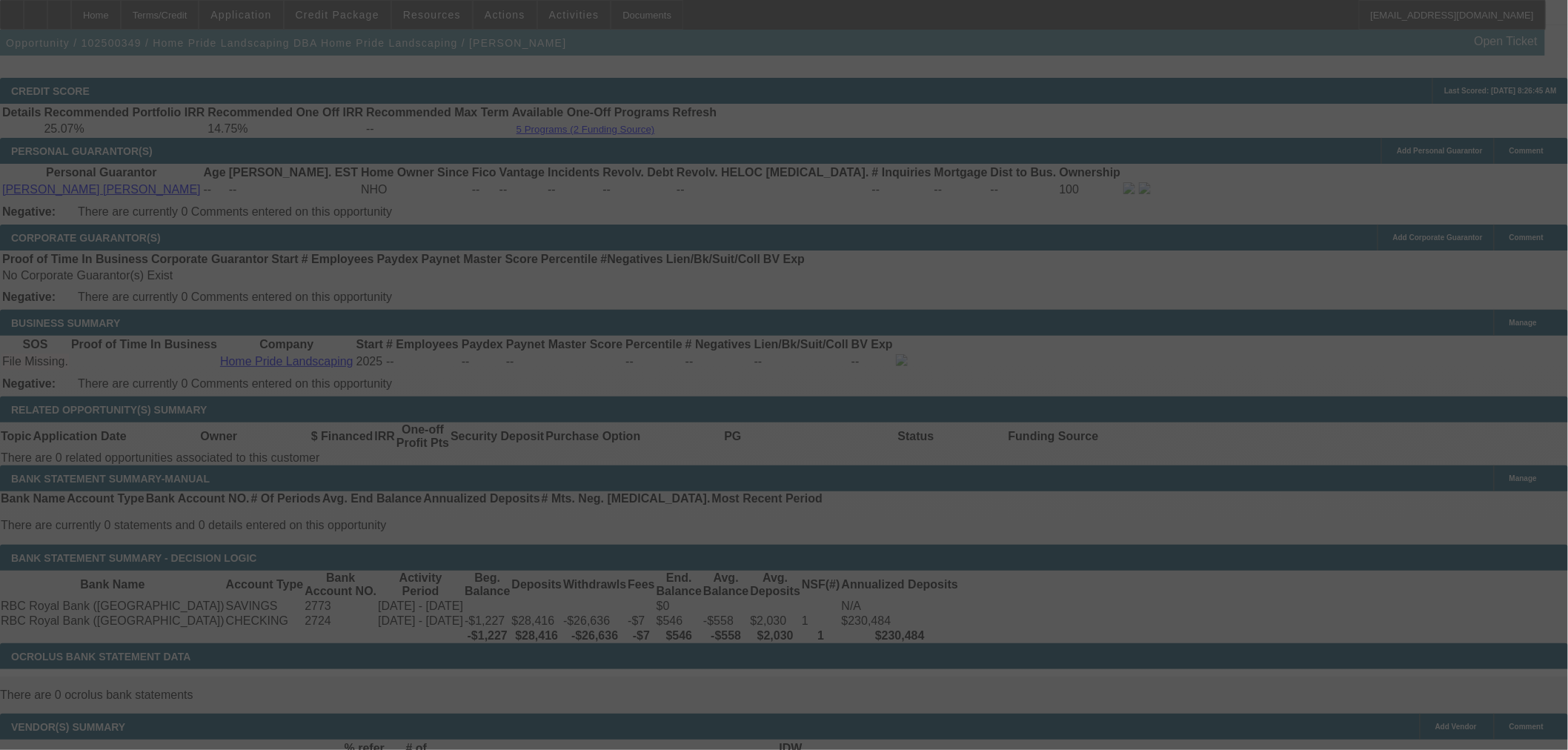
select select "0"
select select "6"
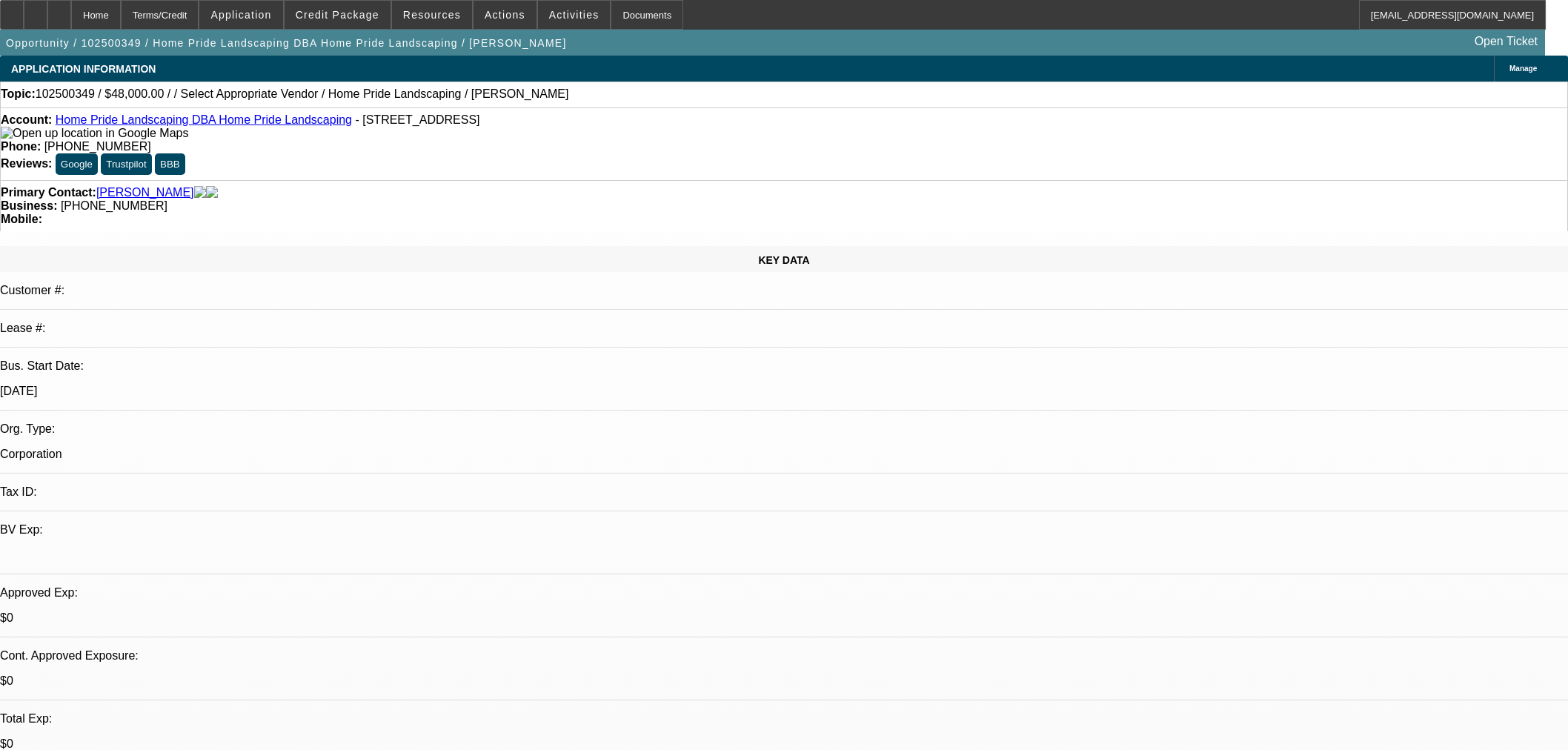
select select "0.2"
select select "0"
select select "6"
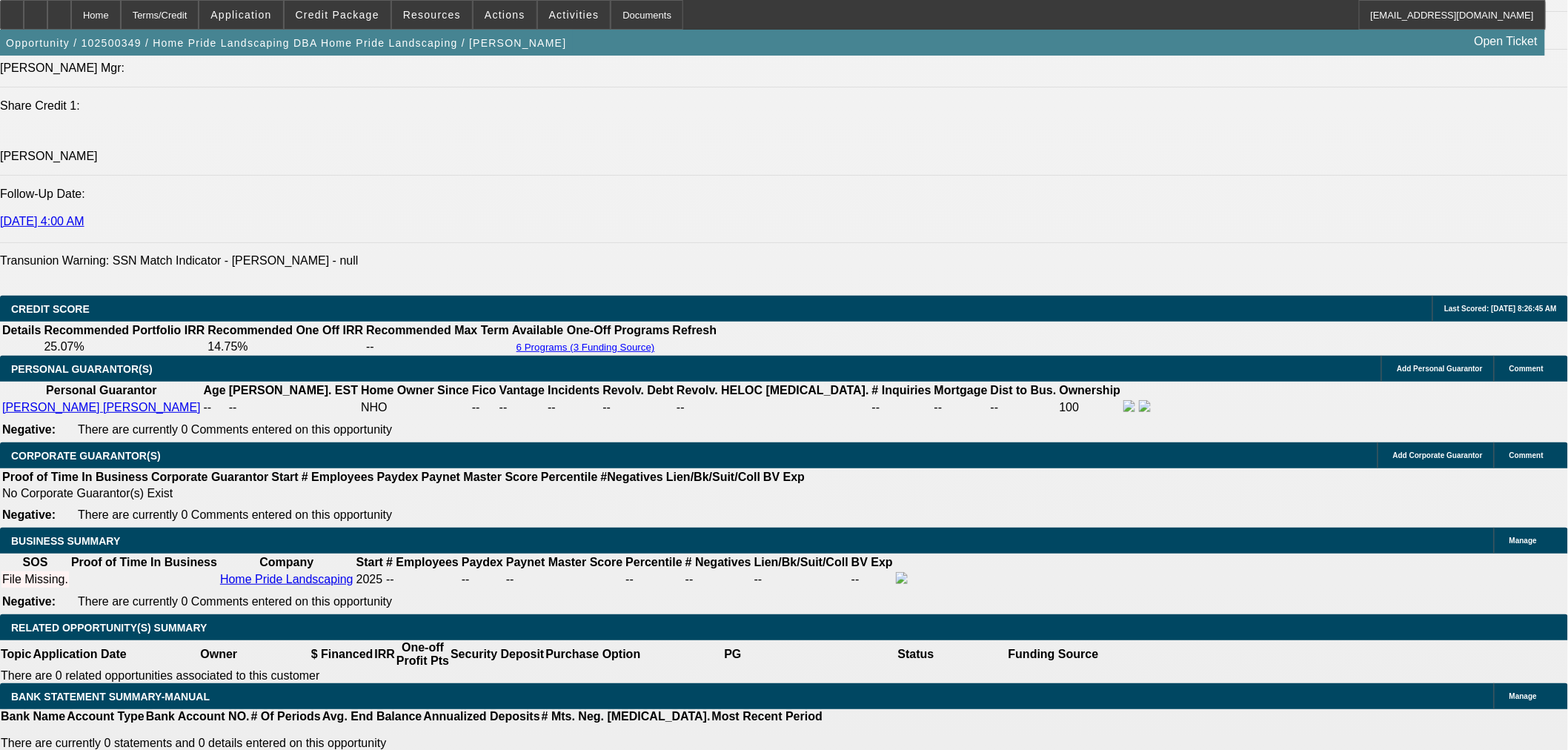
scroll to position [1920, 0]
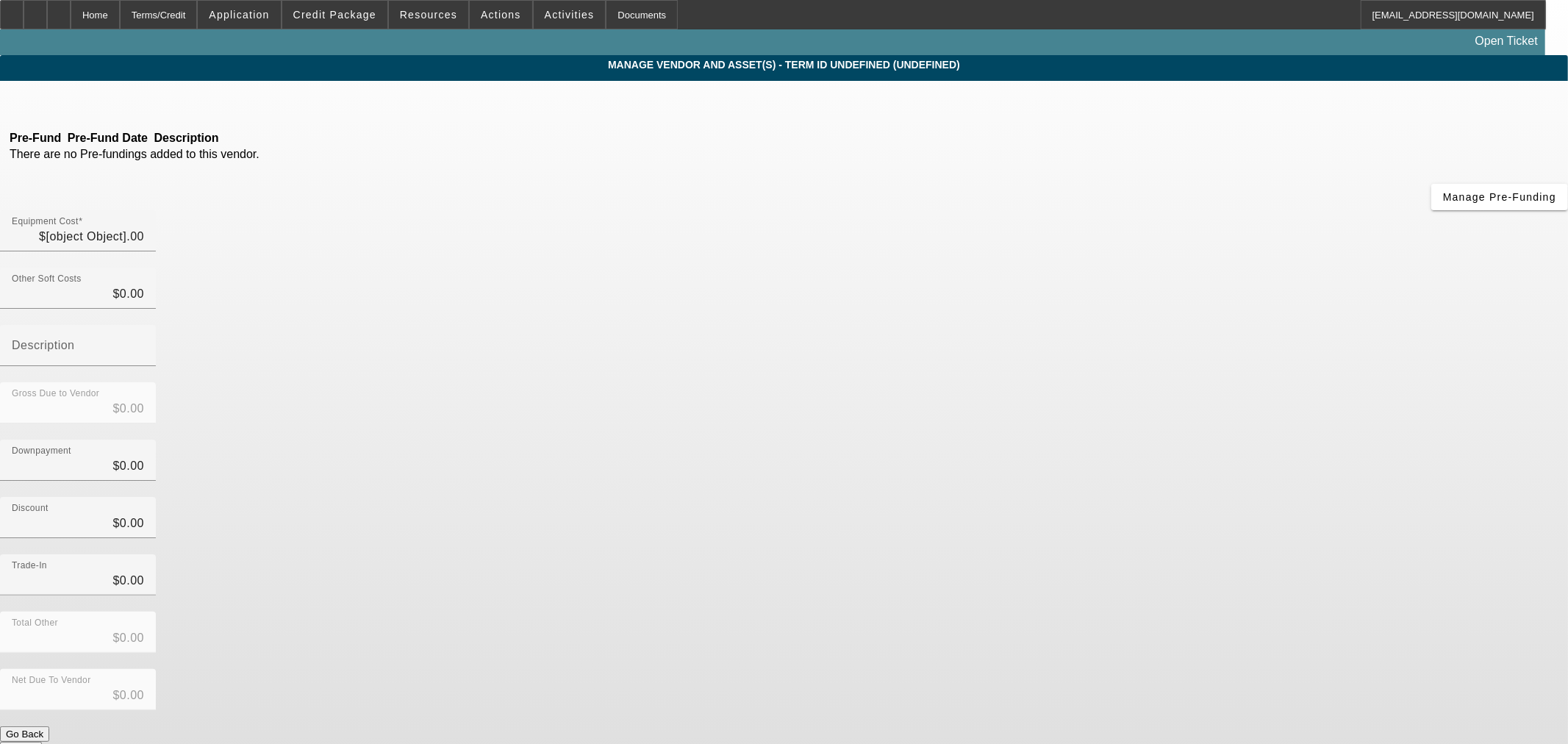
type input "$60,000.00"
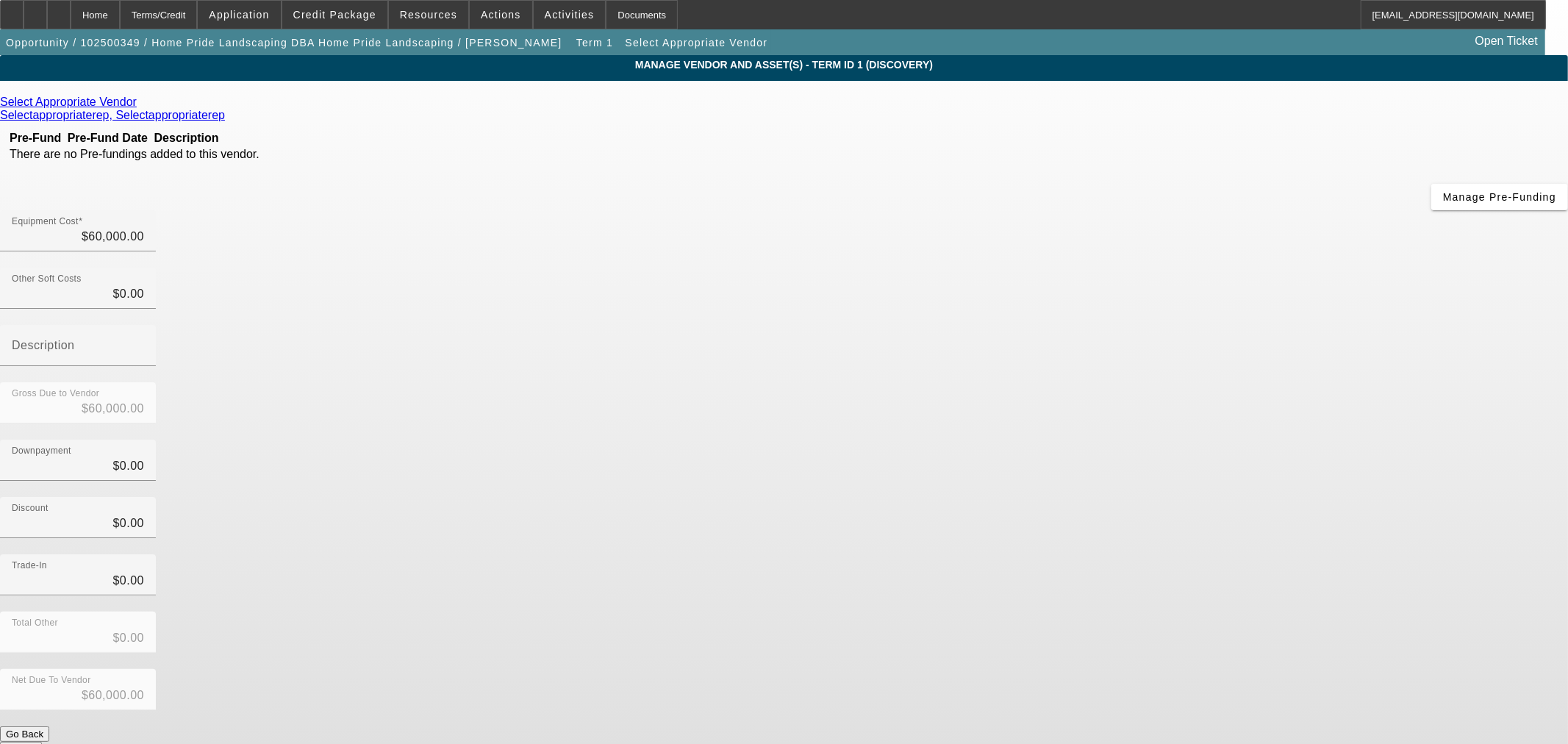
click at [140, 108] on icon at bounding box center [140, 102] width 0 height 12
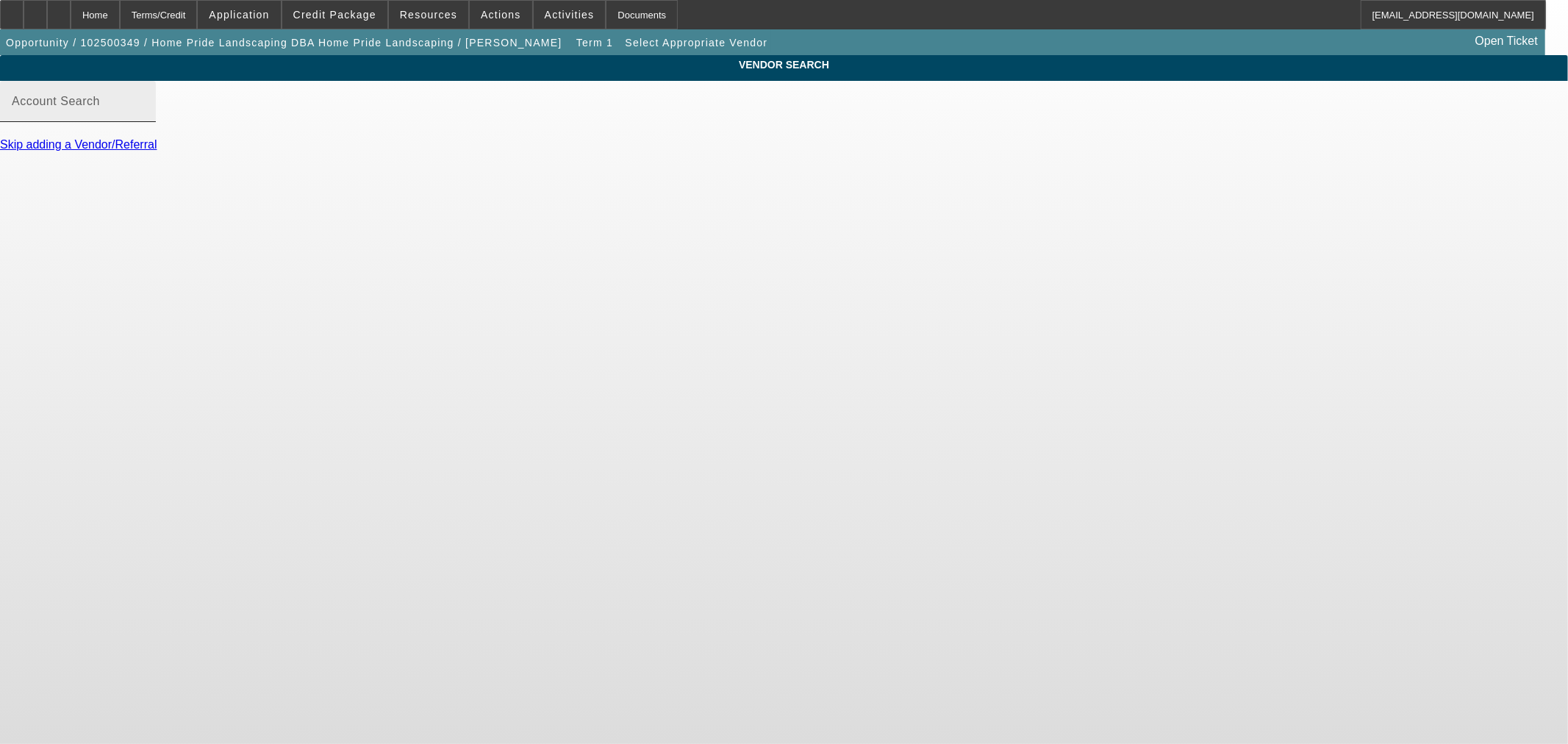
click at [144, 114] on input "Account Search" at bounding box center [78, 107] width 133 height 17
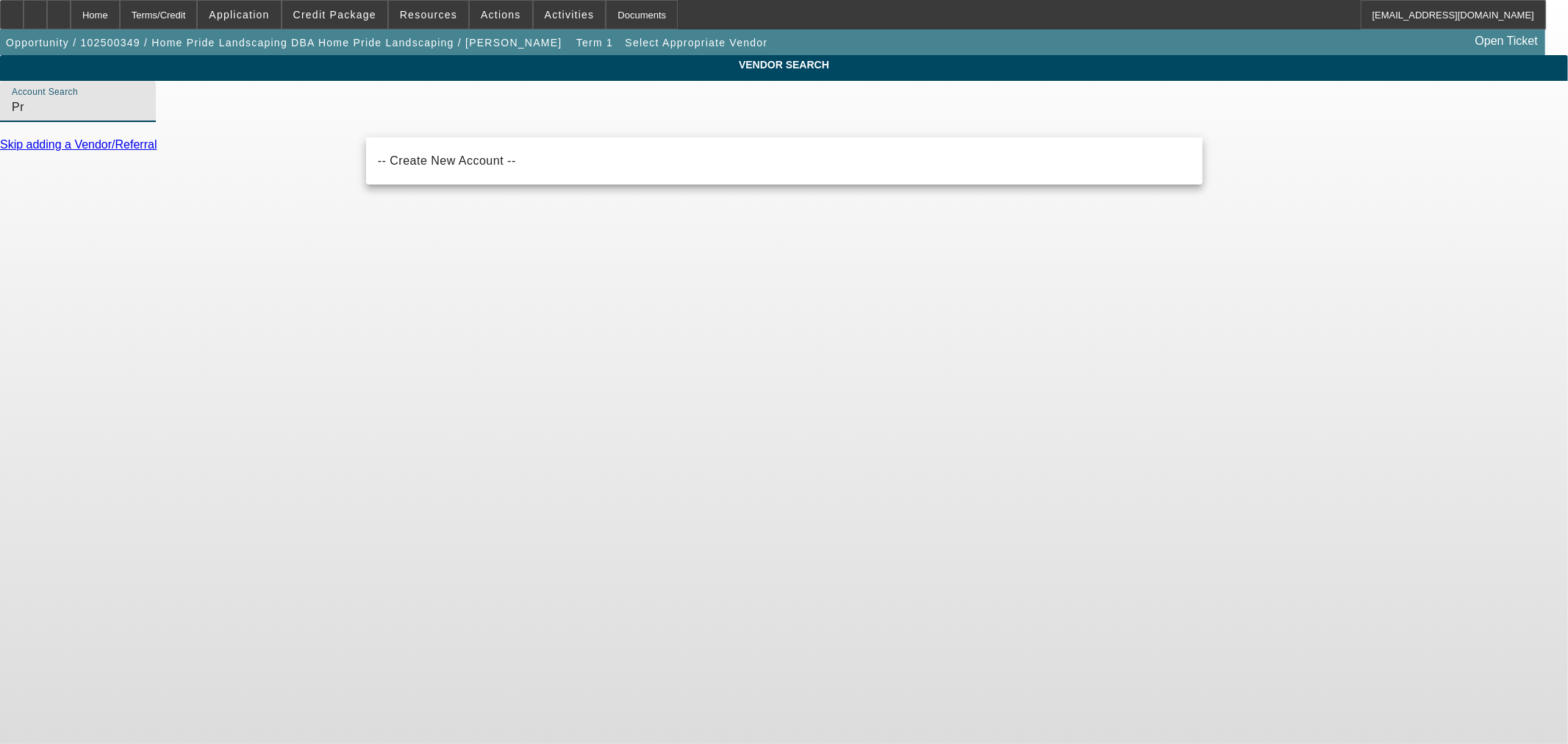
type input "P"
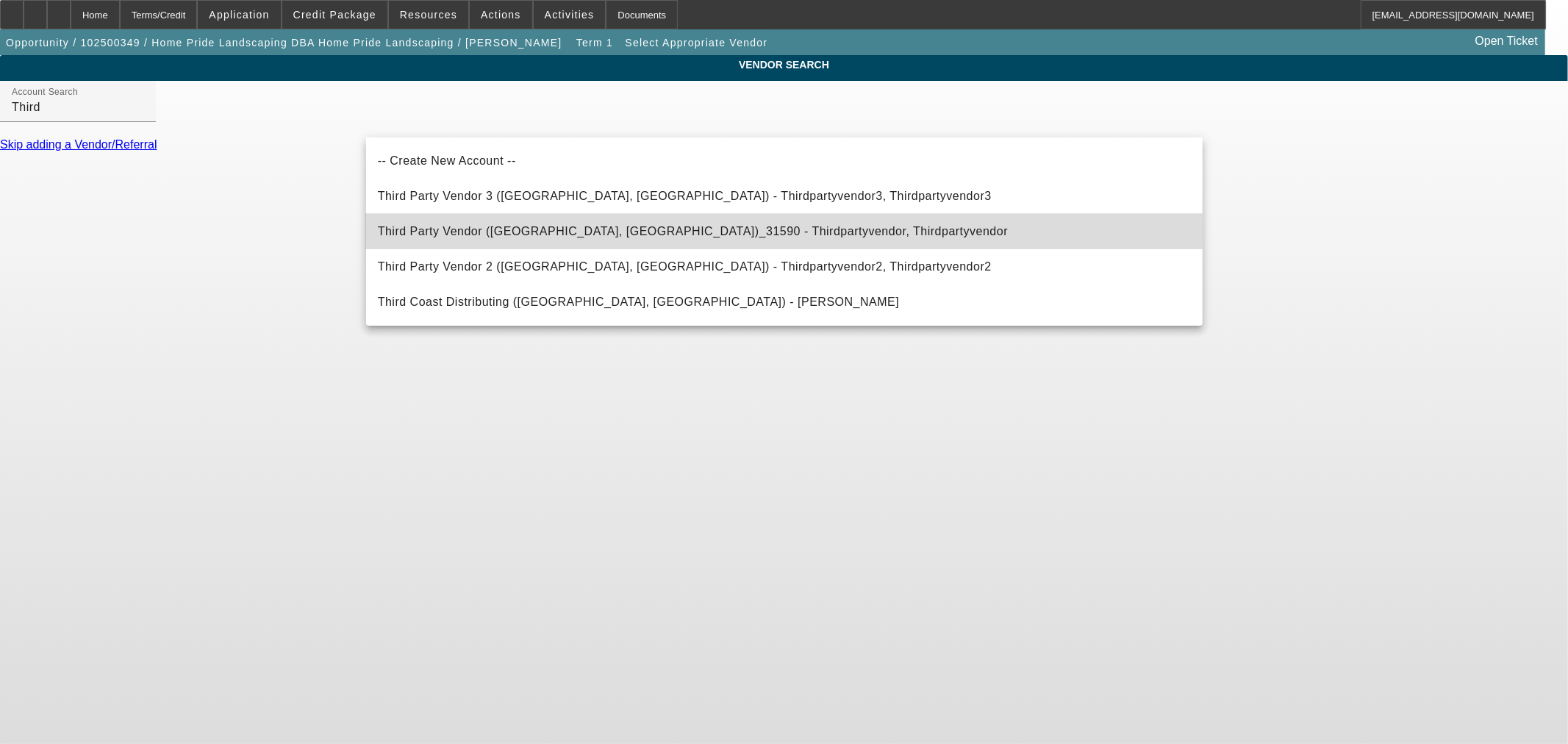
click at [548, 231] on span "Third Party Vendor (Northbrook, IL)_31590 - Thirdpartyvendor, Thirdpartyvendor" at bounding box center [692, 231] width 630 height 12
type input "Third Party Vendor (Northbrook, IL)_31590 - Thirdpartyvendor, Thirdpartyvendor"
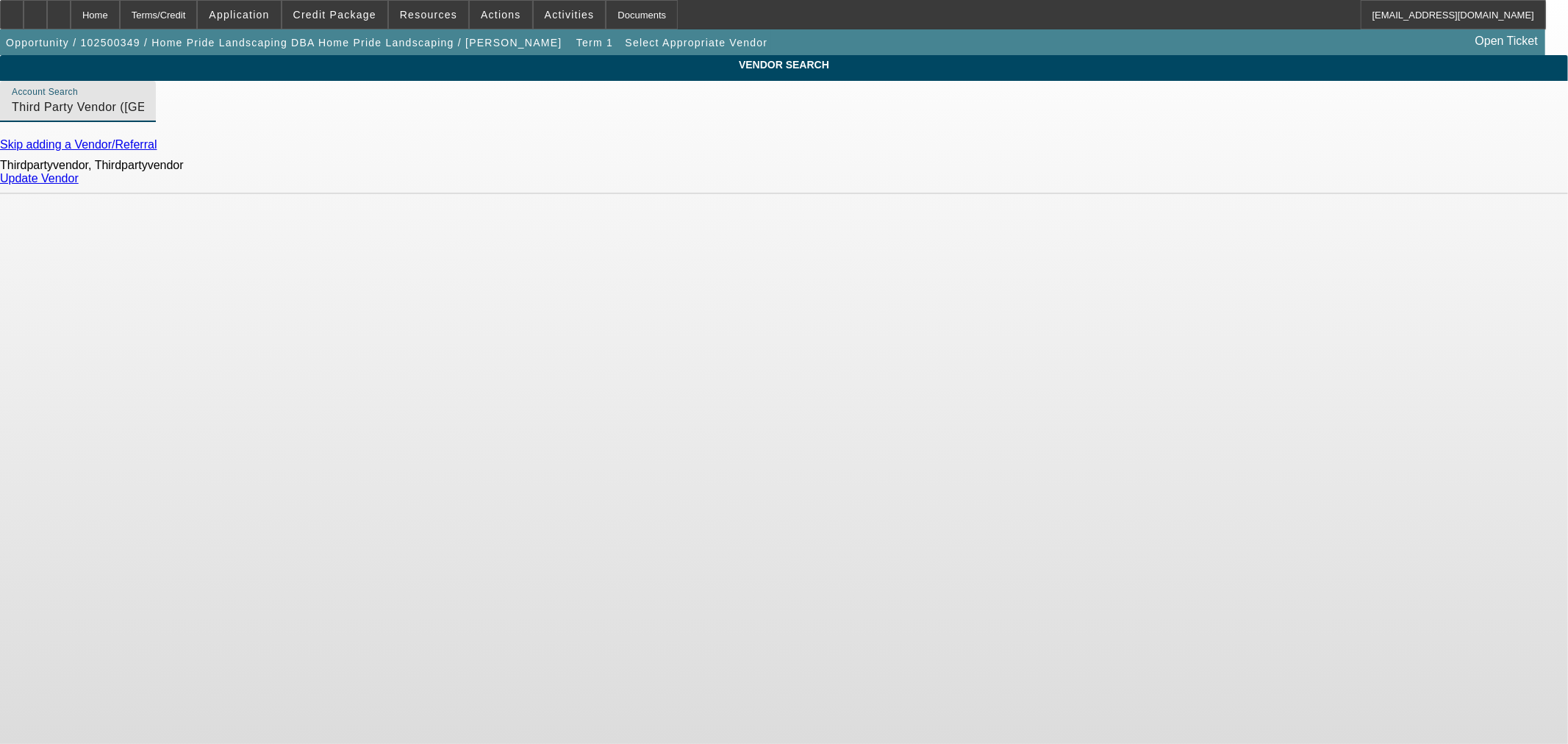
click at [78, 185] on link "Update Vendor" at bounding box center [39, 178] width 78 height 12
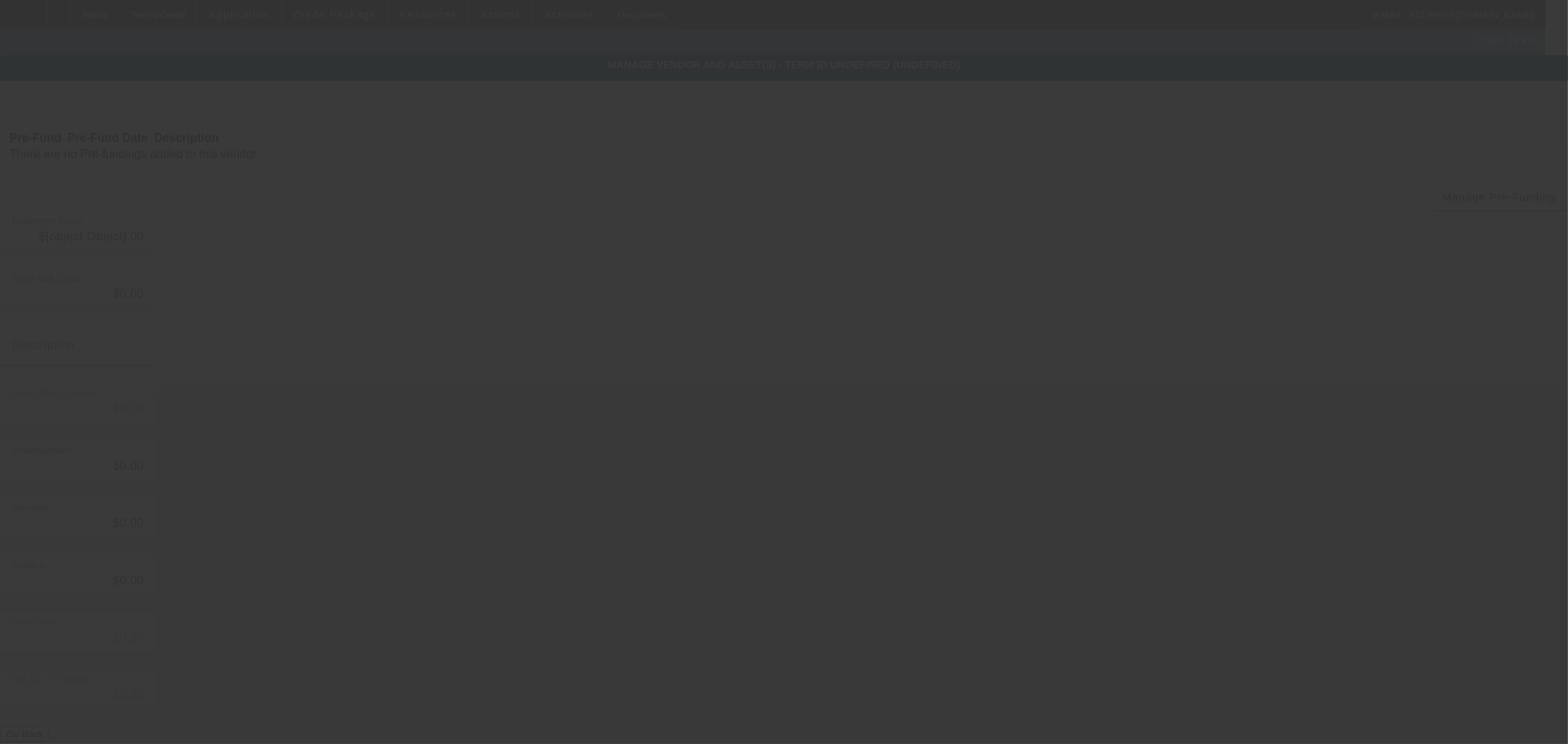
type input "$60,000.00"
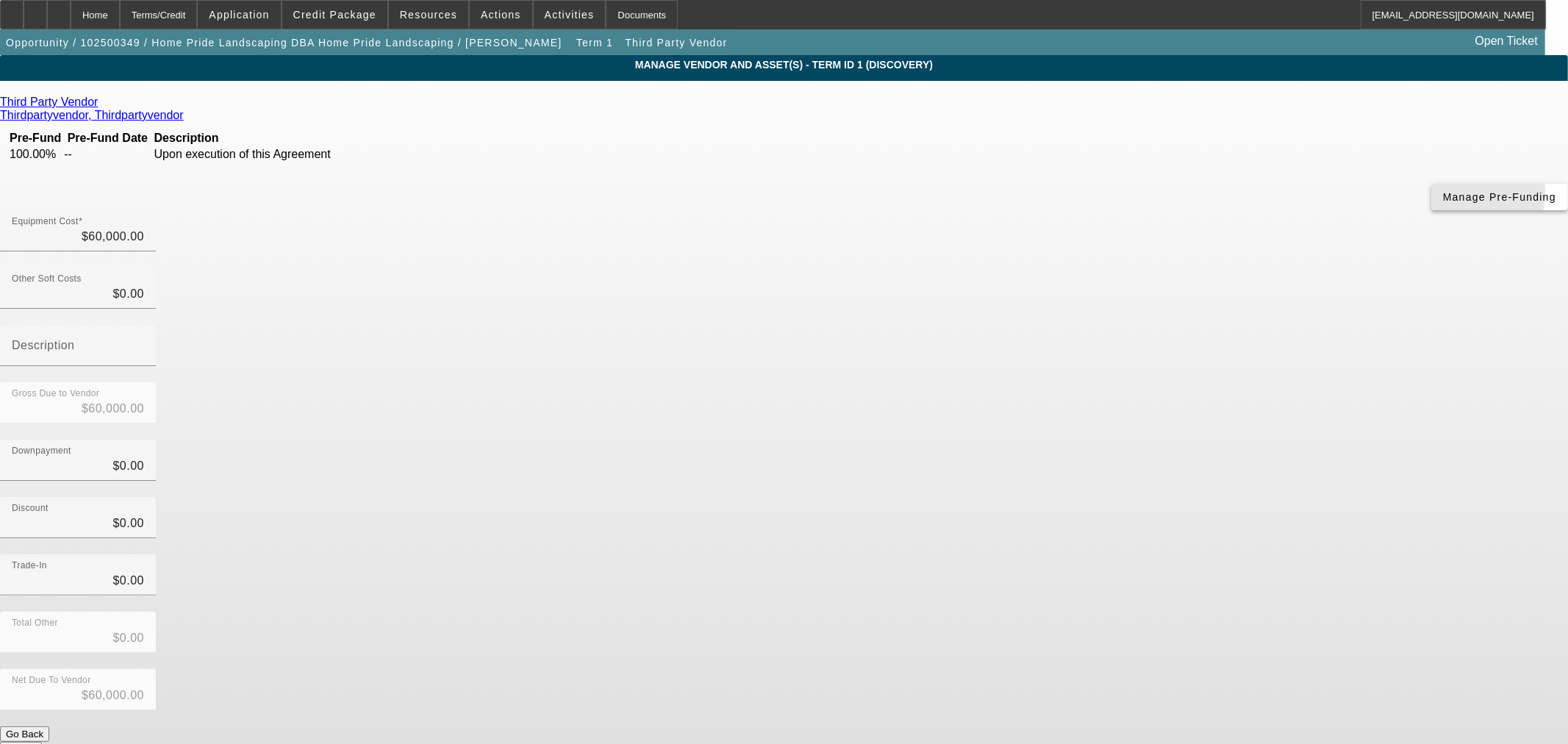
click at [1442, 203] on span "Manage Pre-Funding" at bounding box center [1499, 196] width 113 height 11
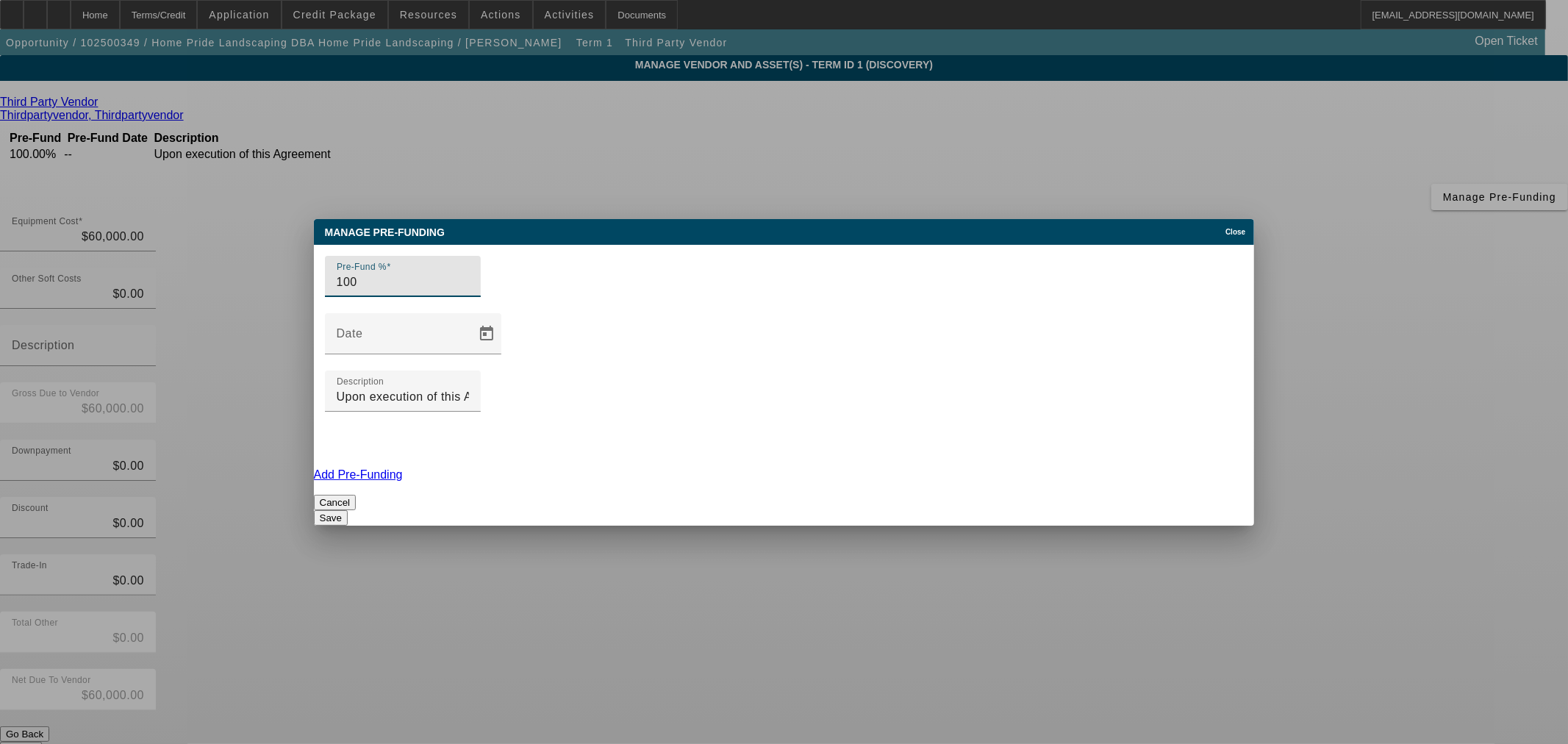
click at [469, 291] on input "100" at bounding box center [403, 283] width 133 height 17
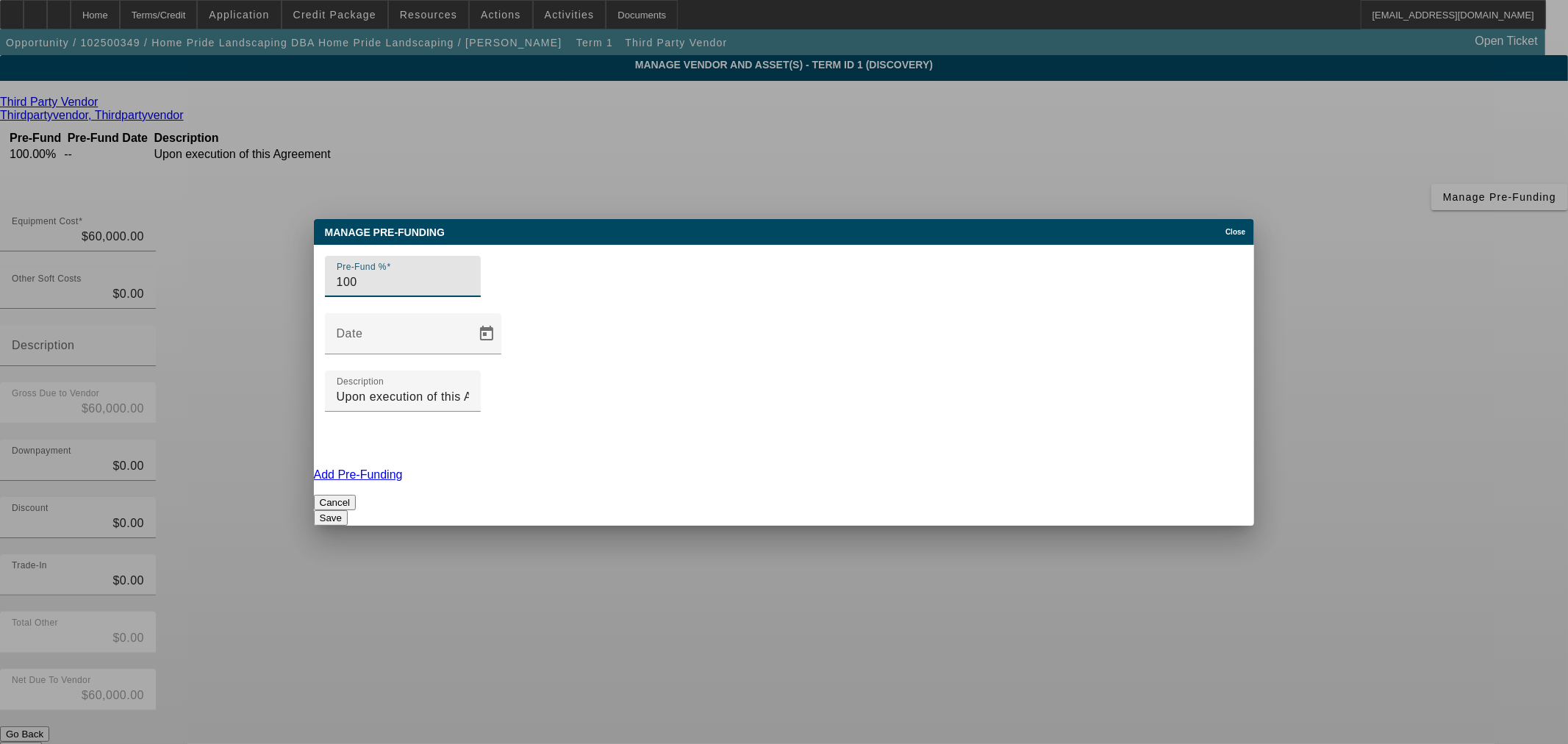
click at [469, 291] on input "100" at bounding box center [403, 283] width 133 height 17
type input "0"
click at [348, 510] on button "Save" at bounding box center [331, 518] width 34 height 16
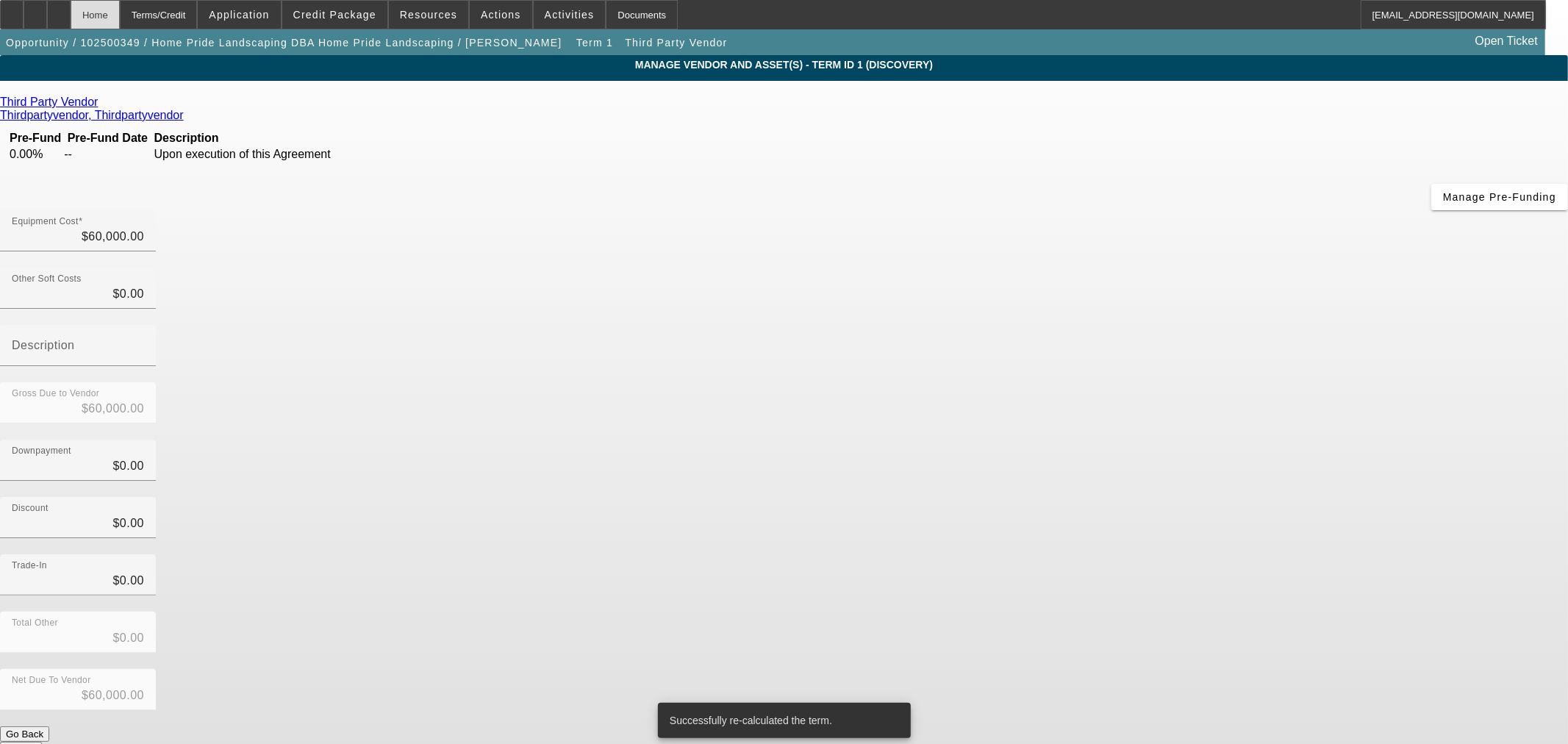
click at [119, 18] on div "Home" at bounding box center [95, 15] width 49 height 30
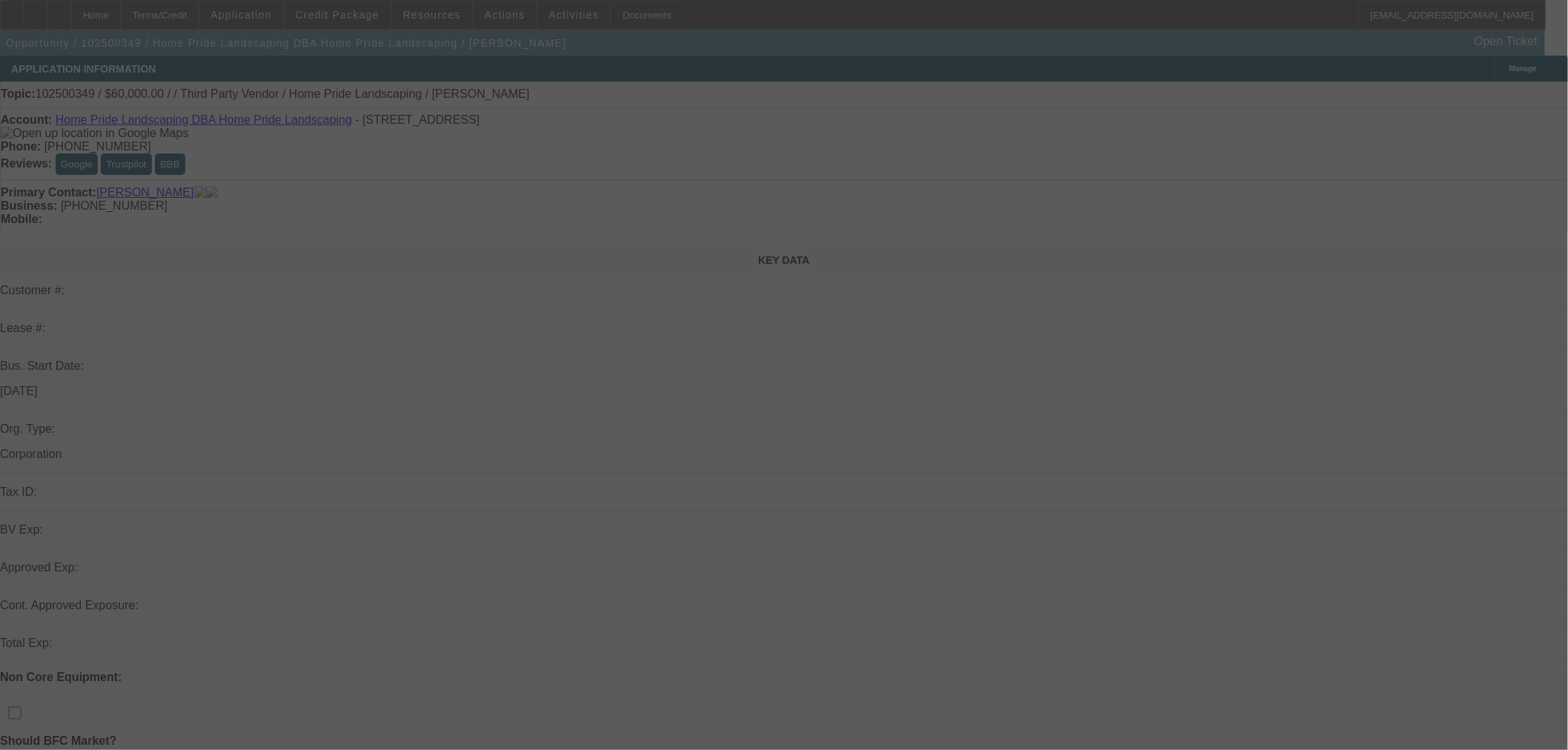
select select "0"
select select "6"
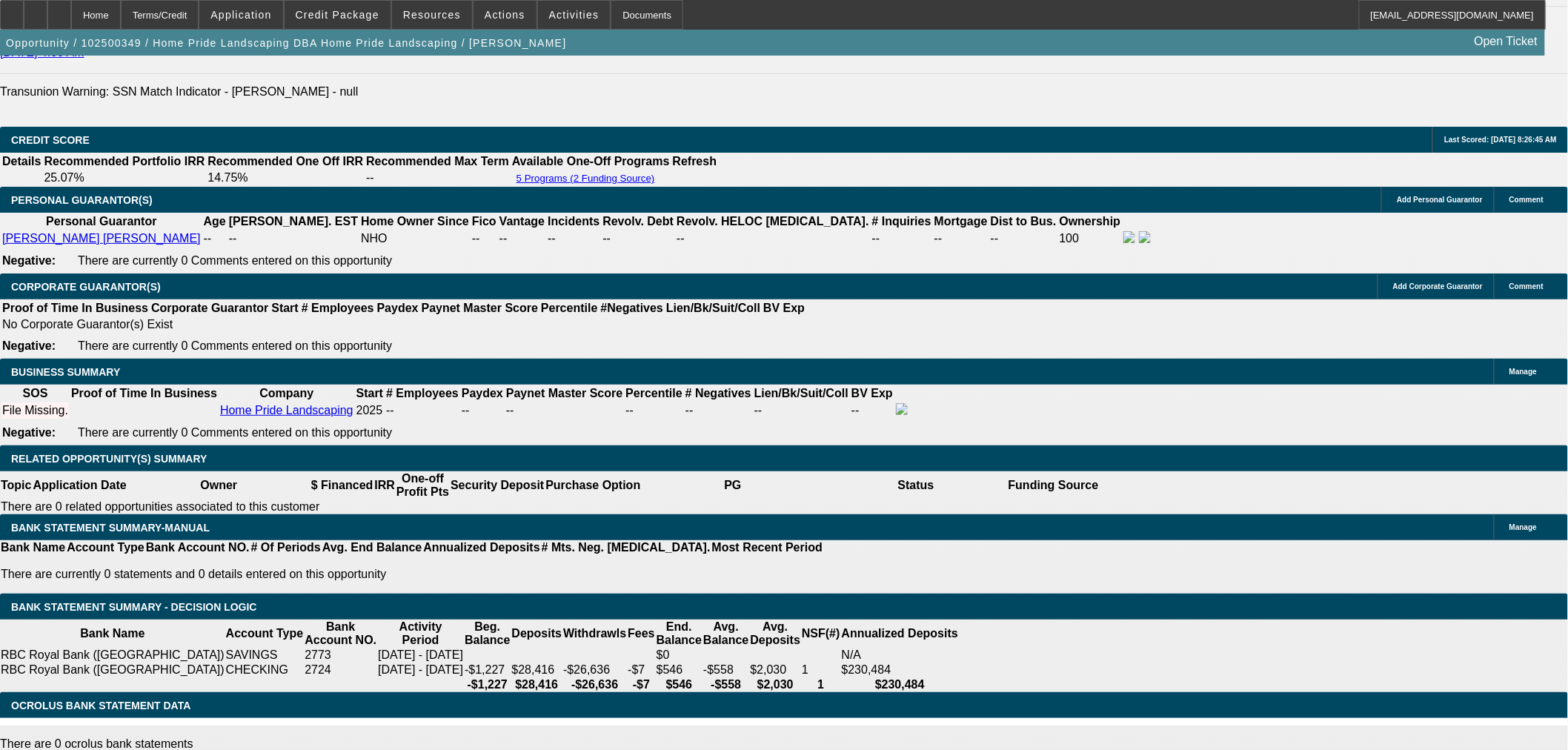
scroll to position [2006, 0]
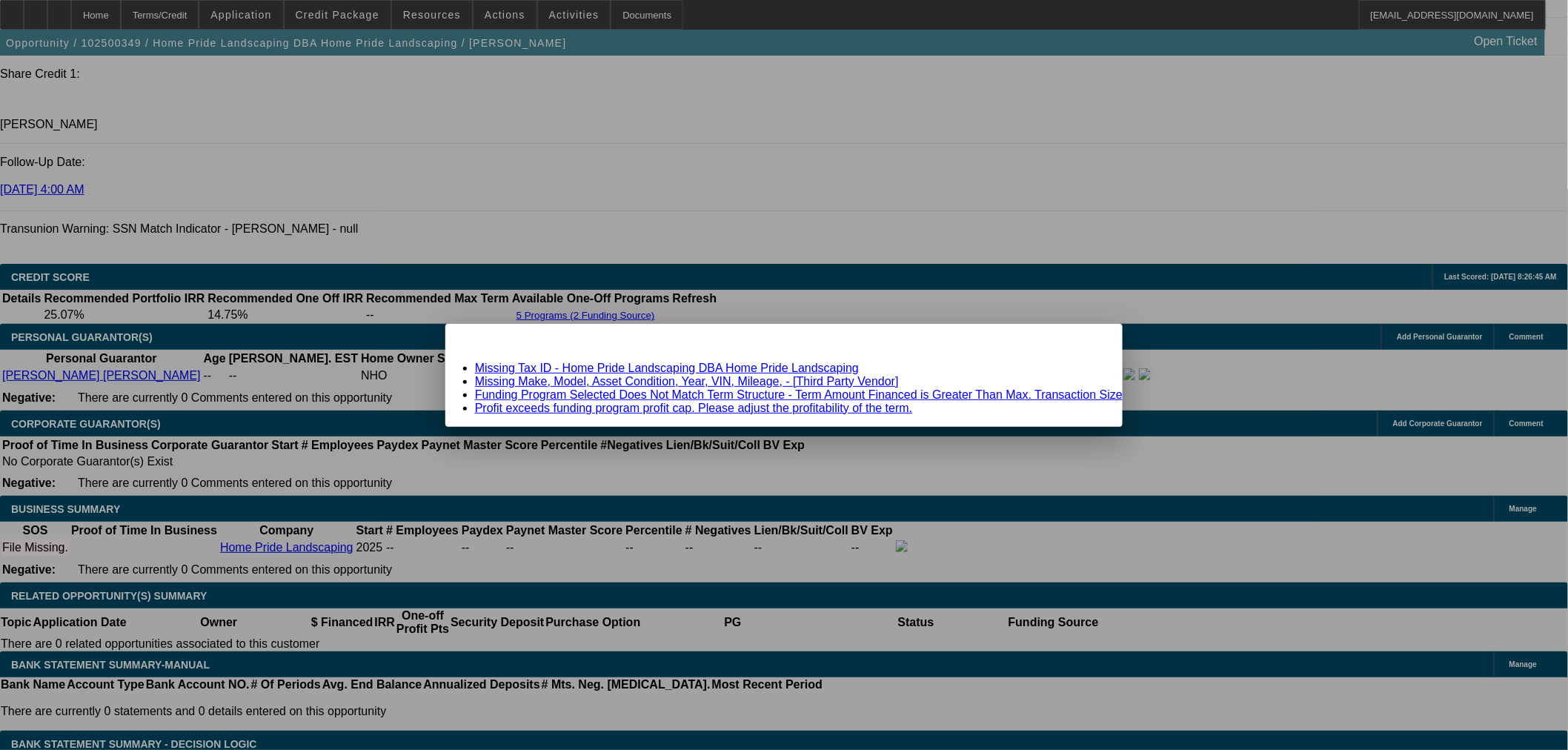
click at [920, 391] on link "Funding Program Selected Does Not Match Term Structure - Term Amount Financed i…" at bounding box center [799, 395] width 648 height 12
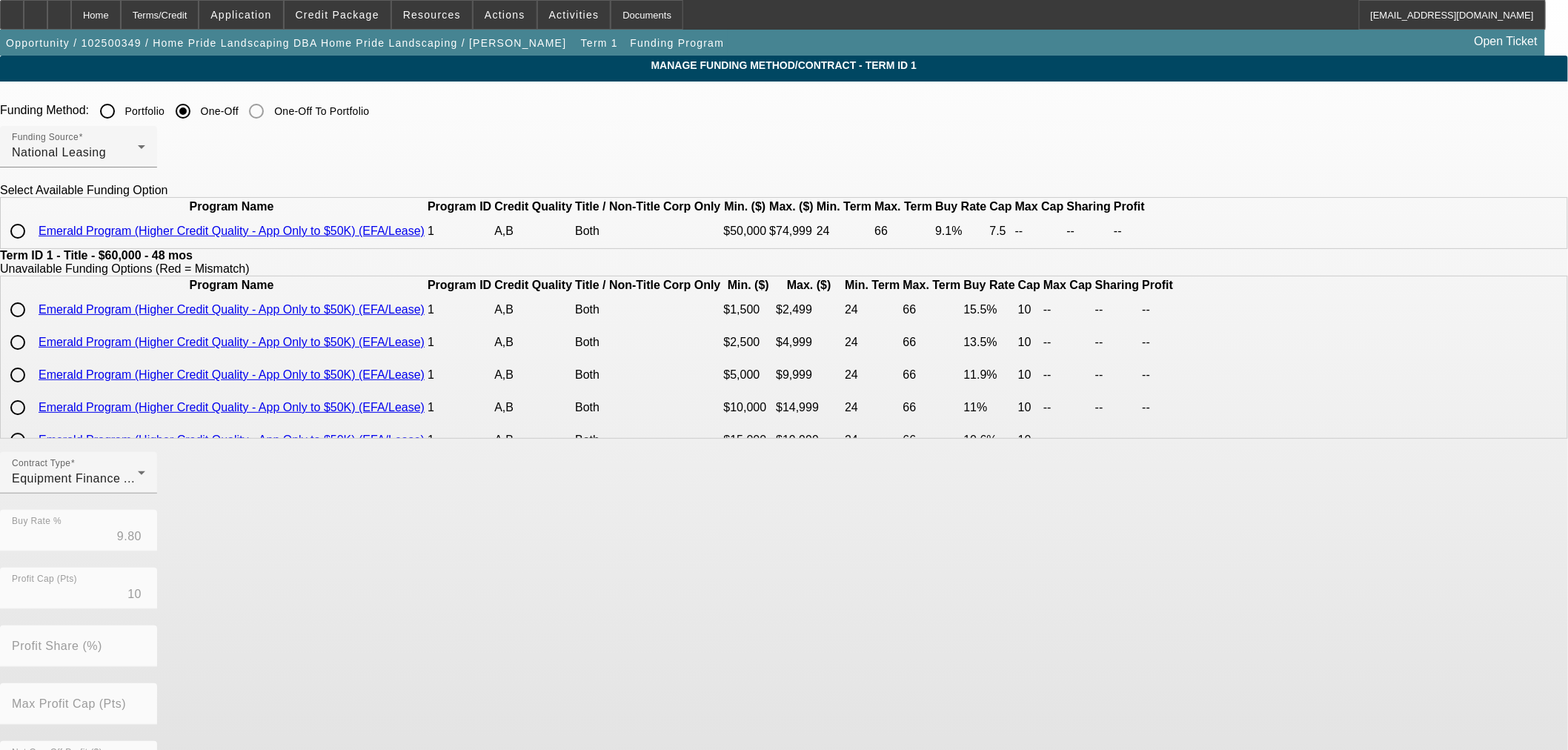
click at [33, 246] on input "radio" at bounding box center [18, 231] width 30 height 30
radio input "true"
type input "9.10"
type input "7.5"
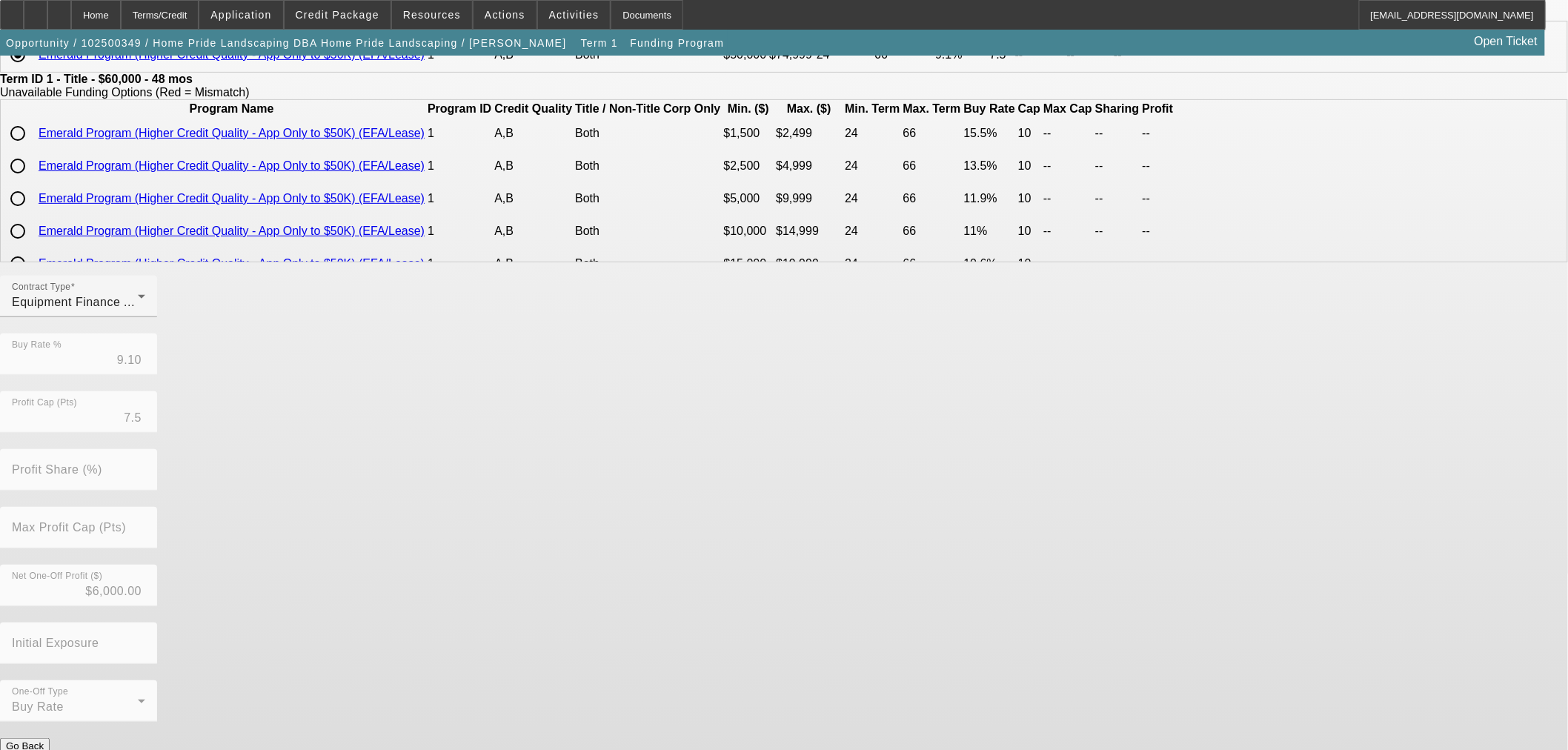
scroll to position [178, 0]
click at [42, 749] on button "Submit" at bounding box center [21, 760] width 42 height 16
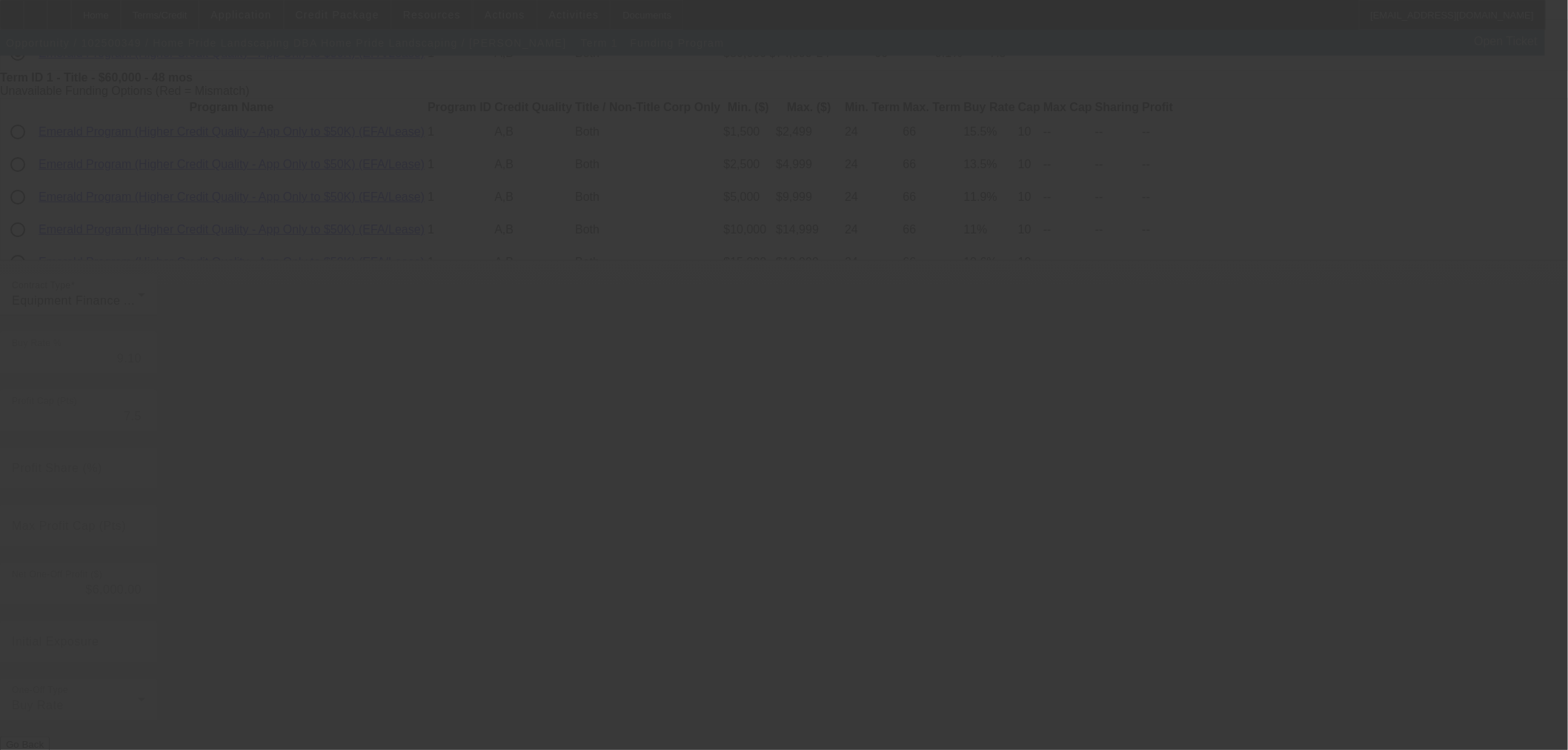
type input "9.80"
type input "10"
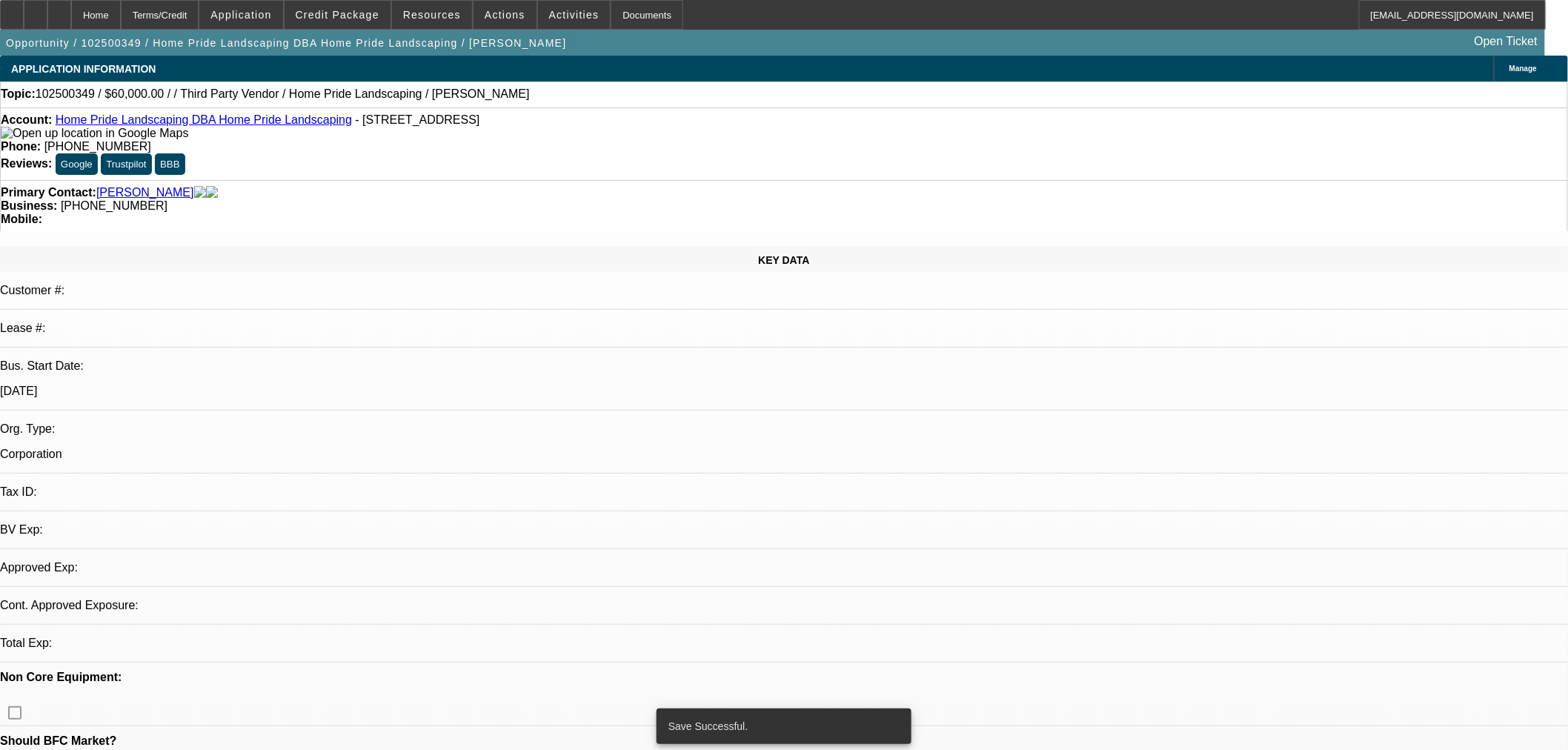
select select "0"
select select "6"
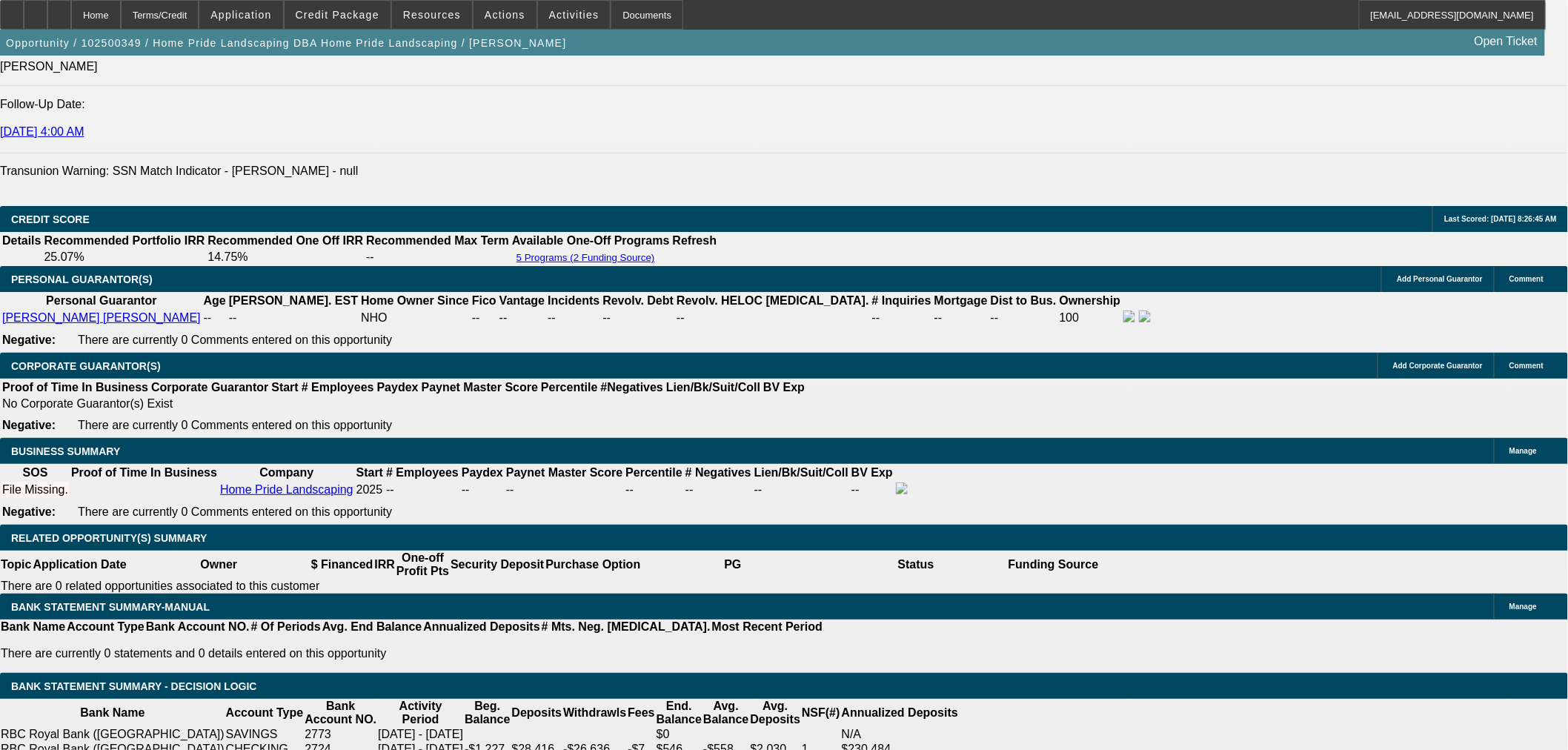
scroll to position [2006, 0]
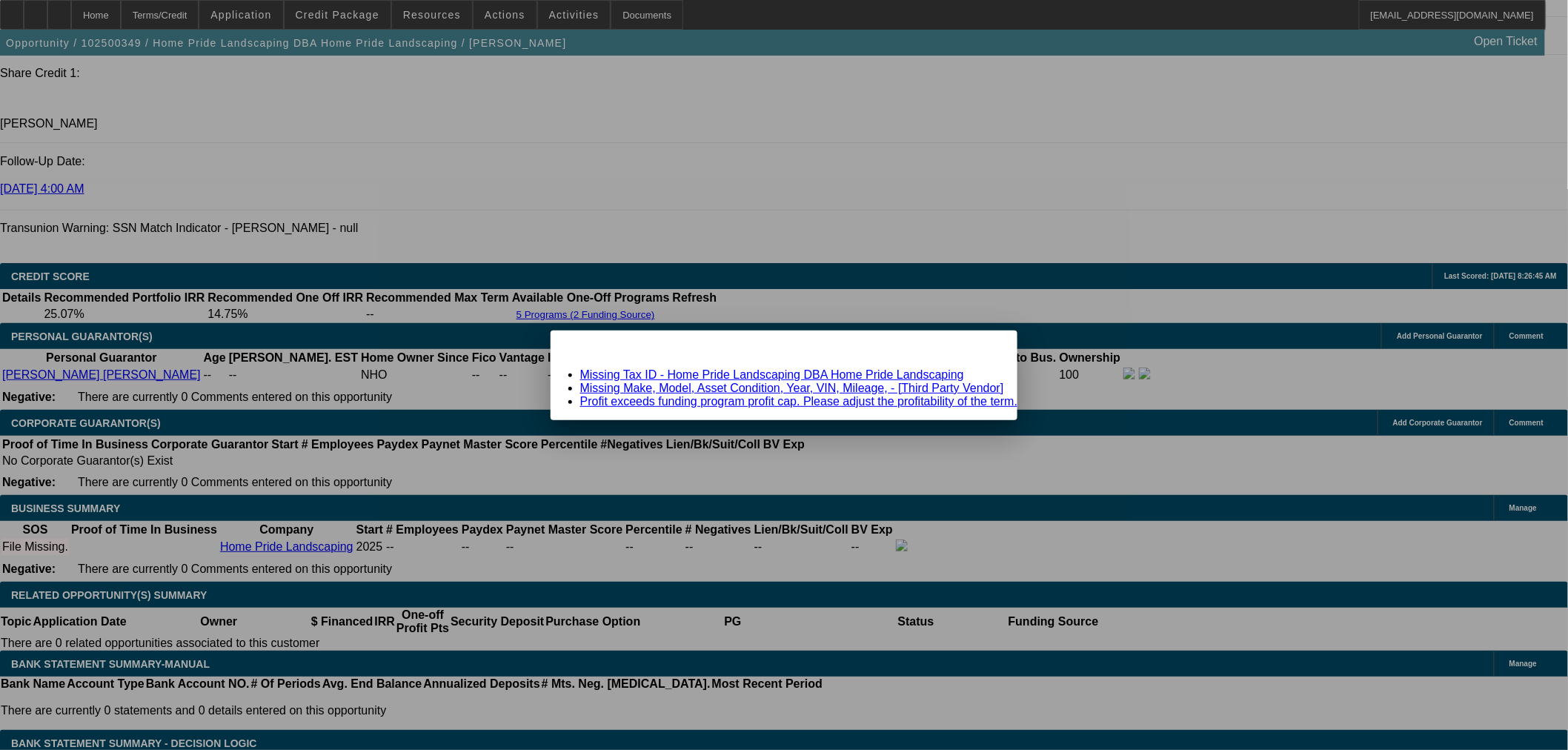
click at [988, 347] on span "Close" at bounding box center [998, 343] width 20 height 8
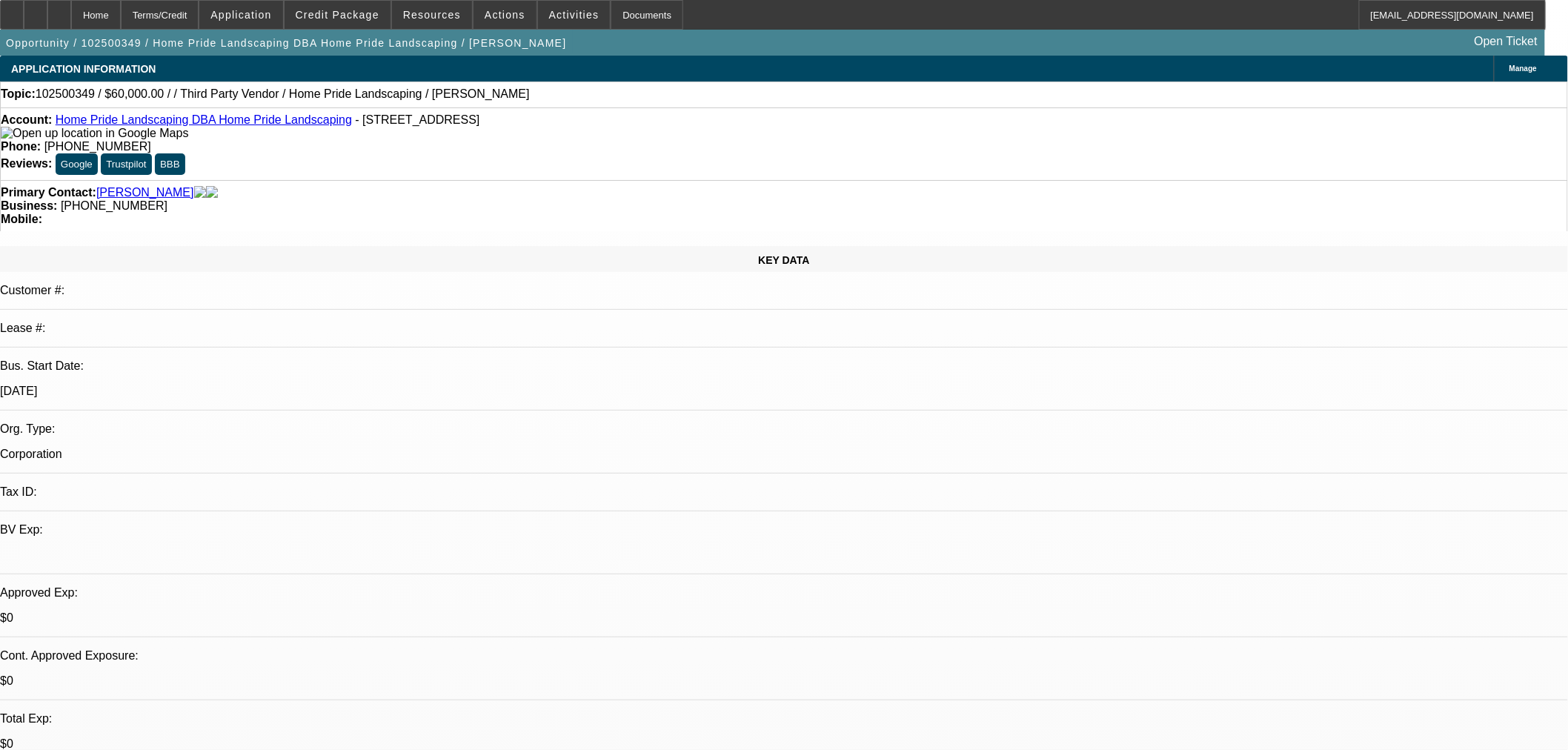
scroll to position [2006, 0]
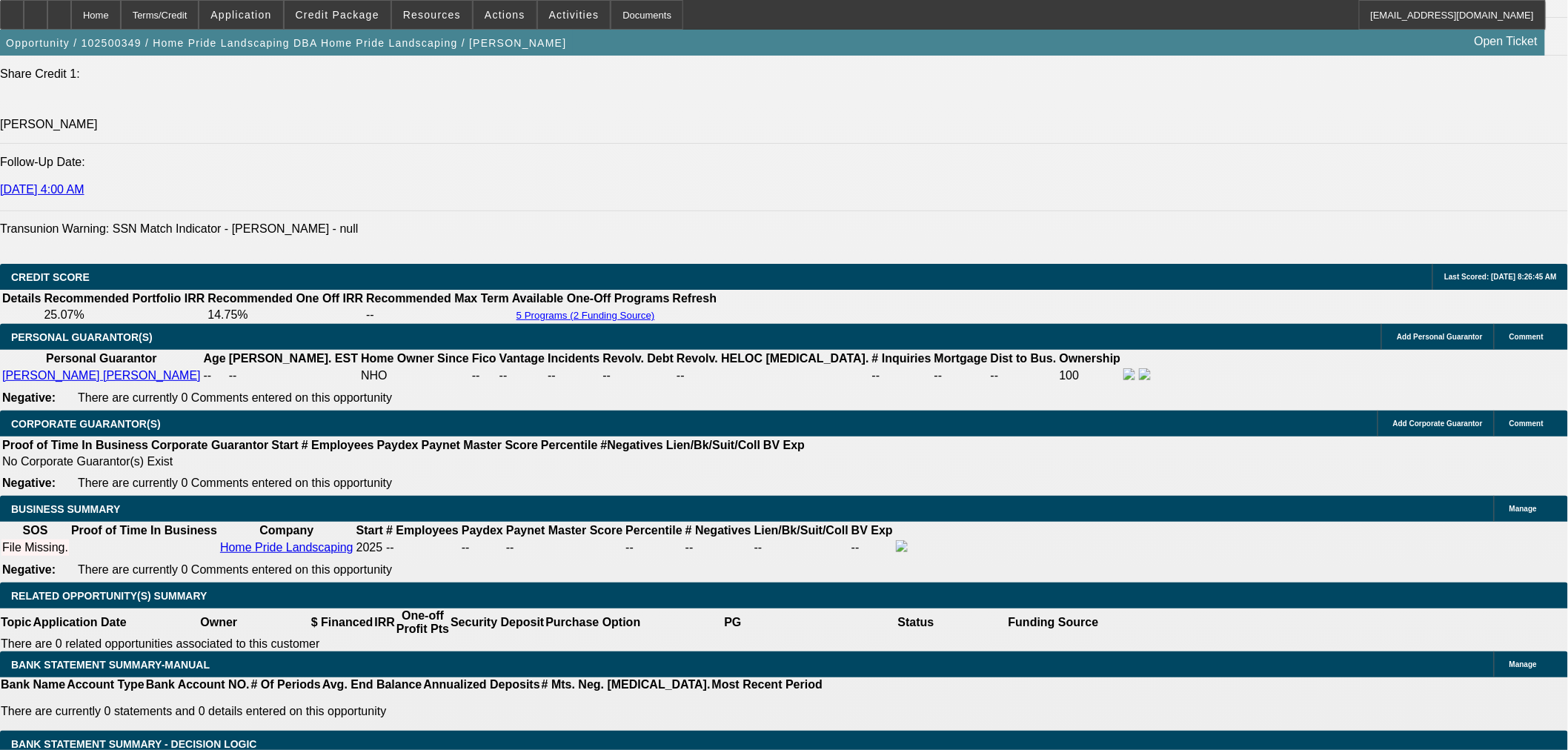
drag, startPoint x: 339, startPoint y: 487, endPoint x: 613, endPoint y: 475, distance: 274.3
type input "UNKNOWN"
type input "12"
type input "$1,580.03"
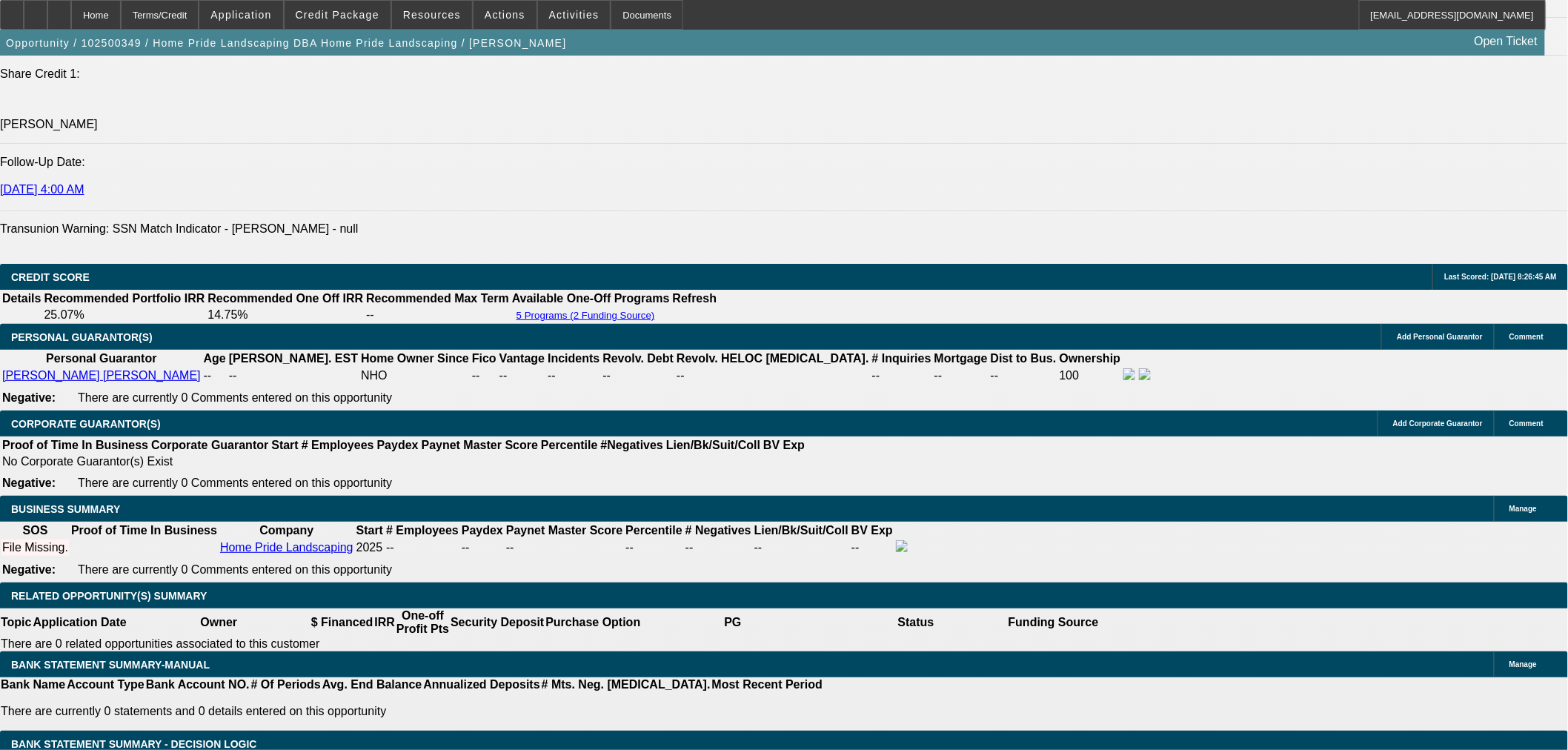
type input "12"
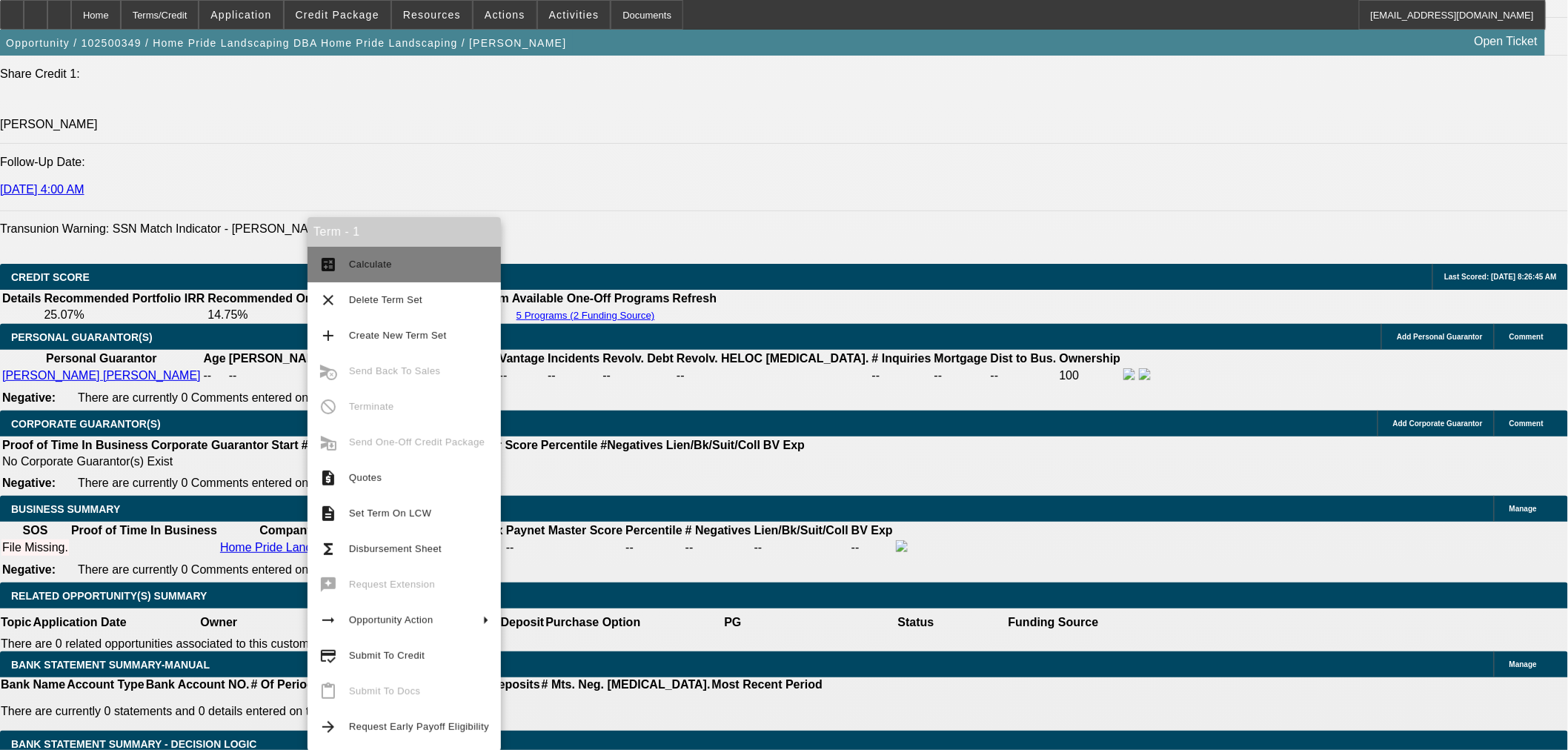
click at [376, 269] on span "Calculate" at bounding box center [370, 264] width 43 height 11
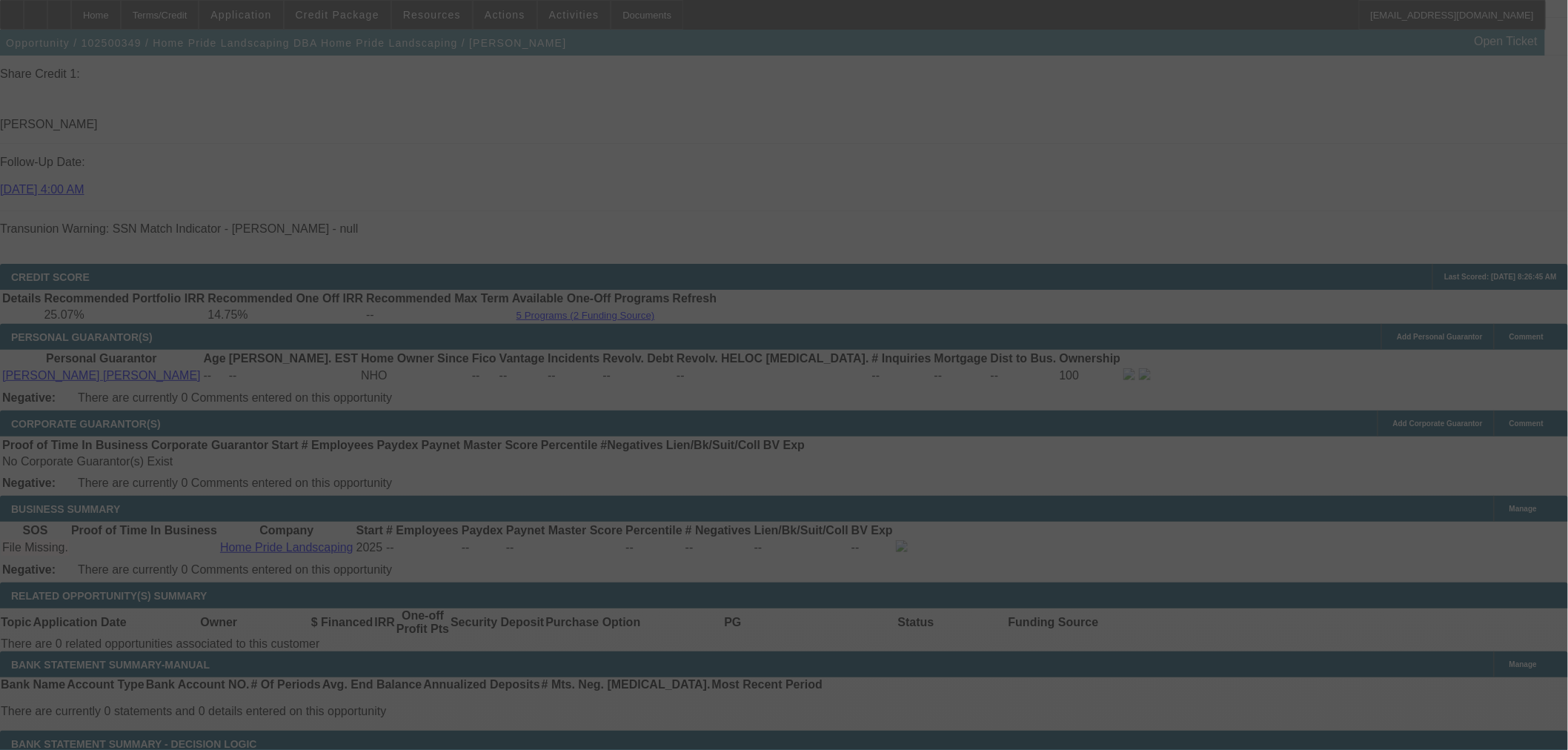
select select "0"
select select "6"
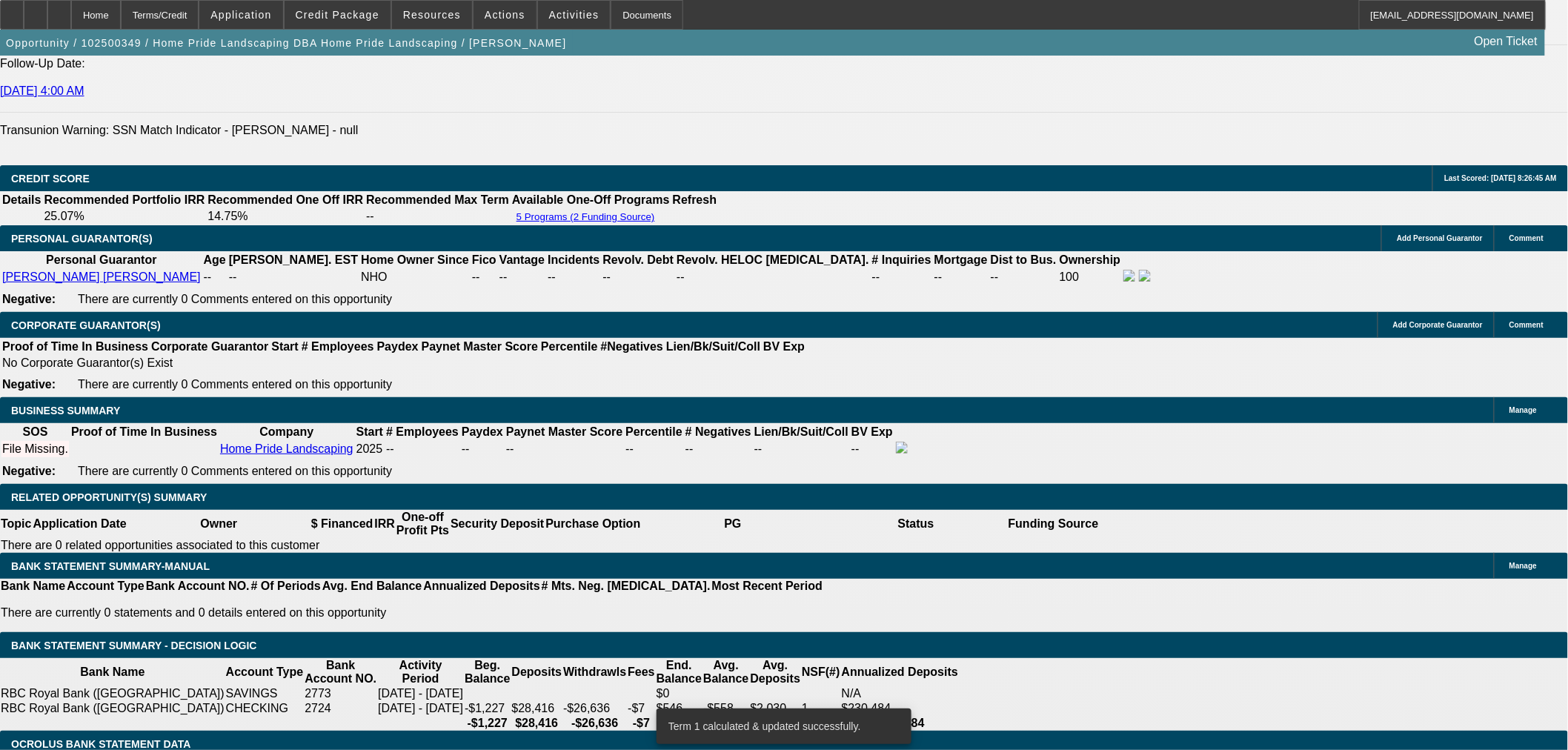
scroll to position [2144, 0]
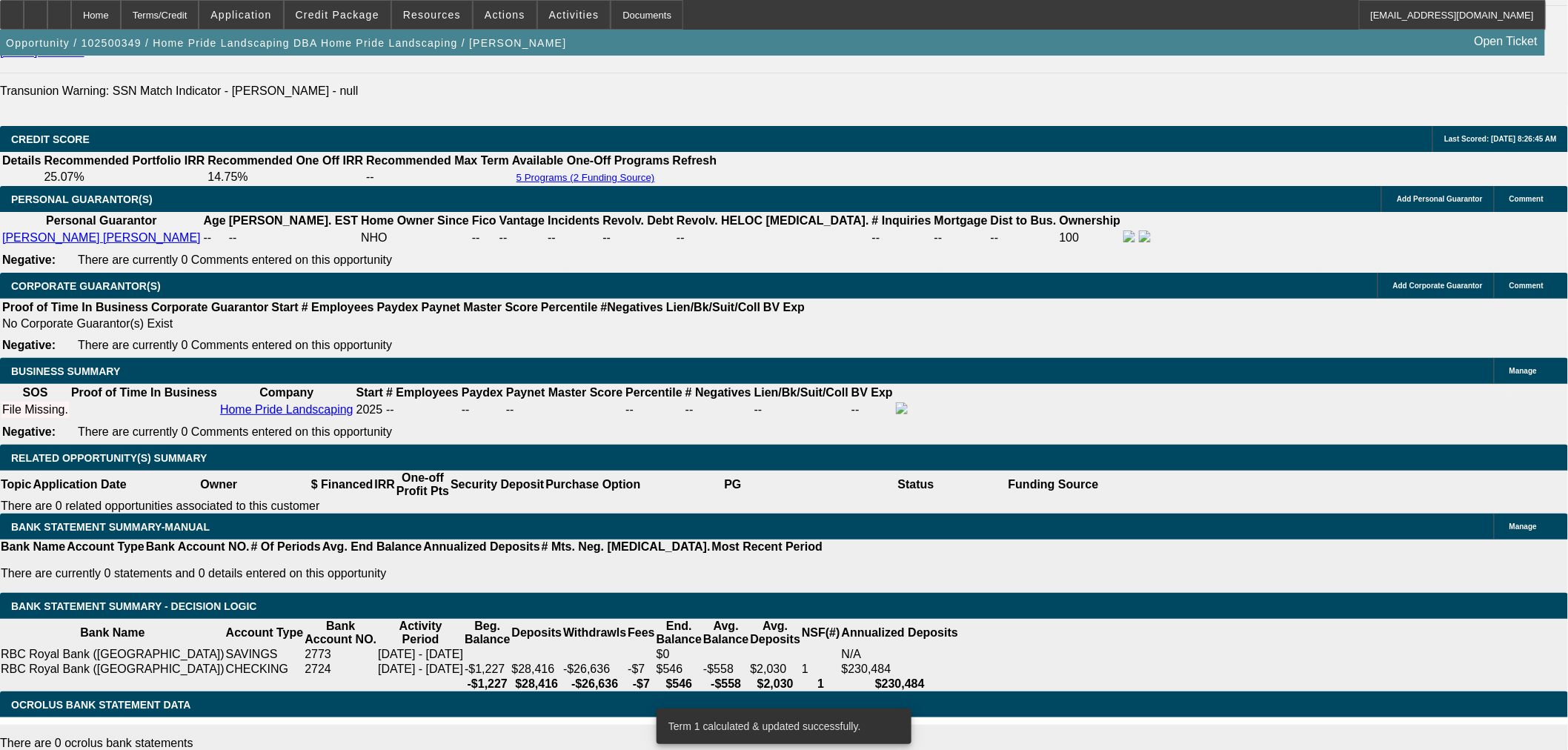
select select "2"
type input "UNKNOWN"
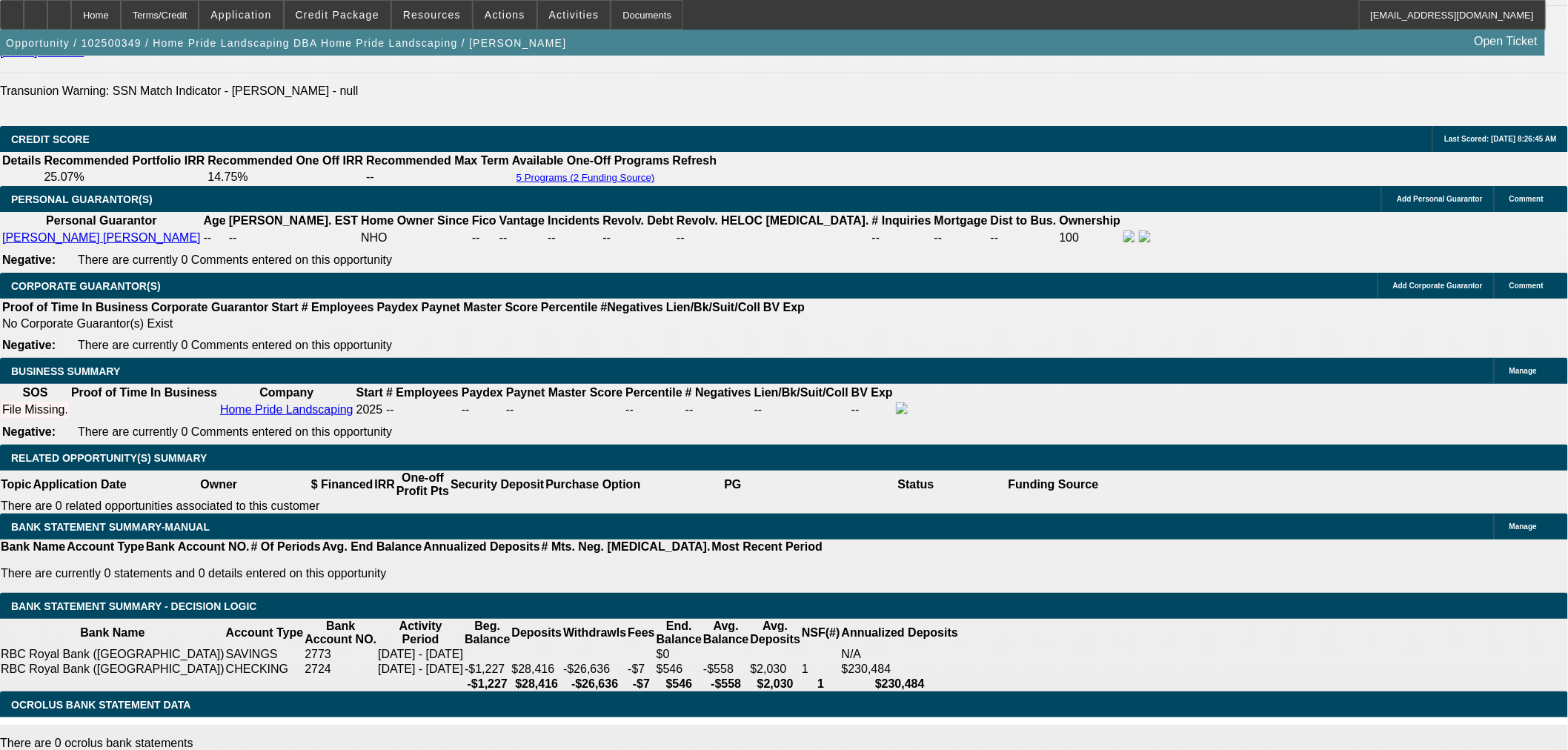
drag, startPoint x: 313, startPoint y: 231, endPoint x: 338, endPoint y: 232, distance: 25.0
type input "$5,000.00"
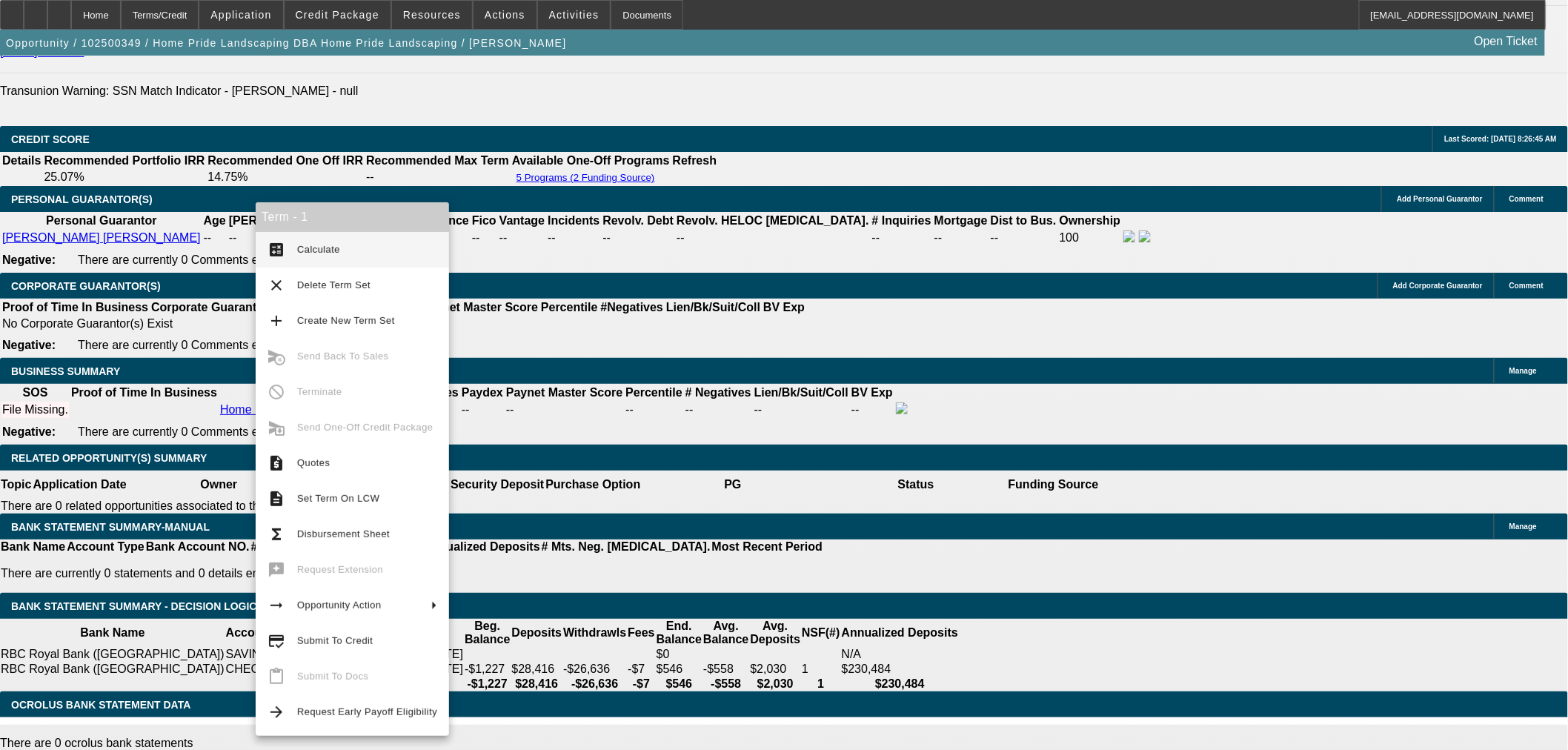
type input "$1,448.36"
click at [328, 246] on span "Calculate" at bounding box center [318, 249] width 43 height 11
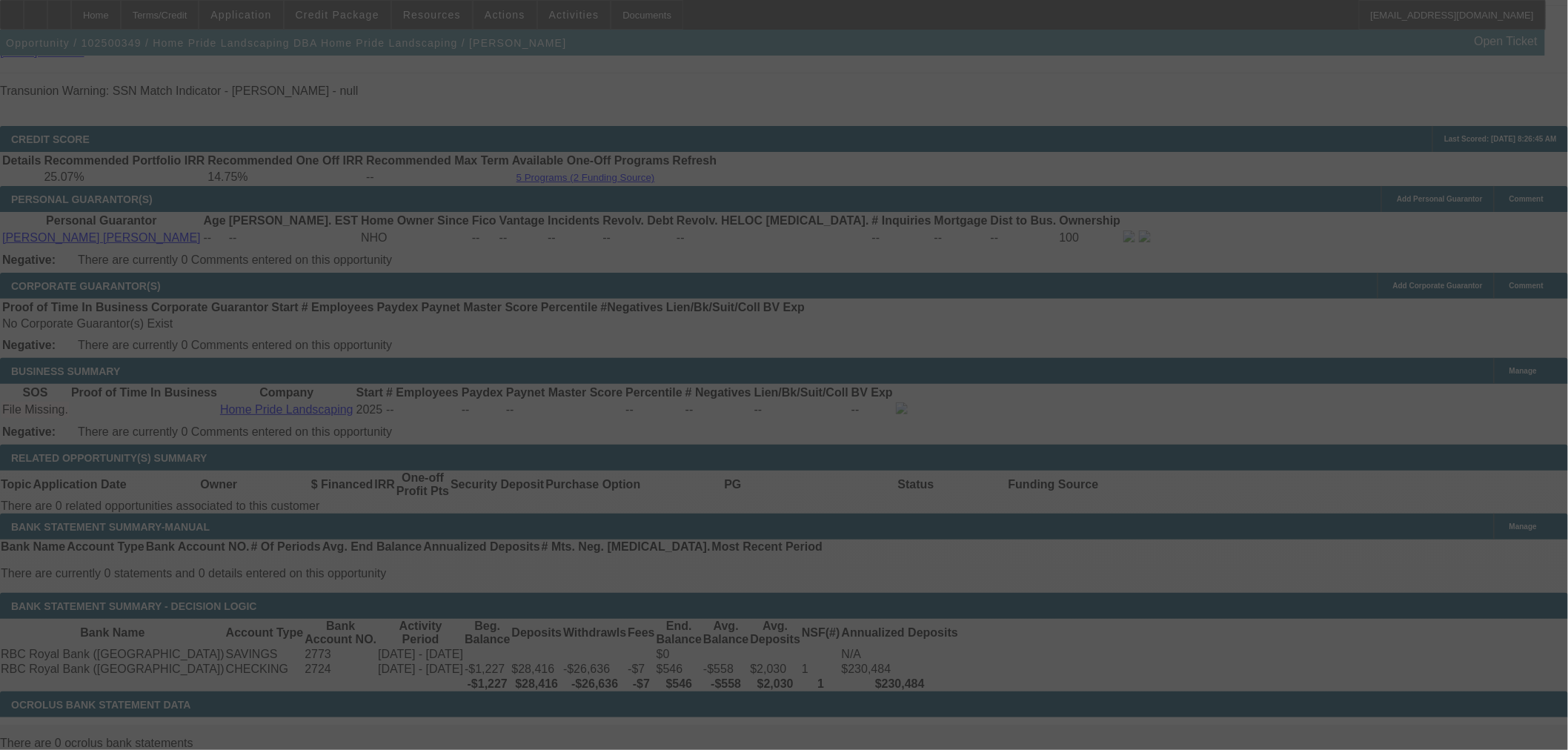
select select "0"
select select "2"
select select "0"
select select "6"
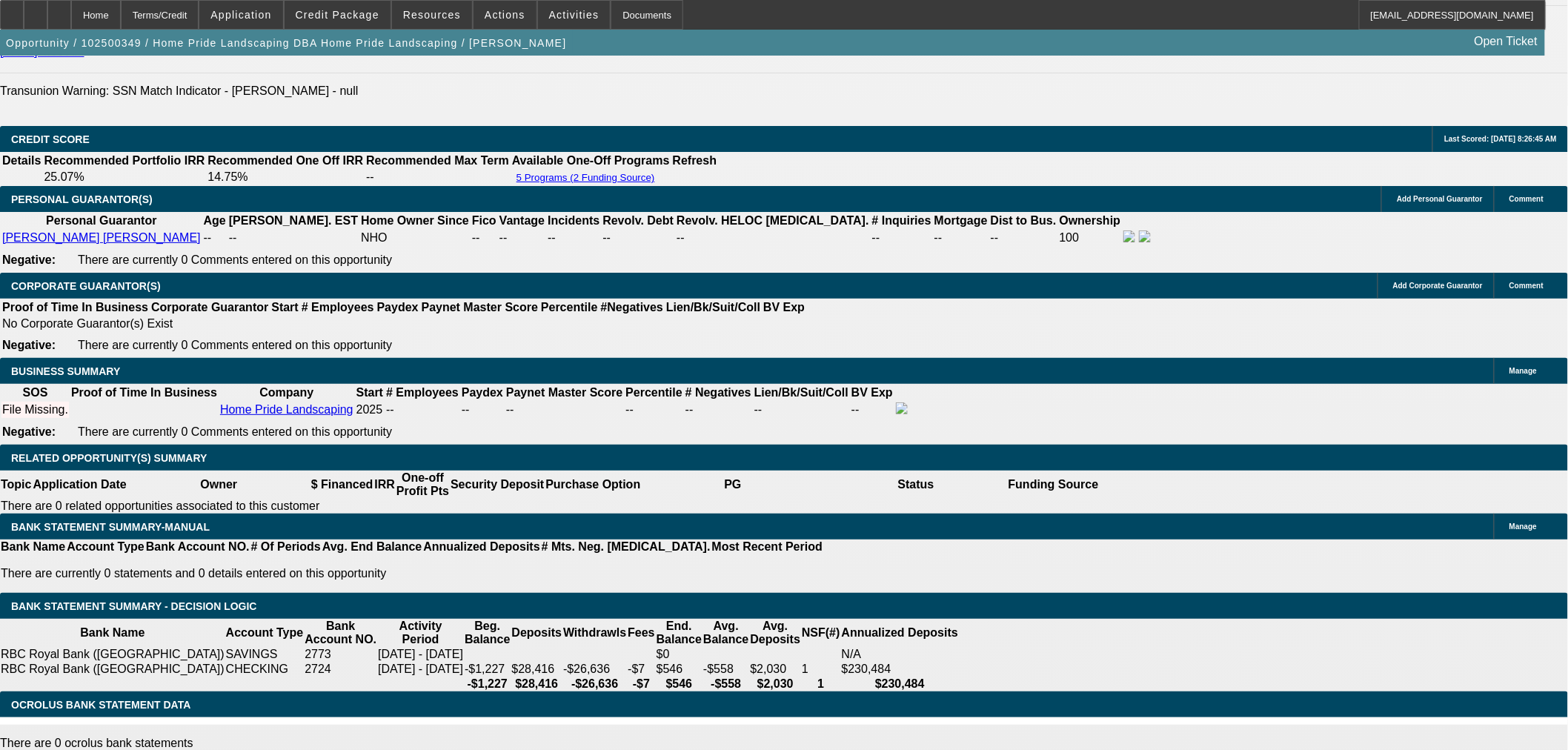
drag, startPoint x: 354, startPoint y: 353, endPoint x: 685, endPoint y: 346, distance: 331.1
type input "13"
type input "UNKNOWN"
type input "$1,475.51"
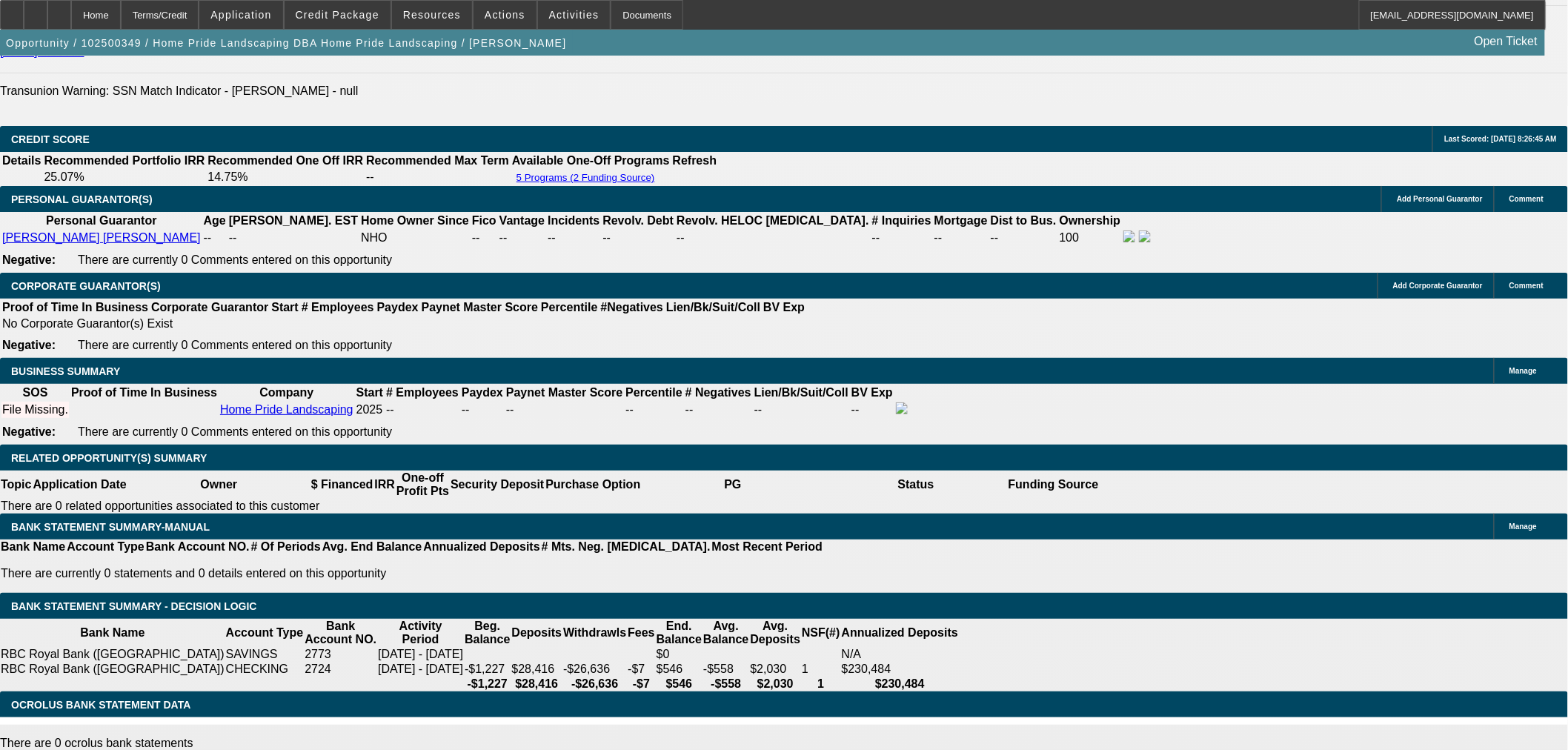
type input "13"
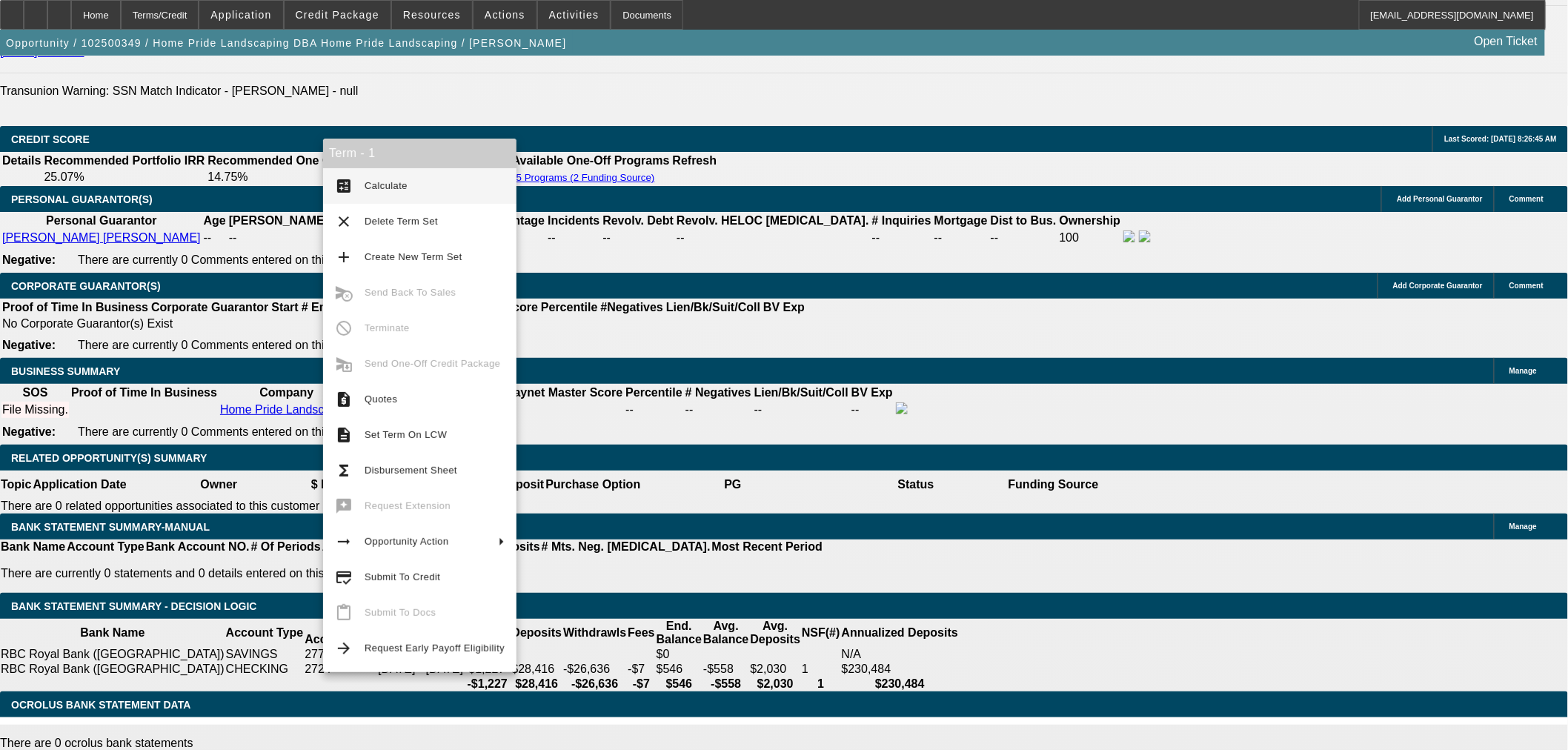
drag, startPoint x: 375, startPoint y: 188, endPoint x: 606, endPoint y: 228, distance: 234.4
click at [375, 189] on span "Calculate" at bounding box center [386, 186] width 43 height 11
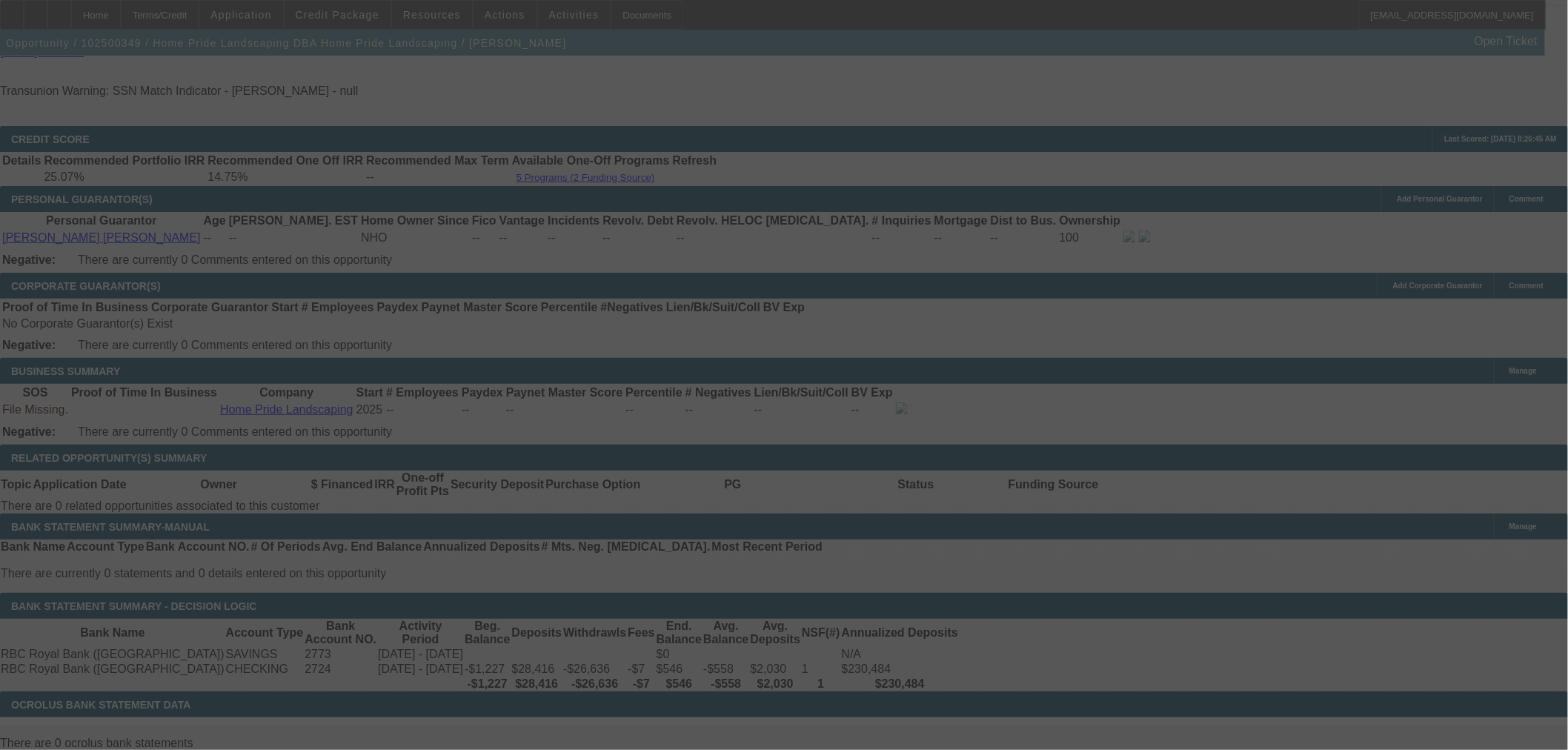
select select "0"
select select "2"
select select "0"
select select "6"
